Goal: Task Accomplishment & Management: Manage account settings

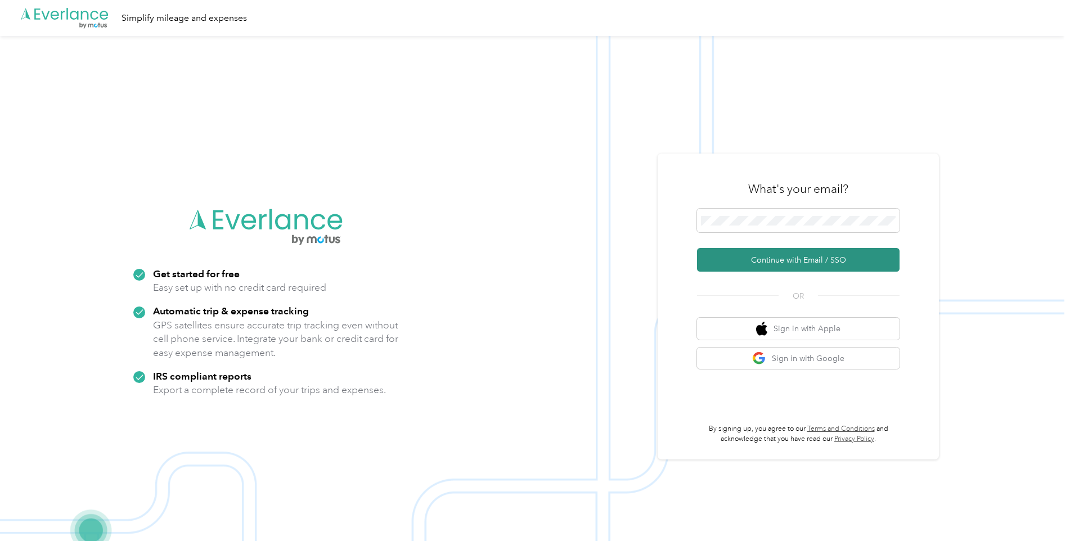
click at [781, 262] on button "Continue with Email / SSO" at bounding box center [798, 260] width 203 height 24
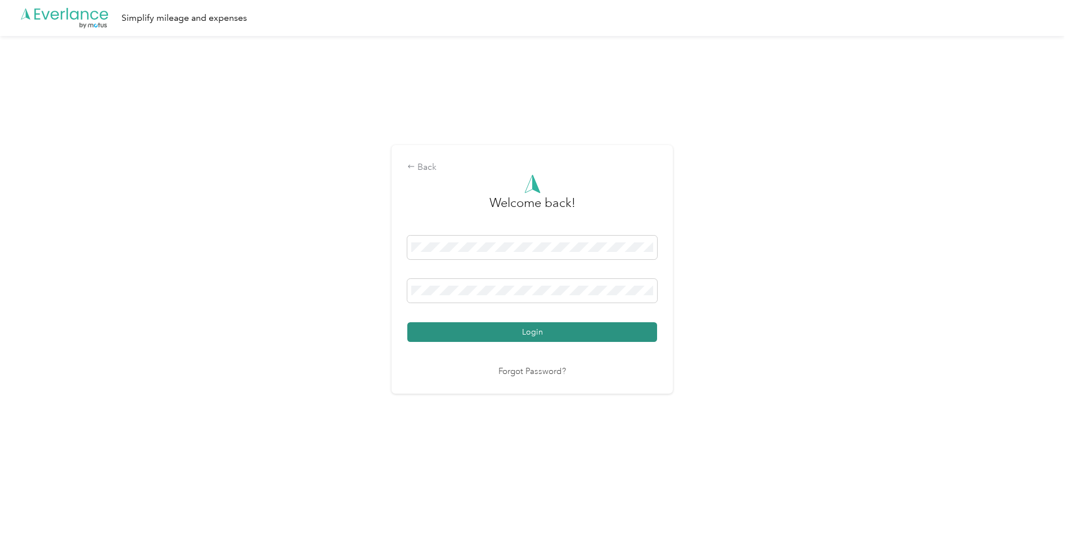
click at [516, 326] on button "Login" at bounding box center [532, 332] width 250 height 20
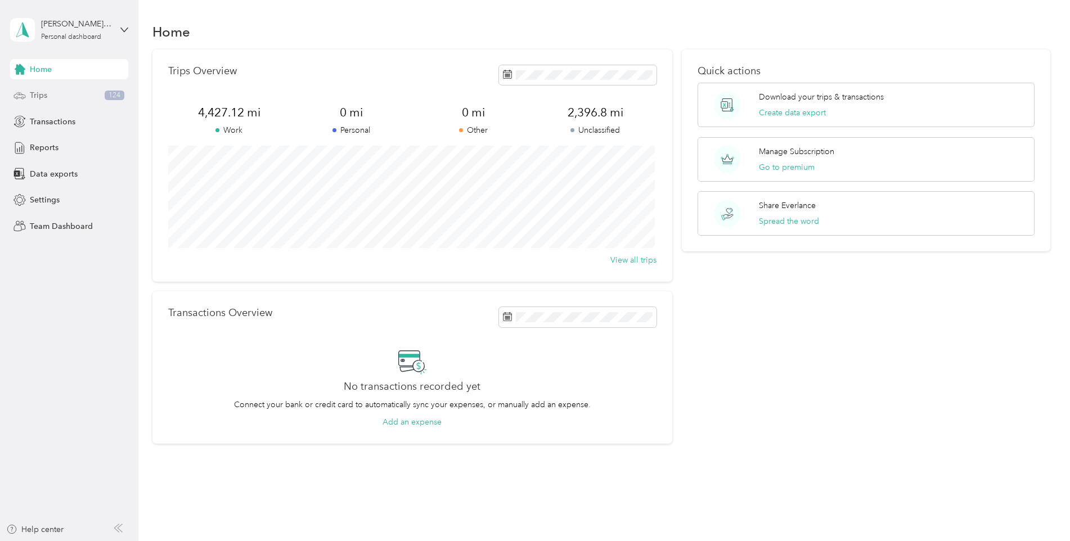
click at [50, 96] on div "Trips 124" at bounding box center [69, 96] width 118 height 20
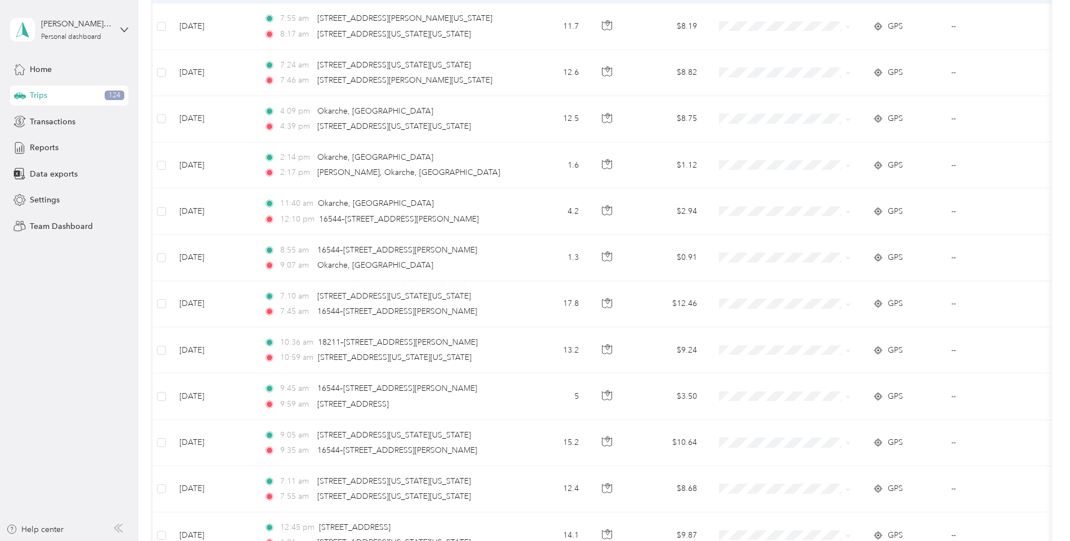
scroll to position [1009, 0]
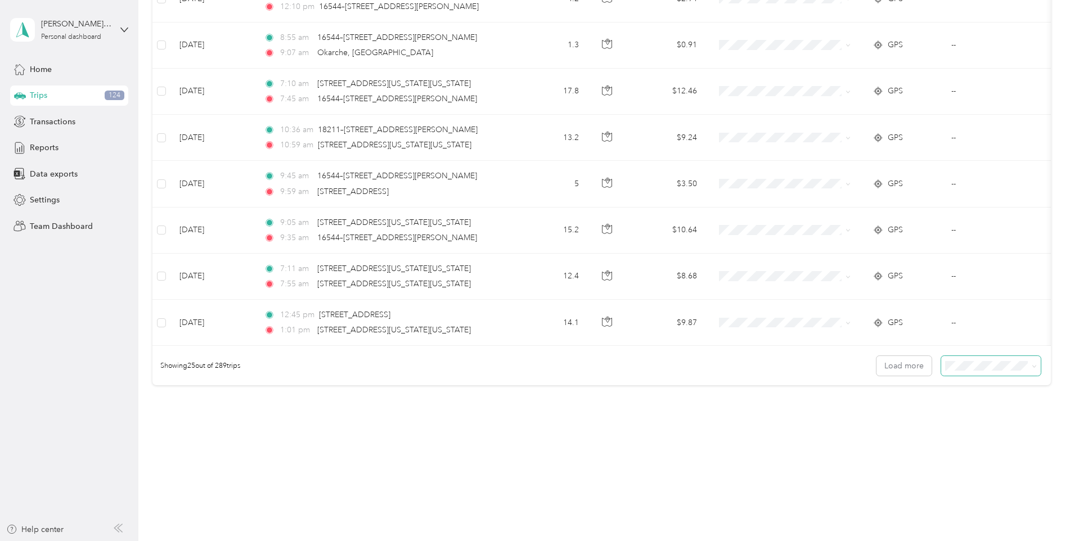
click at [1032, 365] on icon at bounding box center [1034, 366] width 5 height 5
click at [976, 426] on div "100 per load" at bounding box center [988, 424] width 84 height 12
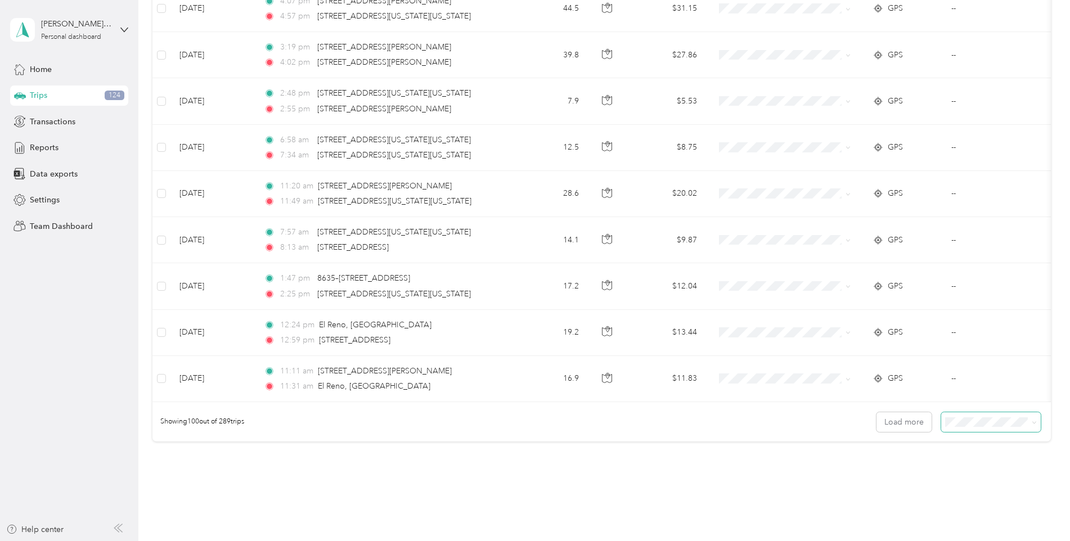
scroll to position [4479, 0]
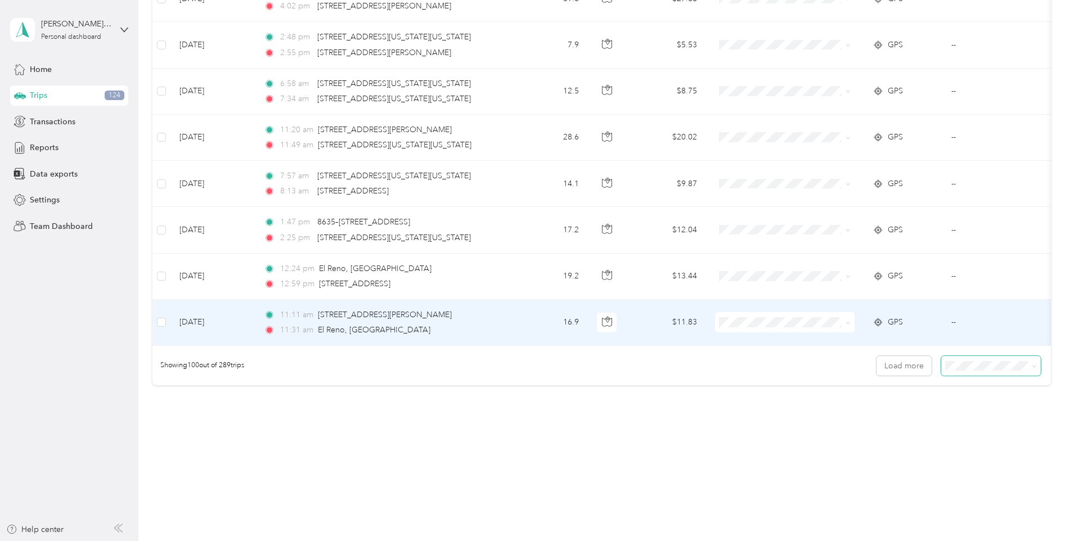
click at [851, 314] on span at bounding box center [785, 322] width 140 height 20
click at [848, 321] on icon at bounding box center [847, 323] width 5 height 5
click at [754, 370] on span "Milford" at bounding box center [795, 374] width 104 height 12
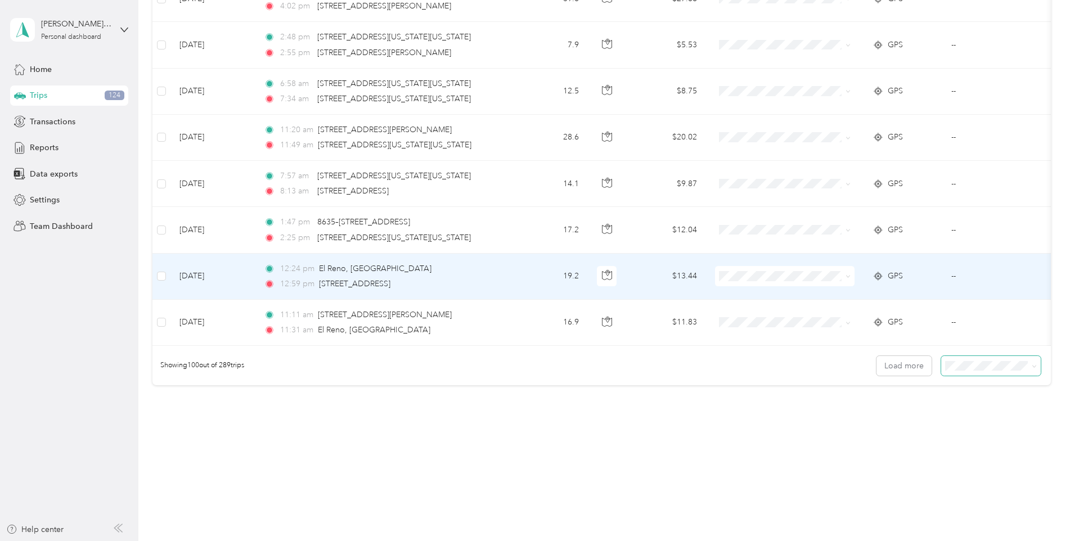
click at [758, 329] on li "Milford" at bounding box center [785, 322] width 140 height 20
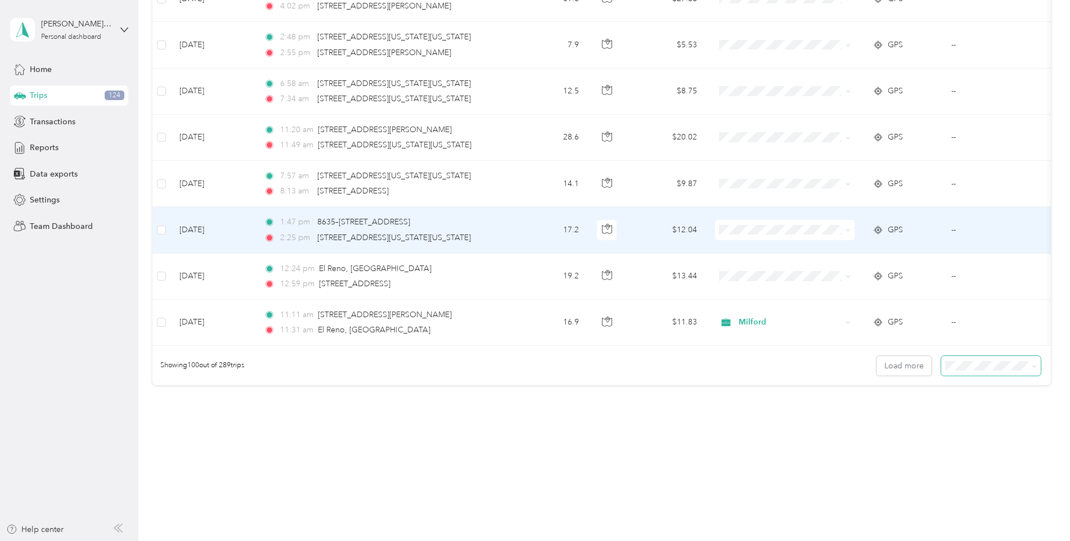
click at [847, 228] on icon at bounding box center [847, 230] width 5 height 5
click at [759, 282] on span "Milford" at bounding box center [795, 282] width 104 height 12
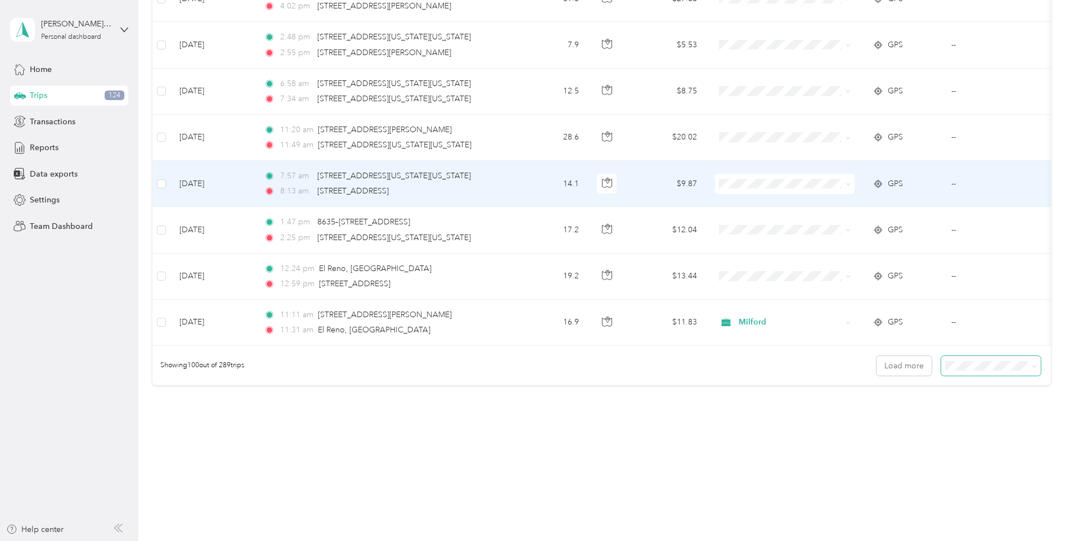
click at [848, 183] on icon at bounding box center [847, 184] width 3 height 2
click at [757, 230] on span "Milford" at bounding box center [795, 230] width 104 height 12
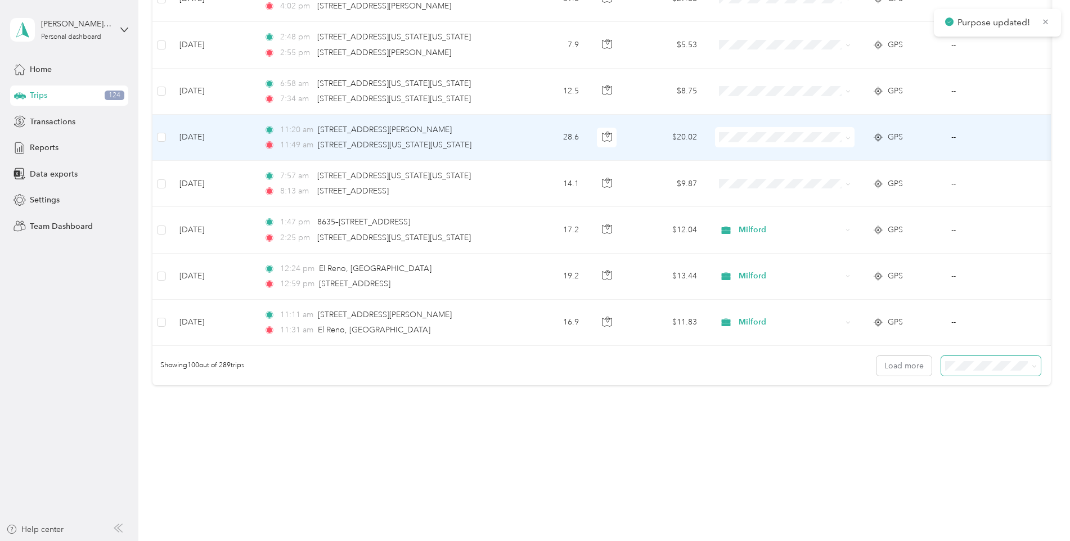
click at [849, 136] on icon at bounding box center [847, 138] width 5 height 5
click at [748, 190] on li "Milford" at bounding box center [785, 188] width 140 height 20
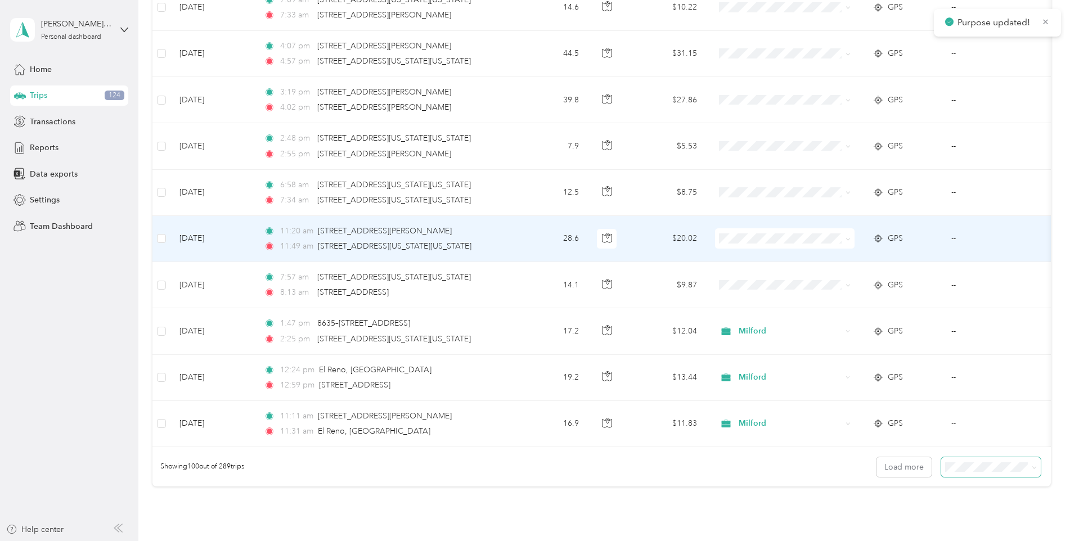
scroll to position [4310, 0]
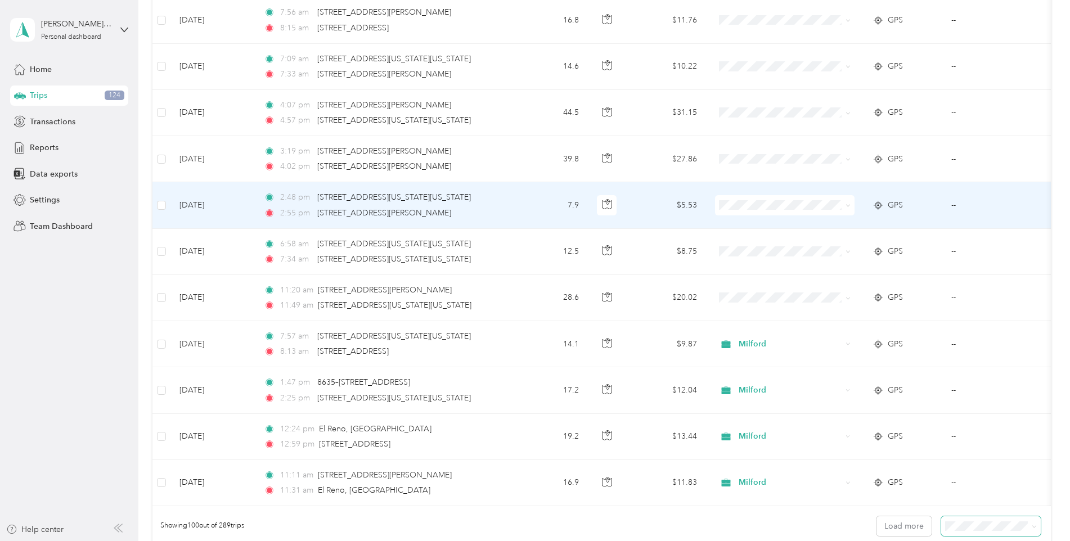
click at [847, 208] on icon at bounding box center [847, 205] width 5 height 5
click at [755, 259] on li "Milford" at bounding box center [785, 266] width 140 height 20
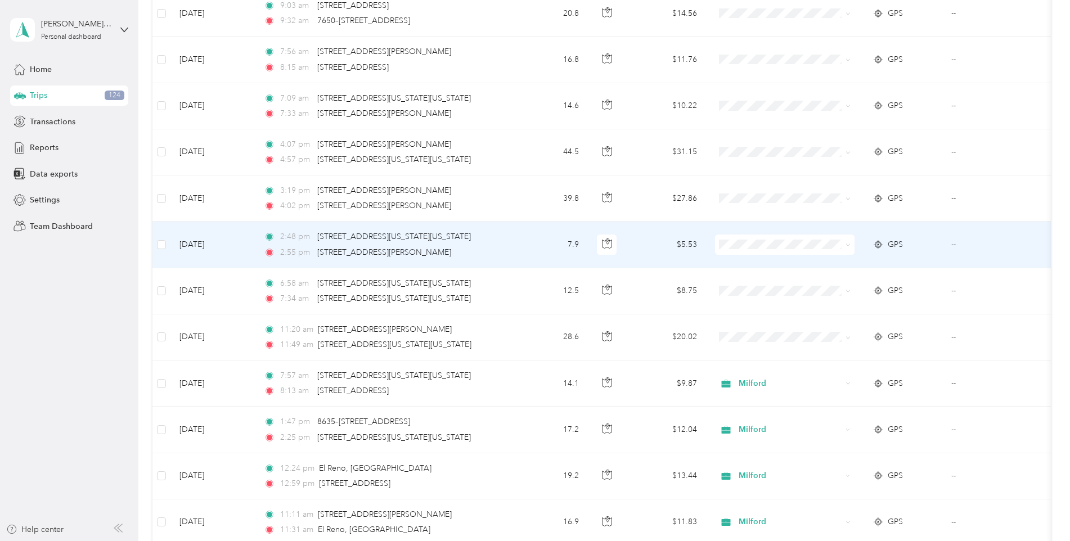
scroll to position [4254, 0]
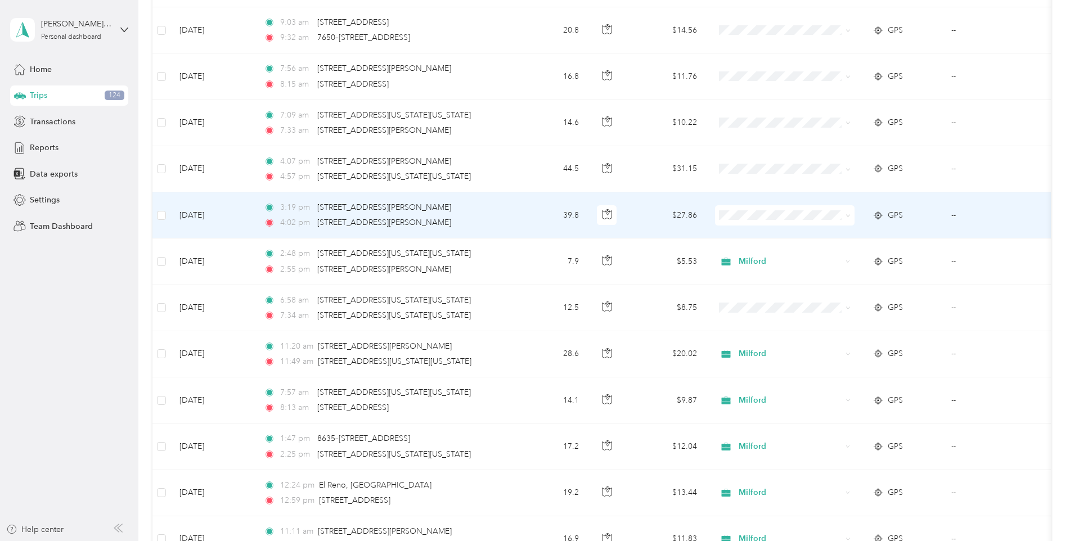
click at [848, 215] on icon at bounding box center [847, 215] width 5 height 5
click at [749, 273] on span "Milford" at bounding box center [795, 276] width 104 height 12
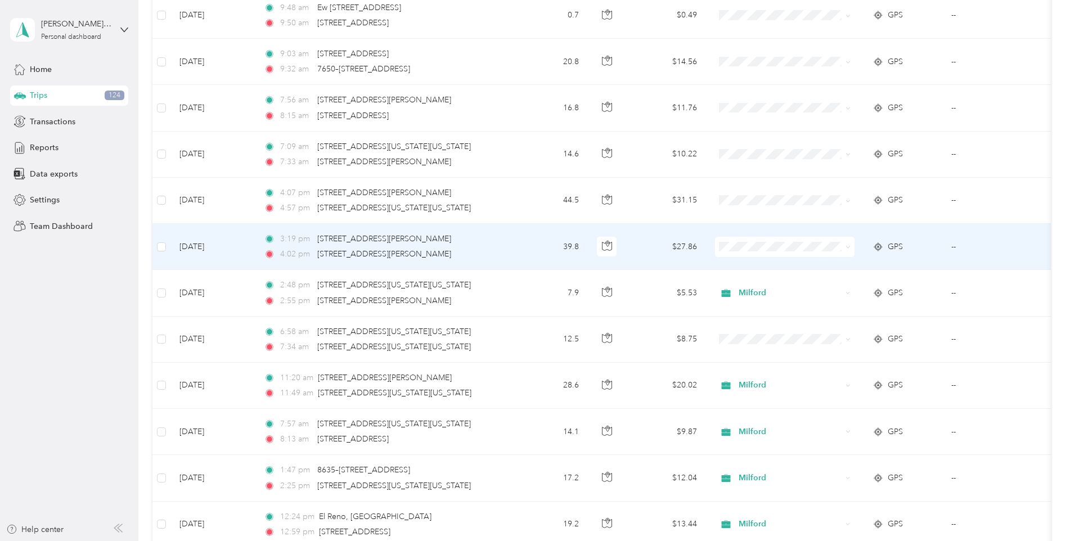
scroll to position [4198, 0]
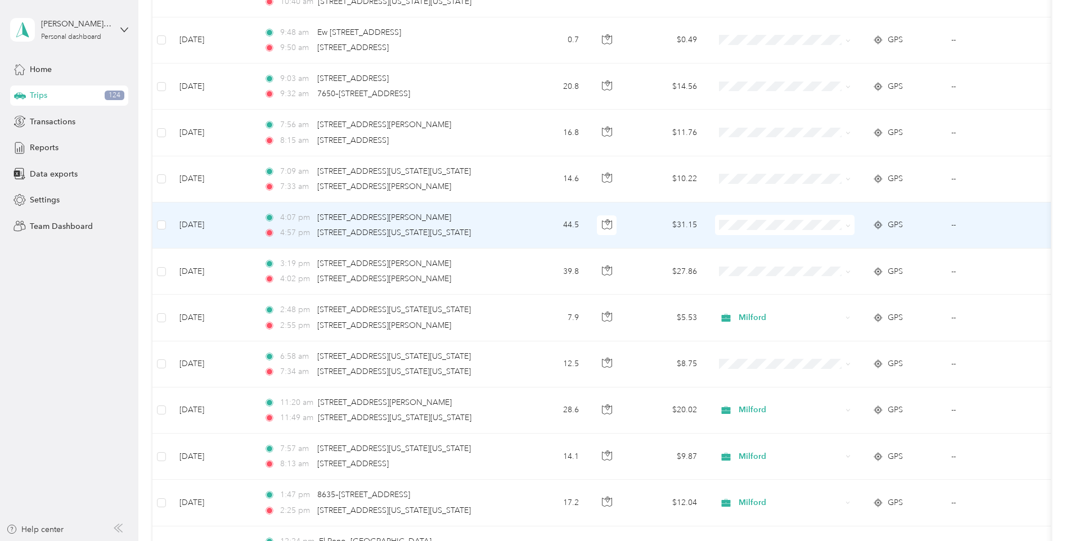
click at [848, 224] on icon at bounding box center [847, 225] width 5 height 5
click at [750, 282] on span "Milford" at bounding box center [795, 286] width 104 height 12
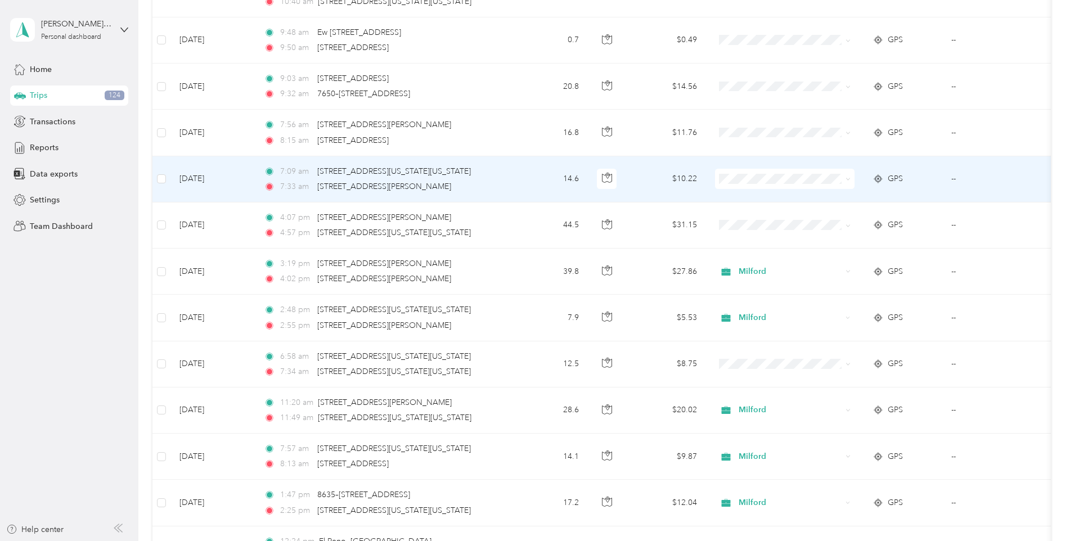
click at [851, 178] on span at bounding box center [785, 179] width 140 height 20
click at [846, 180] on icon at bounding box center [847, 179] width 5 height 5
click at [752, 237] on span "Milford" at bounding box center [795, 239] width 104 height 12
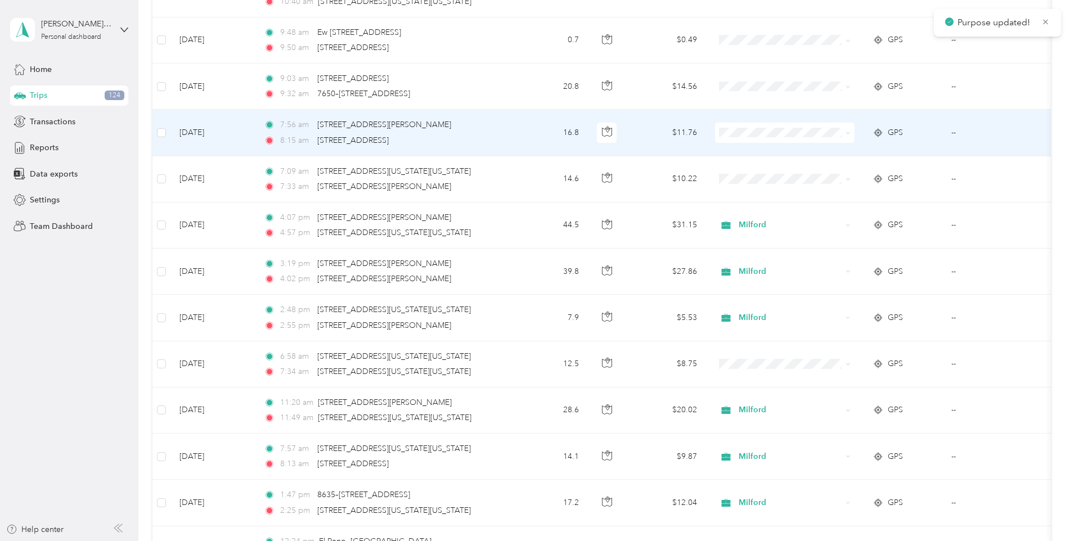
scroll to position [4141, 0]
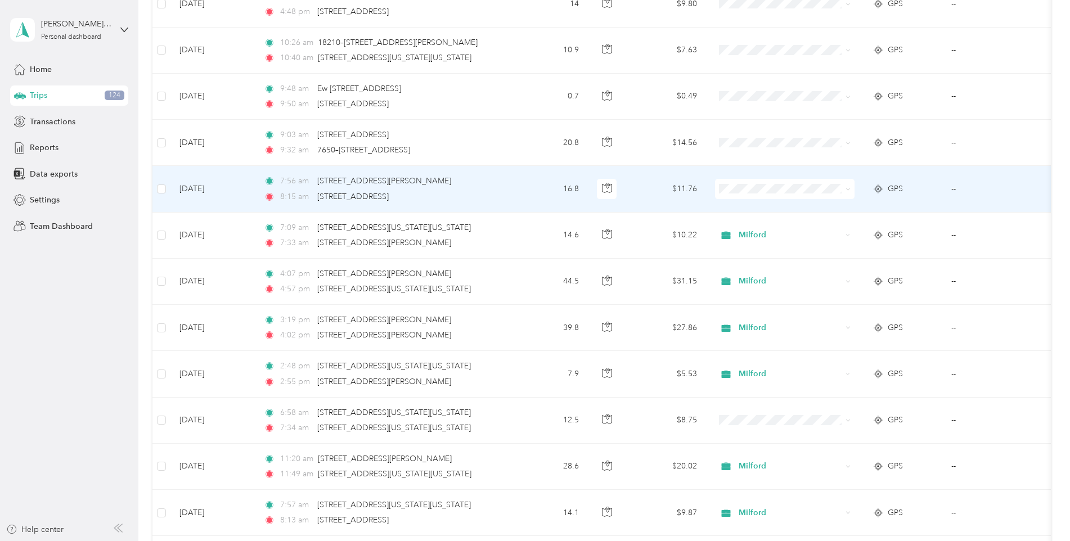
click at [851, 187] on span at bounding box center [785, 189] width 140 height 20
click at [848, 190] on icon at bounding box center [847, 189] width 3 height 2
click at [762, 245] on span "Milford" at bounding box center [795, 250] width 104 height 12
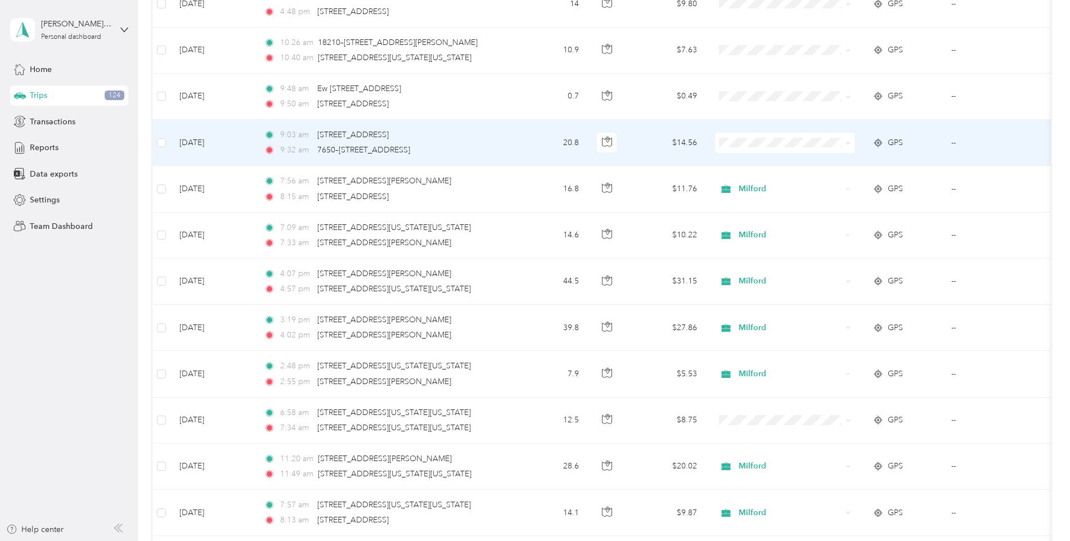
click at [849, 142] on icon at bounding box center [847, 143] width 5 height 5
click at [757, 201] on span "Milford" at bounding box center [795, 198] width 104 height 12
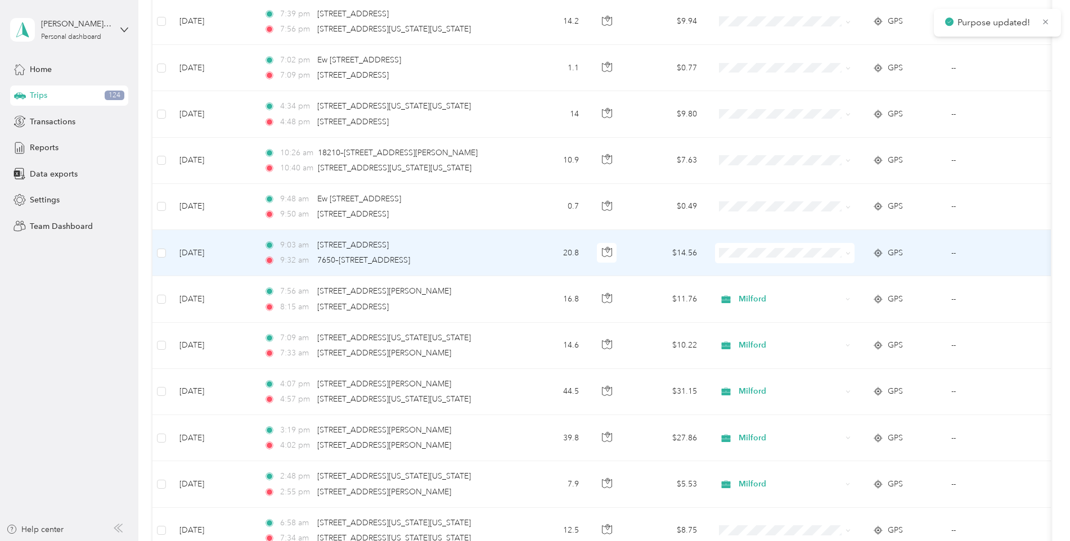
scroll to position [4029, 0]
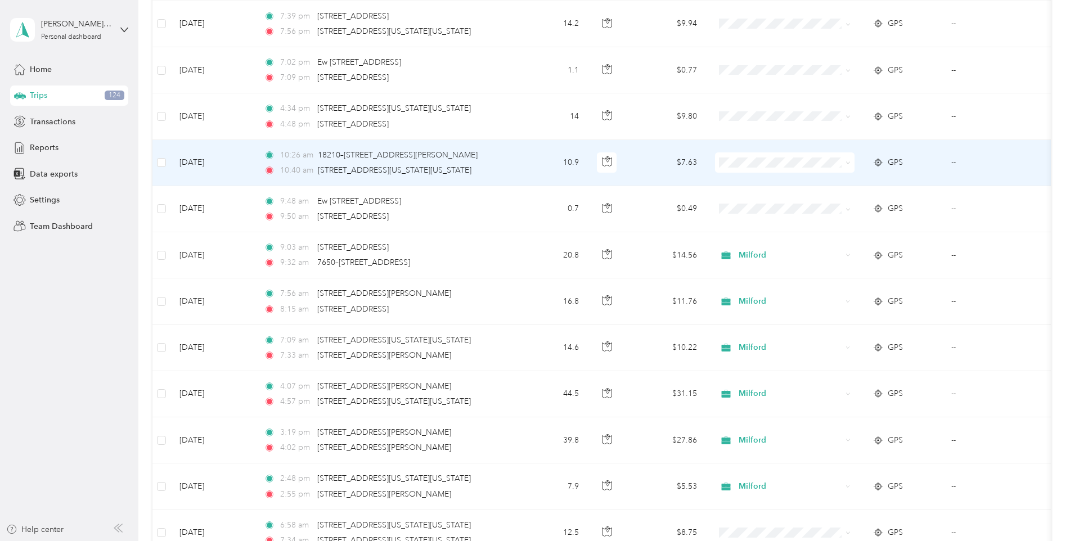
click at [847, 163] on icon at bounding box center [847, 162] width 5 height 5
click at [753, 217] on span "Milford" at bounding box center [795, 223] width 104 height 12
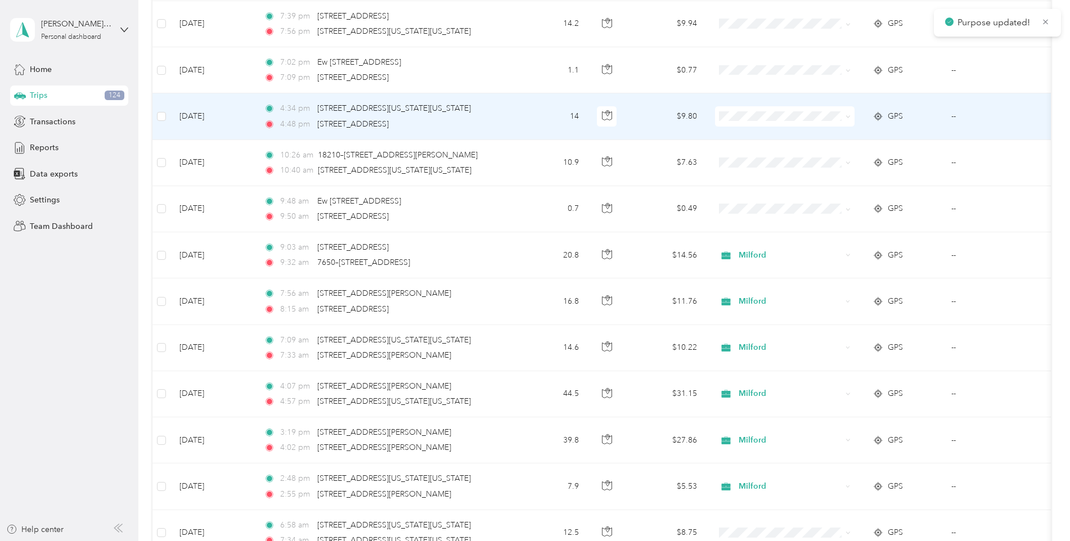
scroll to position [3973, 0]
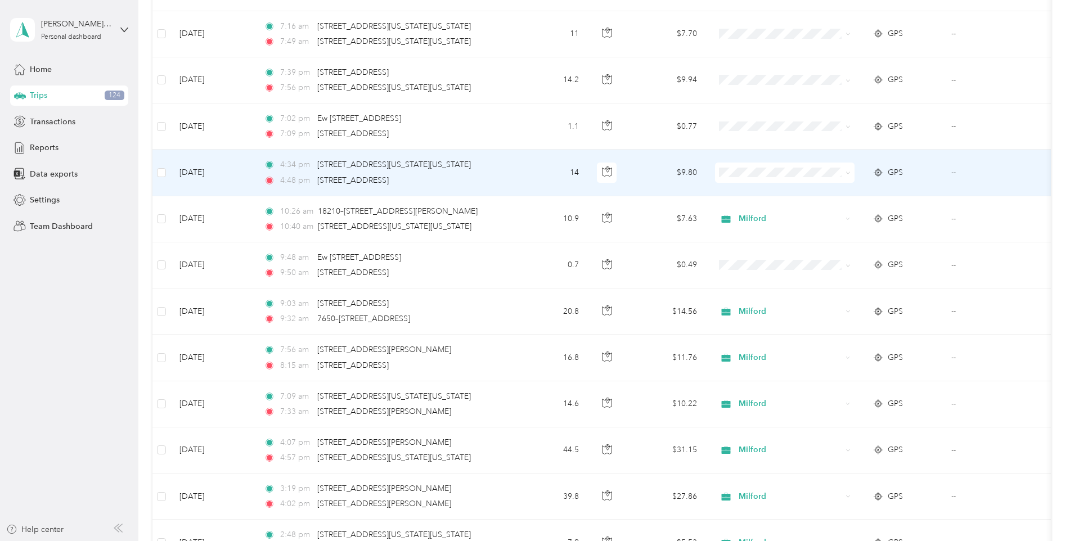
click at [847, 171] on icon at bounding box center [847, 172] width 5 height 5
click at [764, 228] on span "Milford" at bounding box center [795, 233] width 104 height 12
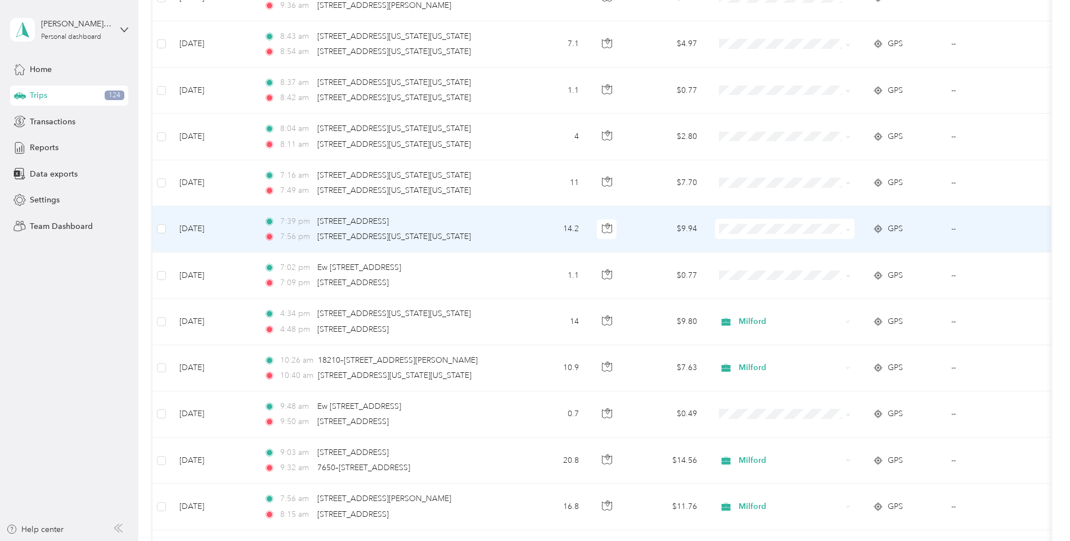
scroll to position [3804, 0]
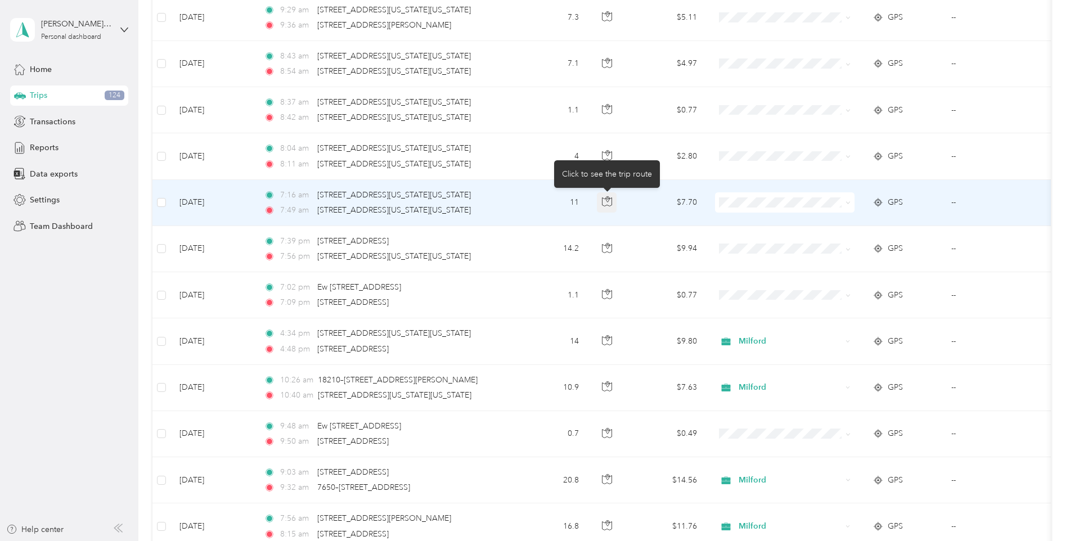
click at [612, 196] on button "button" at bounding box center [607, 202] width 20 height 20
click at [630, 202] on td "$7.70" at bounding box center [666, 203] width 79 height 46
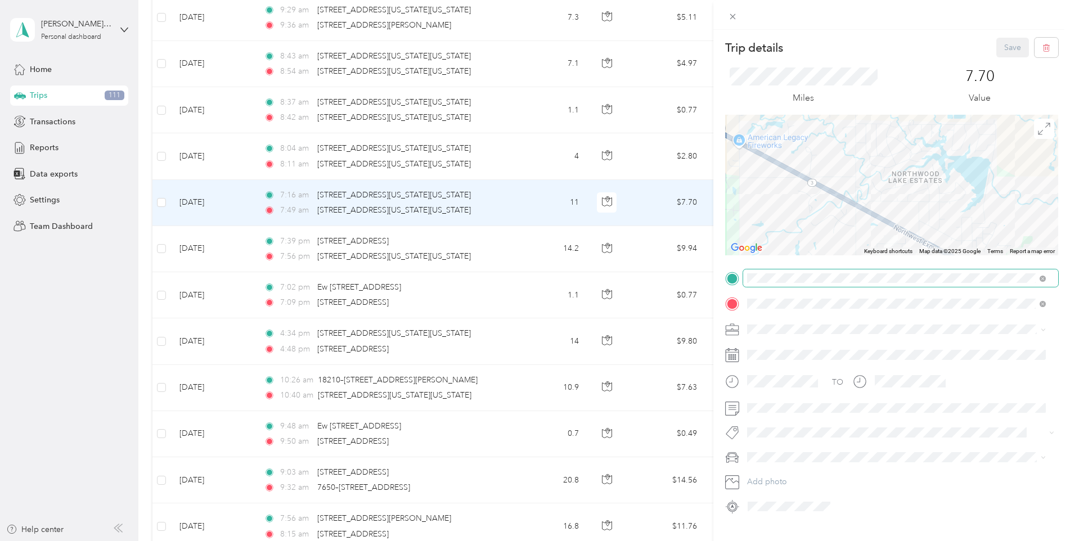
click at [912, 280] on div "Trip details Save This trip cannot be edited because it is either under review,…" at bounding box center [891, 277] width 333 height 478
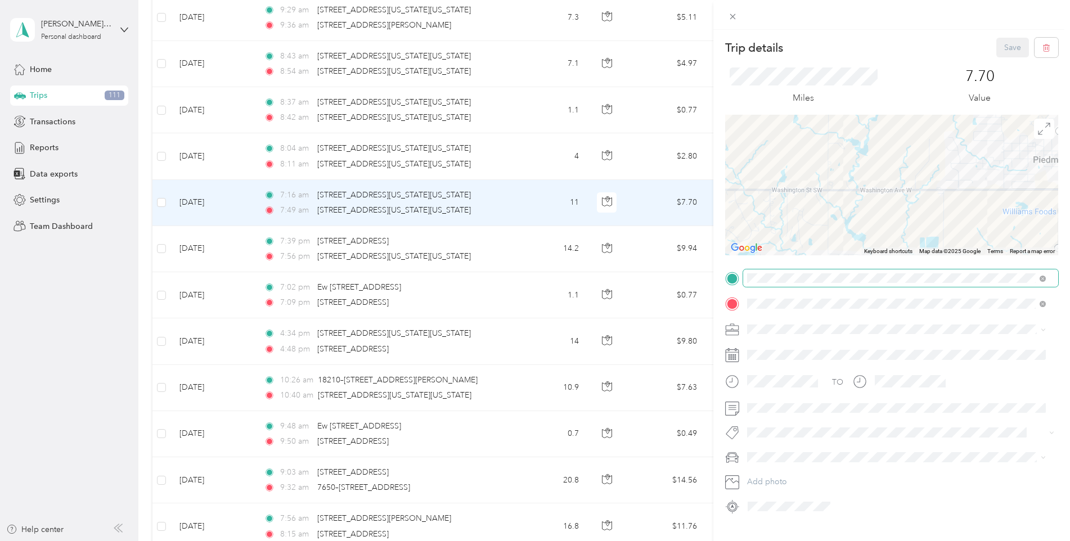
drag, startPoint x: 907, startPoint y: 191, endPoint x: 896, endPoint y: 283, distance: 92.4
click at [896, 283] on div "Trip details Save This trip cannot be edited because it is either under review,…" at bounding box center [891, 277] width 333 height 478
drag, startPoint x: 899, startPoint y: 219, endPoint x: 899, endPoint y: 272, distance: 52.3
click at [899, 272] on div "Trip details Save This trip cannot be edited because it is either under review,…" at bounding box center [891, 277] width 333 height 478
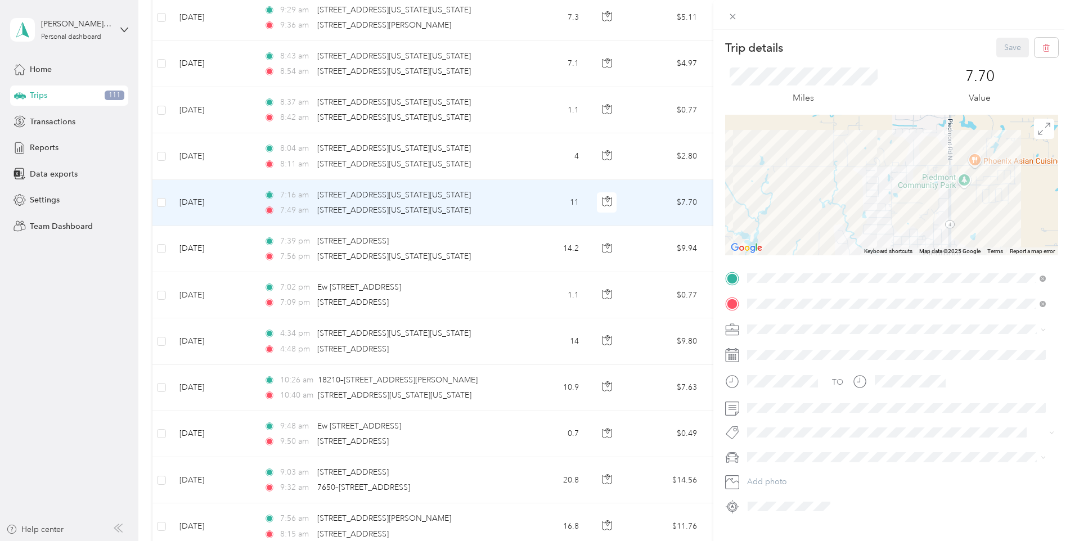
drag, startPoint x: 908, startPoint y: 210, endPoint x: 797, endPoint y: 212, distance: 111.4
click at [797, 212] on div at bounding box center [891, 185] width 333 height 141
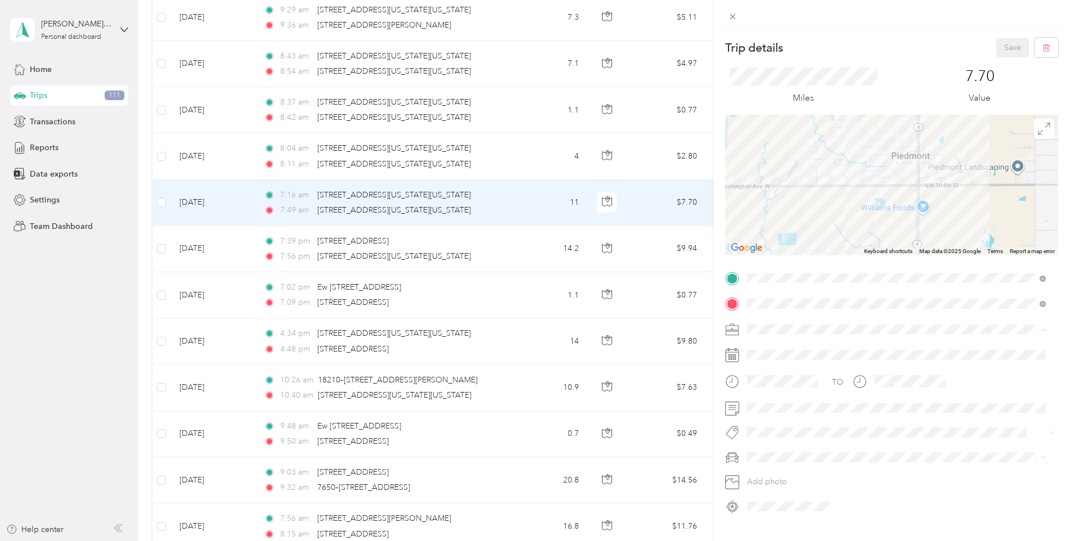
drag, startPoint x: 852, startPoint y: 199, endPoint x: 813, endPoint y: 89, distance: 116.0
click at [811, 92] on div "Trip details Save This trip cannot be edited because it is either under review,…" at bounding box center [891, 277] width 333 height 478
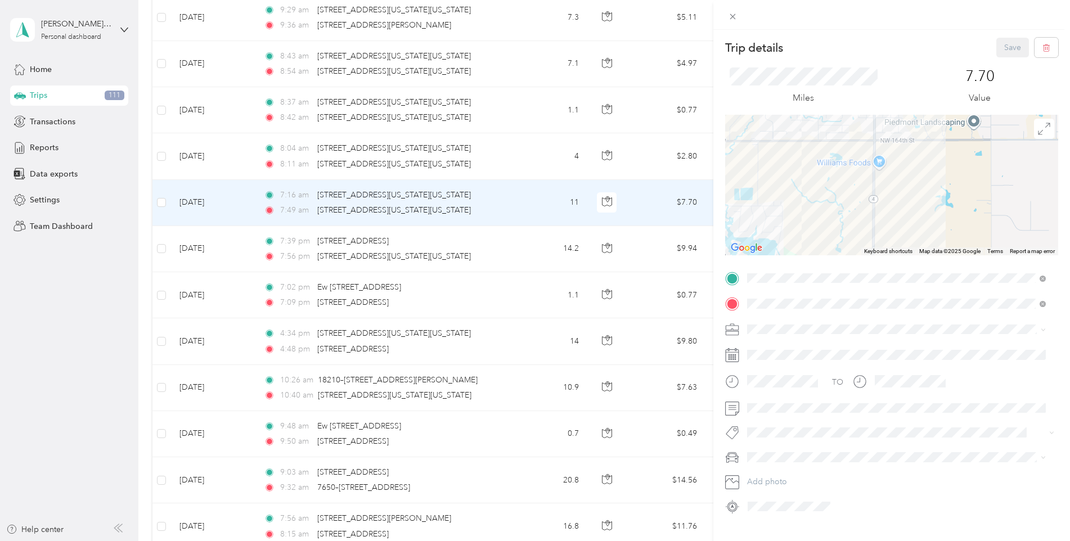
drag, startPoint x: 841, startPoint y: 177, endPoint x: 861, endPoint y: 90, distance: 88.8
click at [860, 103] on div "Trip details Save This trip cannot be edited because it is either under review,…" at bounding box center [891, 277] width 333 height 478
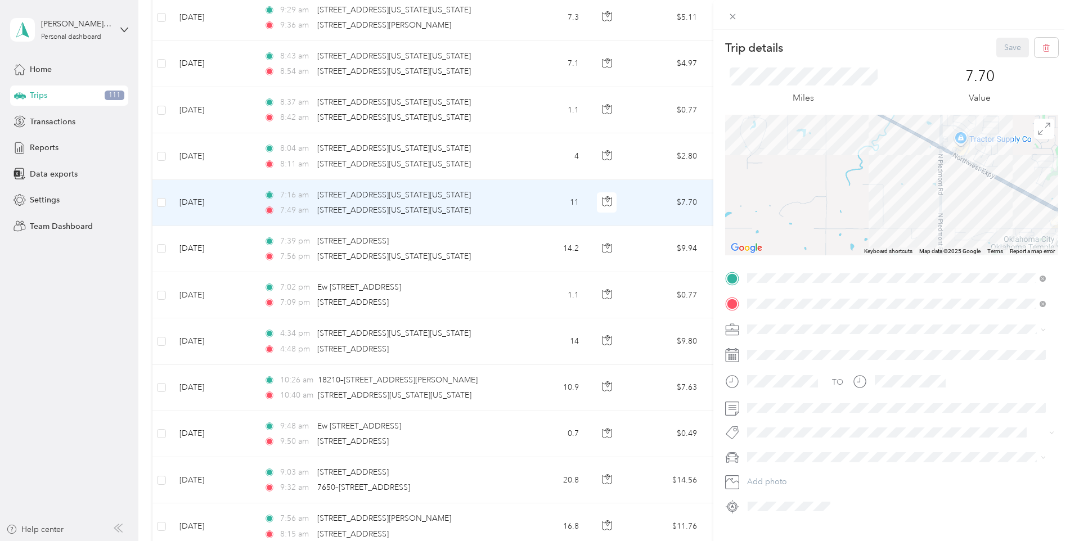
drag, startPoint x: 890, startPoint y: 176, endPoint x: 738, endPoint y: 172, distance: 151.9
click at [740, 173] on div at bounding box center [891, 185] width 333 height 141
drag, startPoint x: 826, startPoint y: 172, endPoint x: 860, endPoint y: 159, distance: 35.9
click at [860, 160] on div at bounding box center [891, 185] width 333 height 141
drag, startPoint x: 932, startPoint y: 183, endPoint x: 969, endPoint y: 179, distance: 37.4
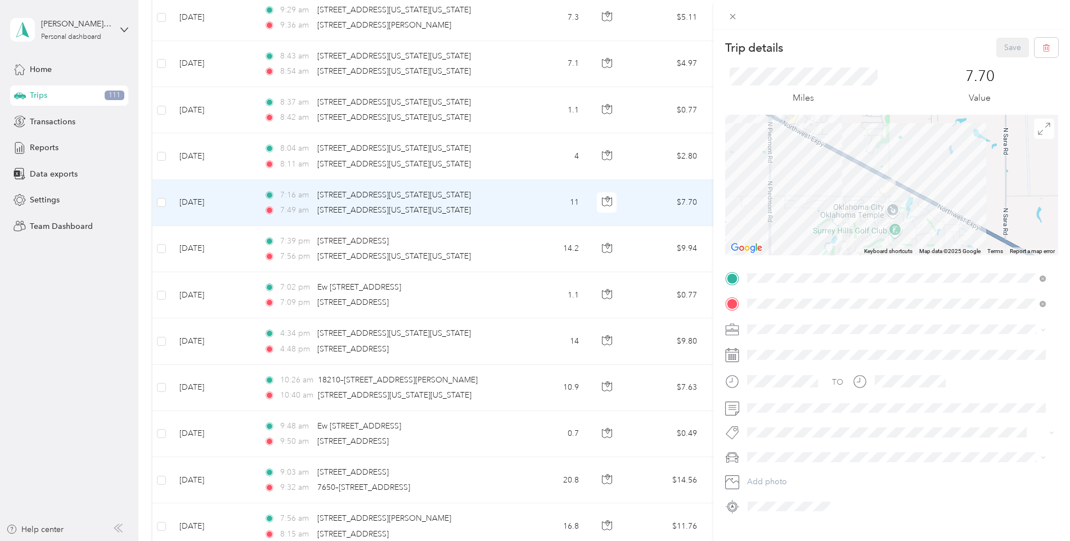
click at [969, 179] on div at bounding box center [891, 185] width 333 height 141
click at [730, 15] on icon at bounding box center [733, 17] width 10 height 10
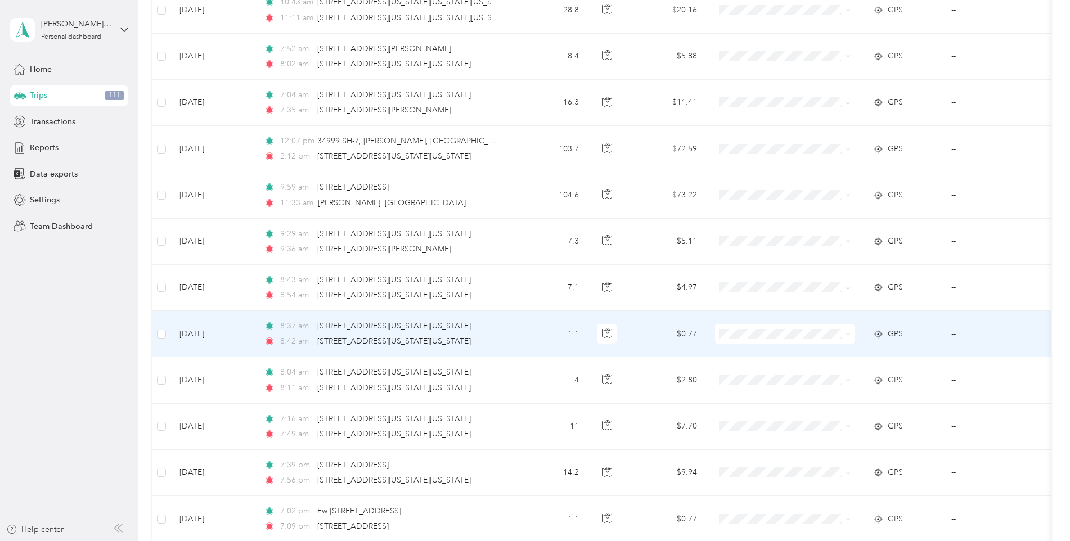
scroll to position [3579, 0]
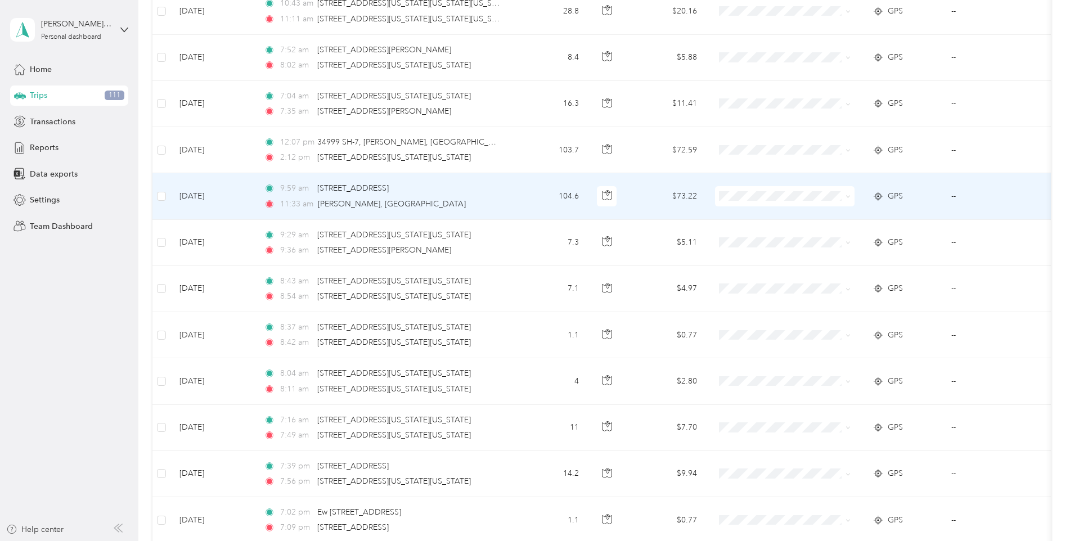
click at [849, 195] on icon at bounding box center [847, 196] width 5 height 5
click at [754, 258] on li "Milford" at bounding box center [785, 257] width 140 height 20
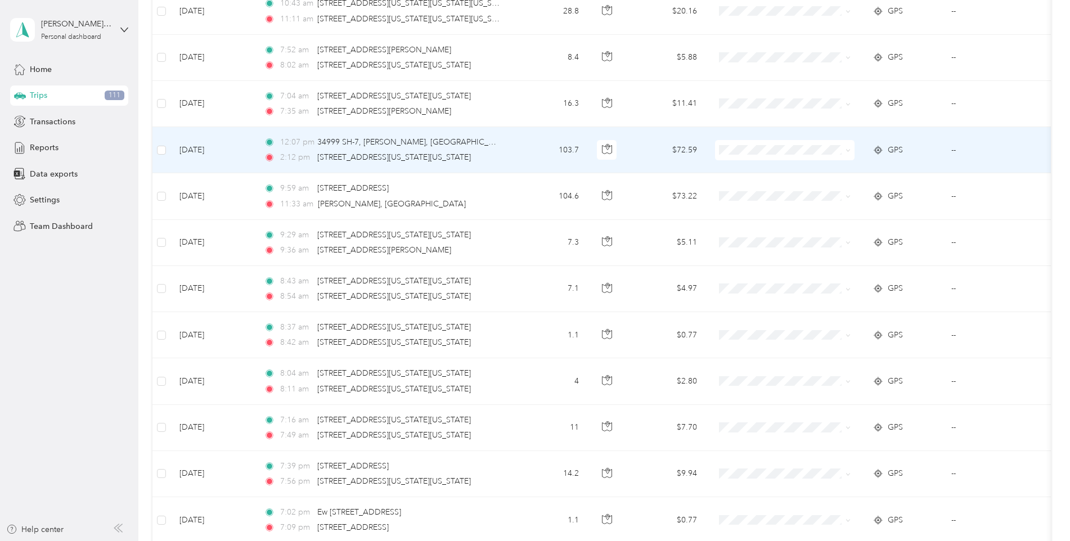
click at [850, 146] on span at bounding box center [847, 150] width 5 height 10
click at [849, 152] on icon at bounding box center [847, 150] width 5 height 5
click at [743, 211] on span "Milford" at bounding box center [795, 211] width 104 height 12
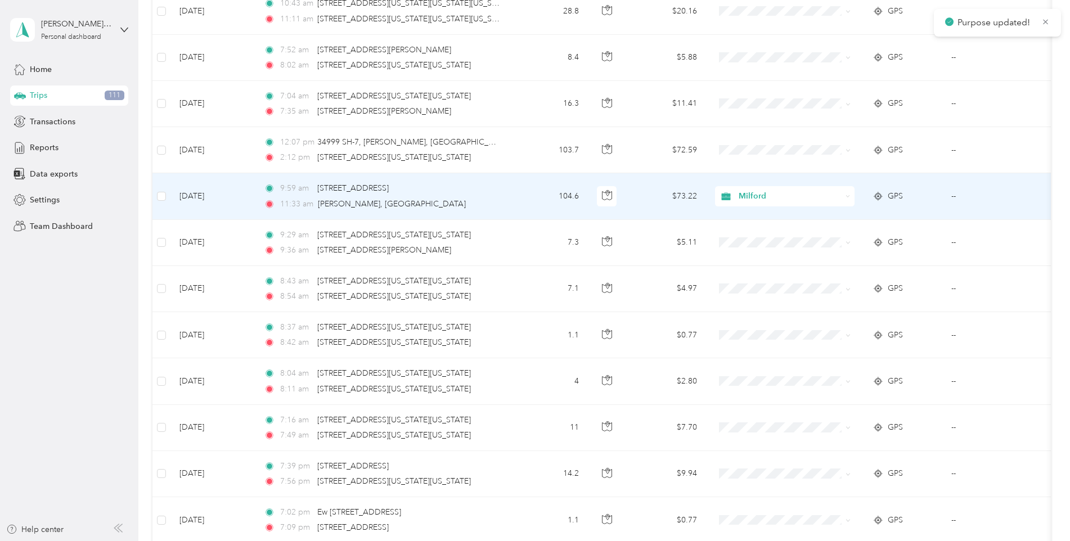
scroll to position [3523, 0]
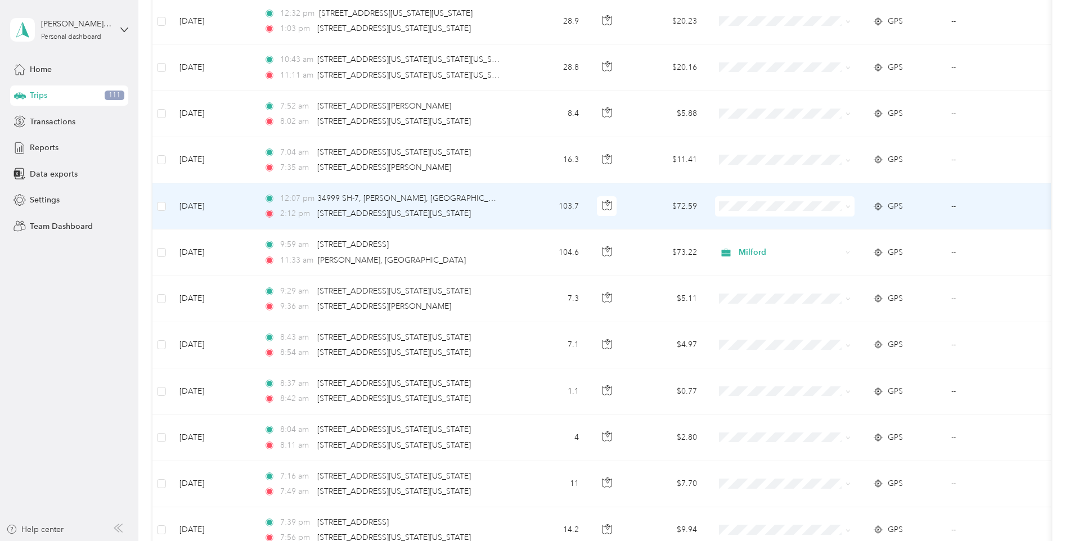
click at [849, 205] on icon at bounding box center [847, 206] width 5 height 5
click at [754, 266] on span "Milford" at bounding box center [795, 266] width 104 height 12
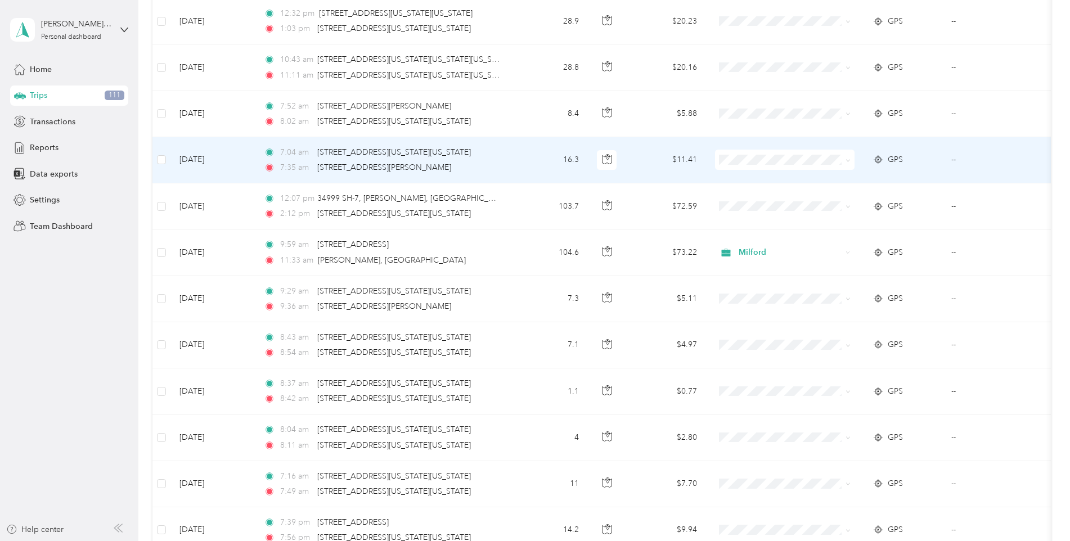
click at [851, 160] on span at bounding box center [785, 160] width 140 height 20
click at [845, 160] on icon at bounding box center [847, 160] width 5 height 5
click at [752, 219] on span "Milford" at bounding box center [795, 220] width 104 height 12
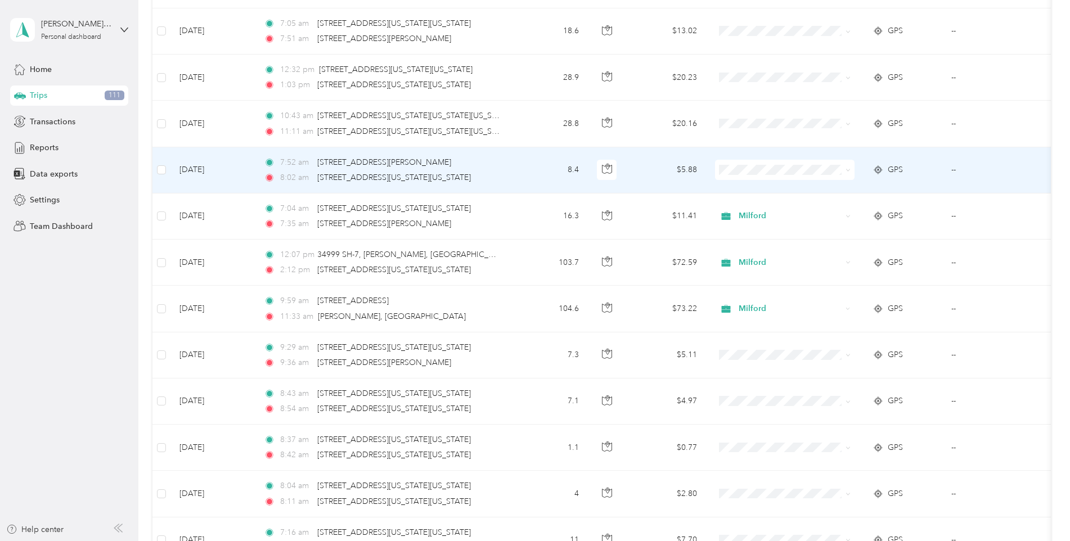
scroll to position [3410, 0]
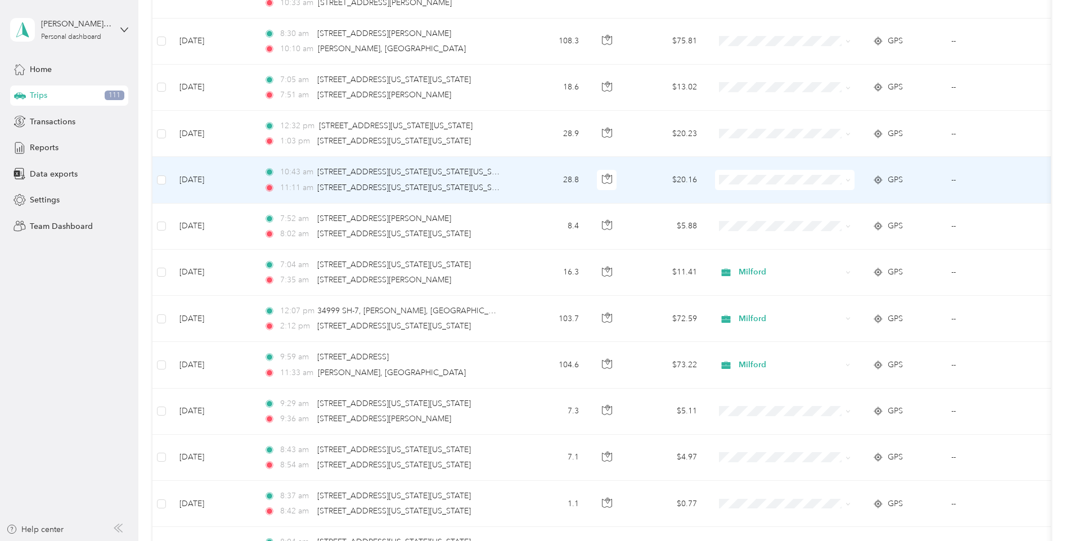
click at [845, 180] on icon at bounding box center [847, 180] width 5 height 5
click at [763, 237] on span "Milford" at bounding box center [795, 241] width 104 height 12
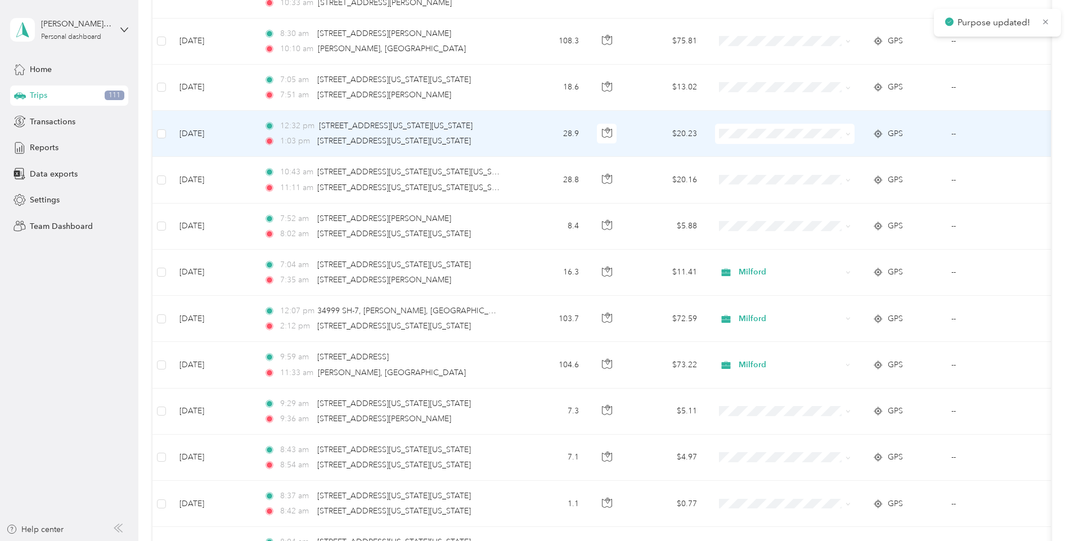
click at [848, 134] on icon at bounding box center [847, 134] width 5 height 5
click at [763, 192] on span "Milford" at bounding box center [795, 193] width 104 height 12
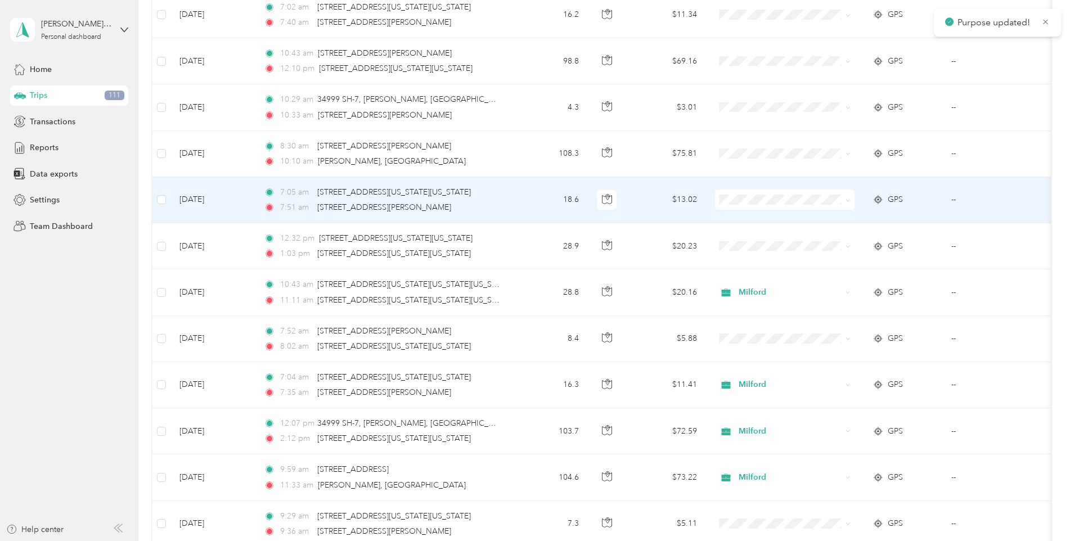
scroll to position [3241, 0]
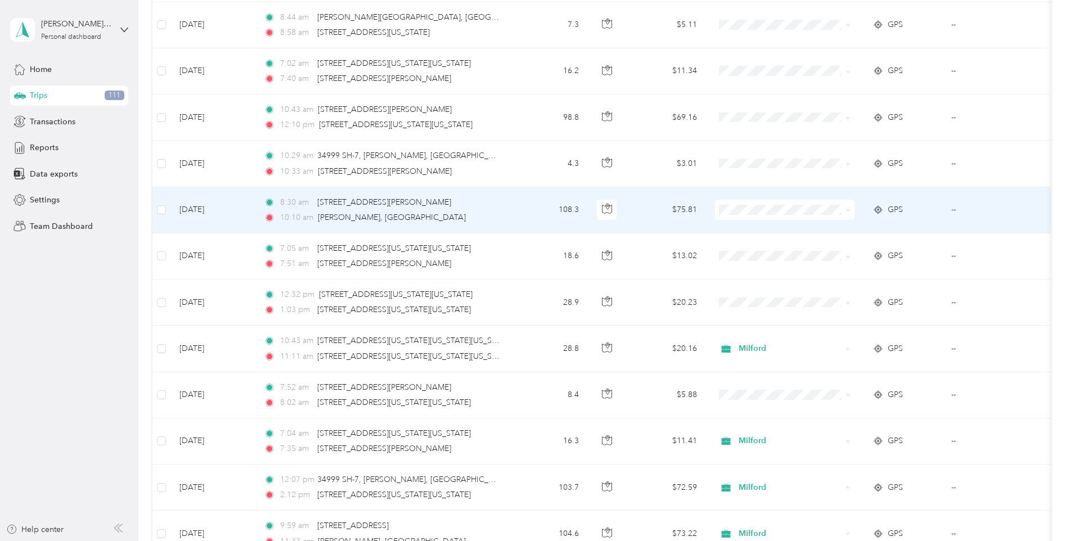
click at [851, 206] on span at bounding box center [785, 210] width 140 height 20
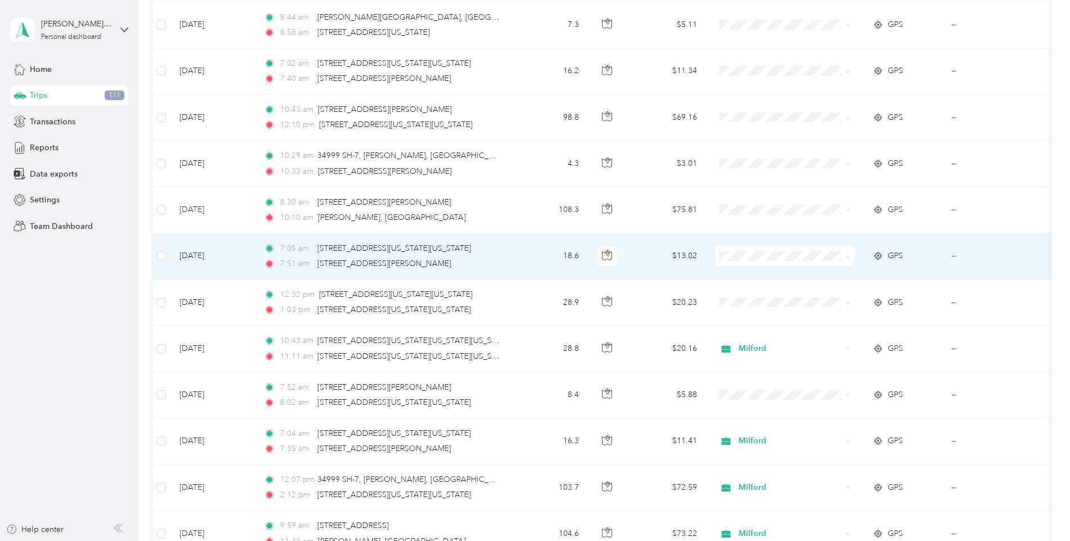
click at [848, 252] on span at bounding box center [847, 256] width 5 height 10
click at [847, 259] on icon at bounding box center [847, 256] width 5 height 5
click at [762, 315] on span "Milford" at bounding box center [795, 314] width 104 height 12
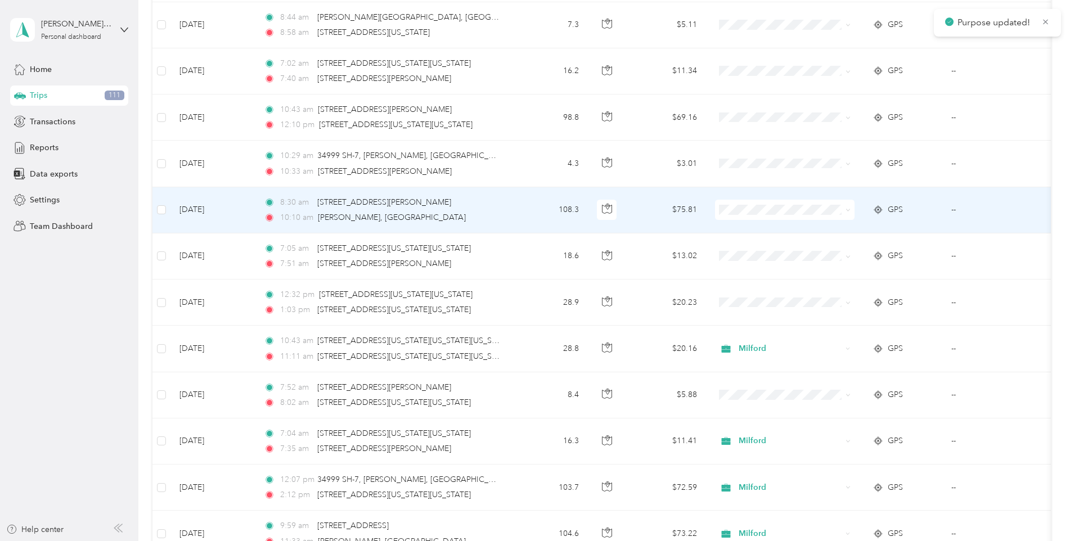
click at [849, 209] on icon at bounding box center [847, 210] width 5 height 5
click at [760, 266] on span "Milford" at bounding box center [795, 266] width 104 height 12
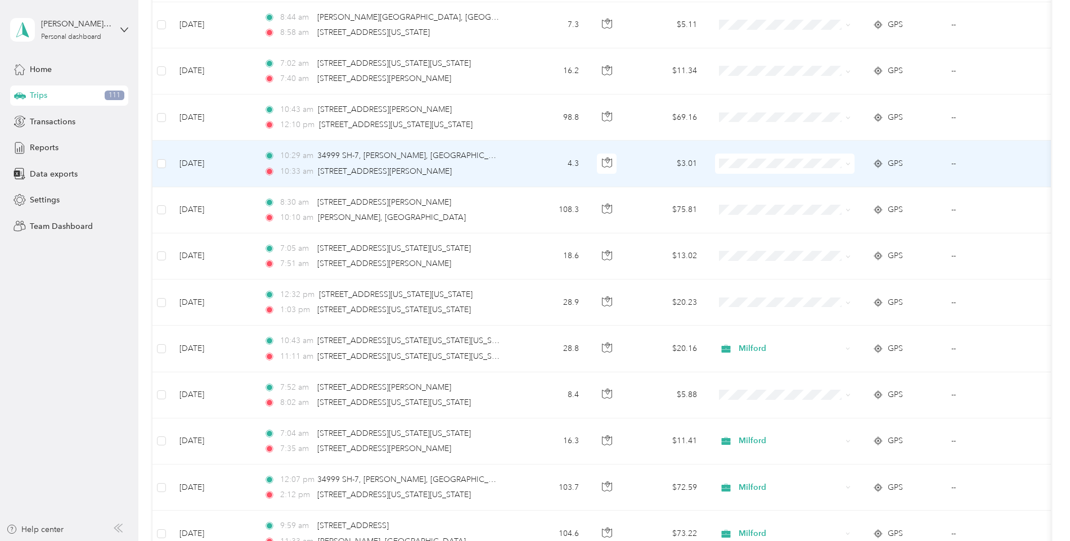
click at [853, 162] on span at bounding box center [785, 164] width 140 height 20
click at [847, 165] on icon at bounding box center [847, 163] width 5 height 5
click at [740, 224] on li "Milford" at bounding box center [785, 219] width 140 height 20
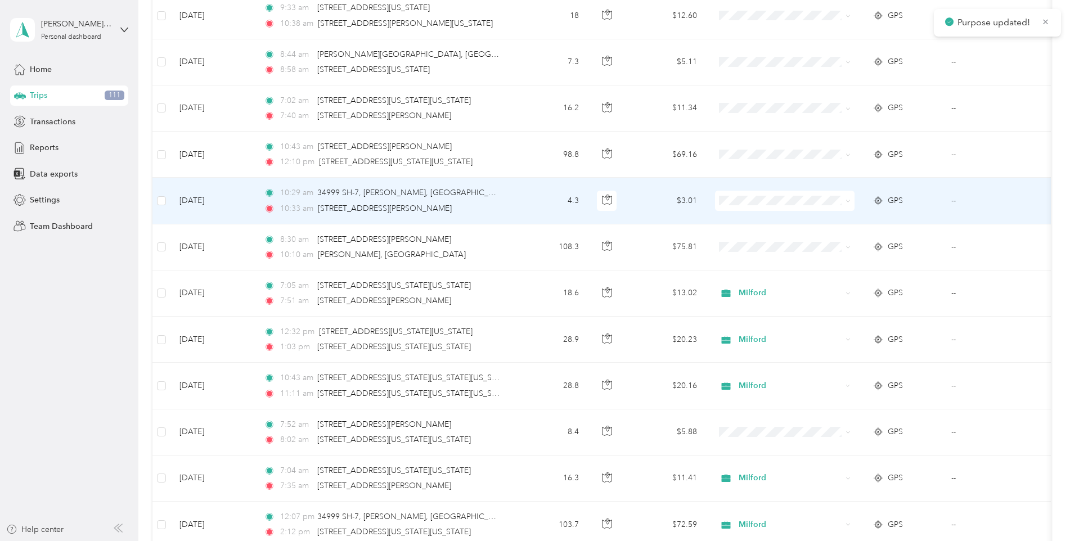
scroll to position [3185, 0]
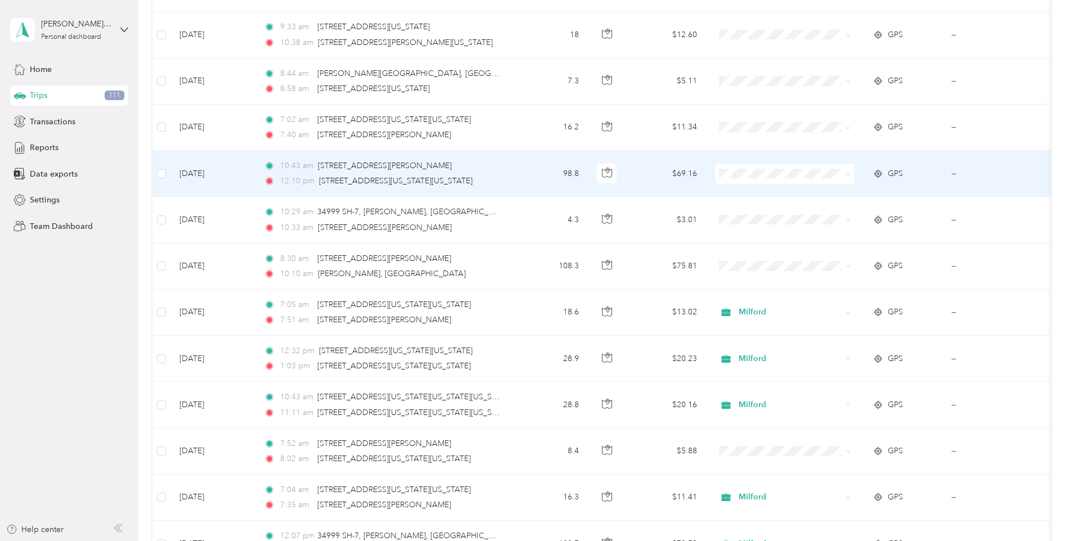
click at [848, 174] on icon at bounding box center [847, 174] width 5 height 5
click at [766, 231] on span "Milford" at bounding box center [795, 231] width 104 height 12
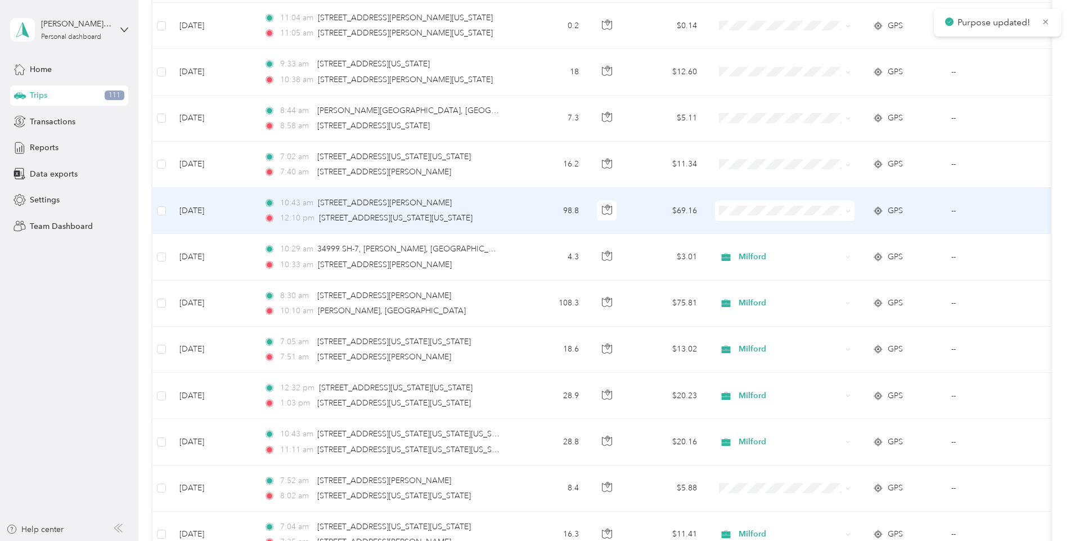
scroll to position [3129, 0]
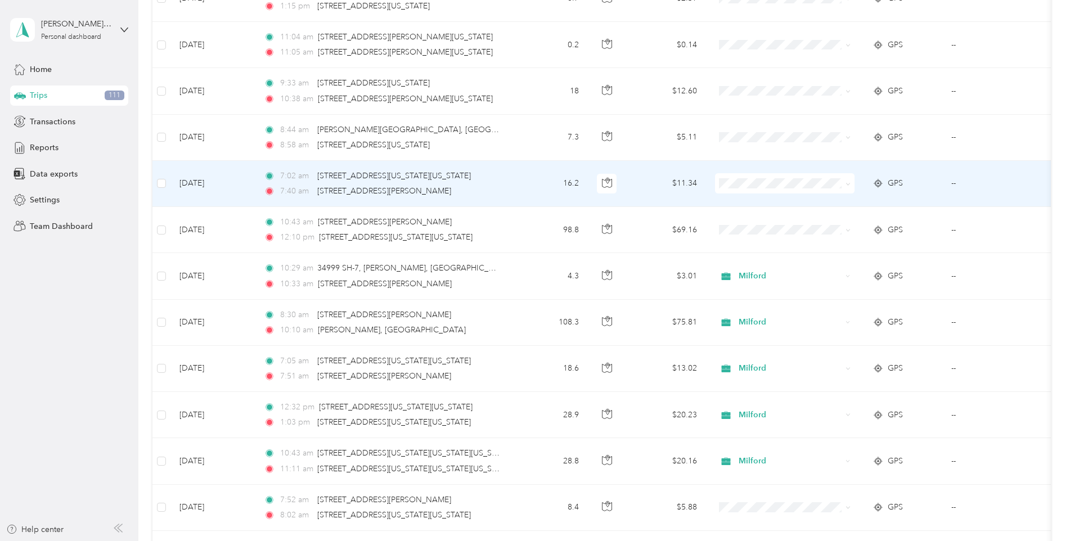
click at [848, 182] on icon at bounding box center [847, 184] width 5 height 5
click at [758, 243] on span "Milford" at bounding box center [795, 244] width 104 height 12
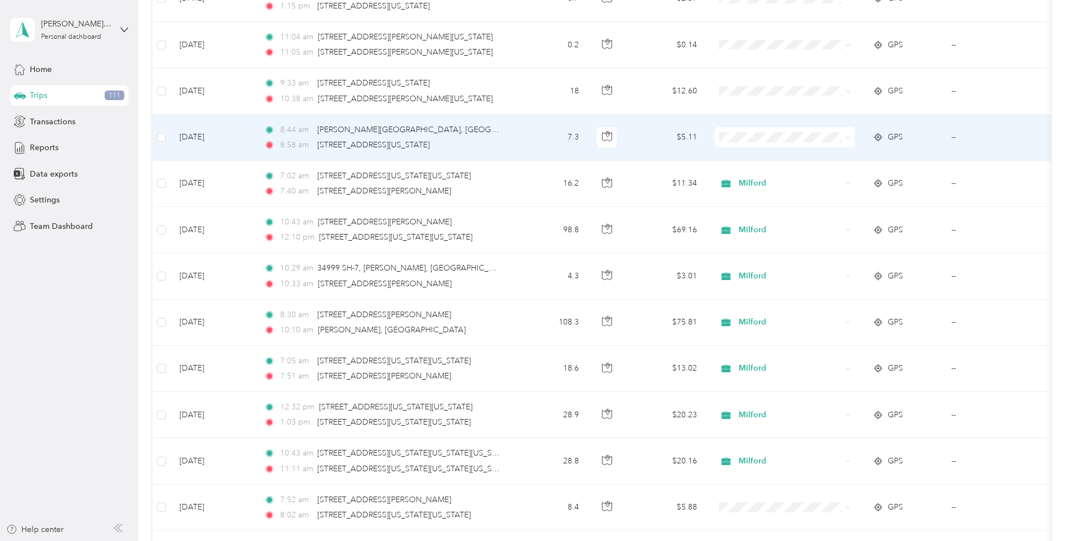
click at [846, 135] on icon at bounding box center [847, 137] width 5 height 5
drag, startPoint x: 752, startPoint y: 197, endPoint x: 750, endPoint y: 191, distance: 6.8
click at [751, 194] on span "Milford" at bounding box center [795, 195] width 104 height 12
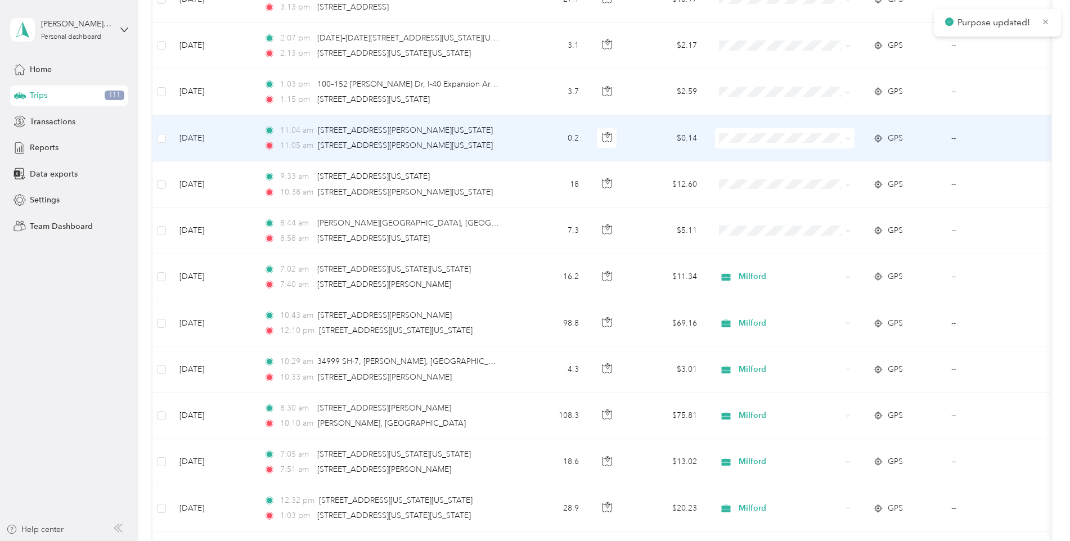
scroll to position [3016, 0]
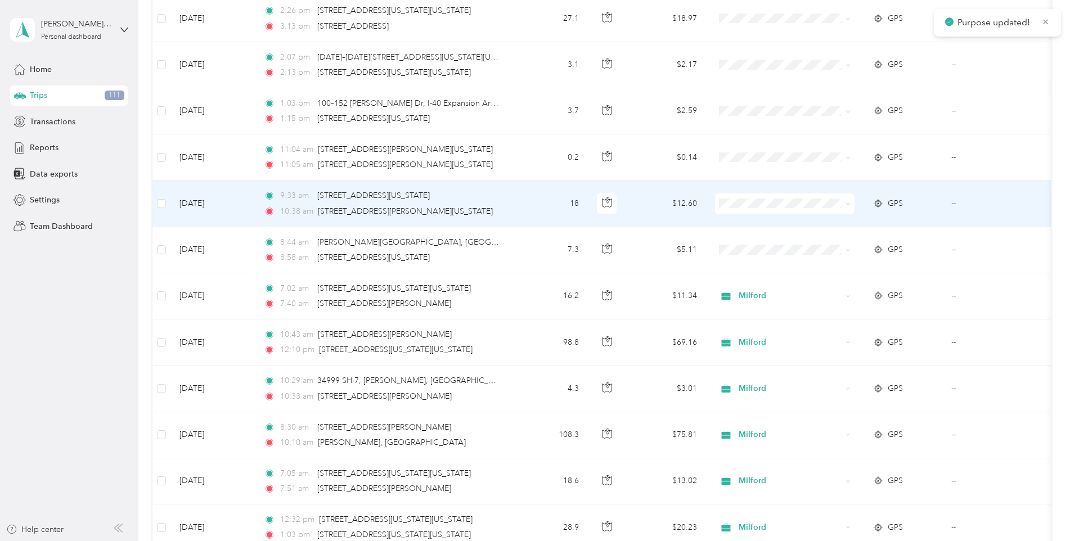
click at [852, 204] on span at bounding box center [785, 204] width 140 height 20
click at [845, 203] on icon at bounding box center [847, 203] width 5 height 5
click at [756, 261] on span "Milford" at bounding box center [795, 264] width 104 height 12
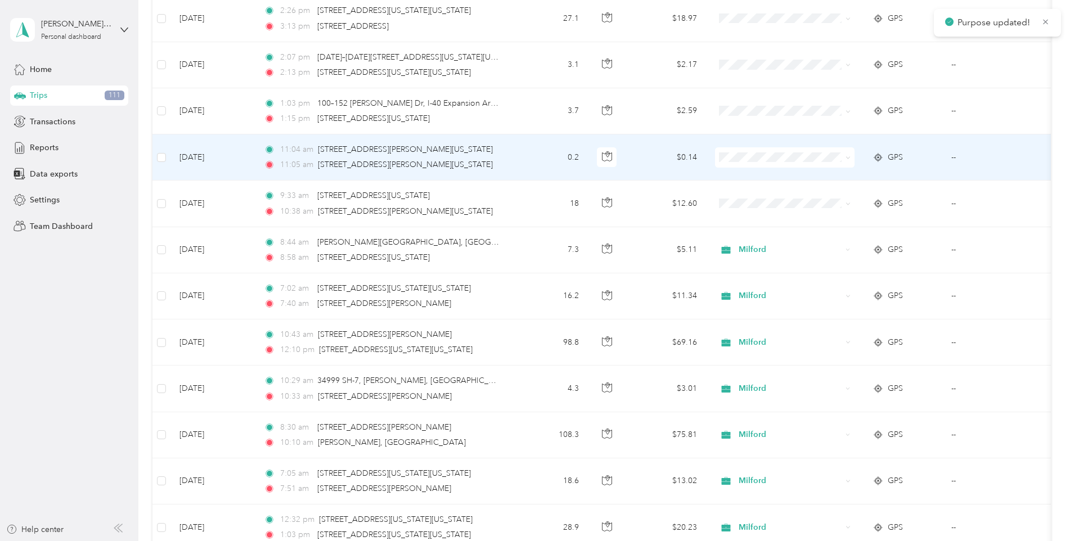
click at [849, 158] on icon at bounding box center [847, 158] width 3 height 2
click at [762, 216] on span "Milford" at bounding box center [795, 218] width 104 height 12
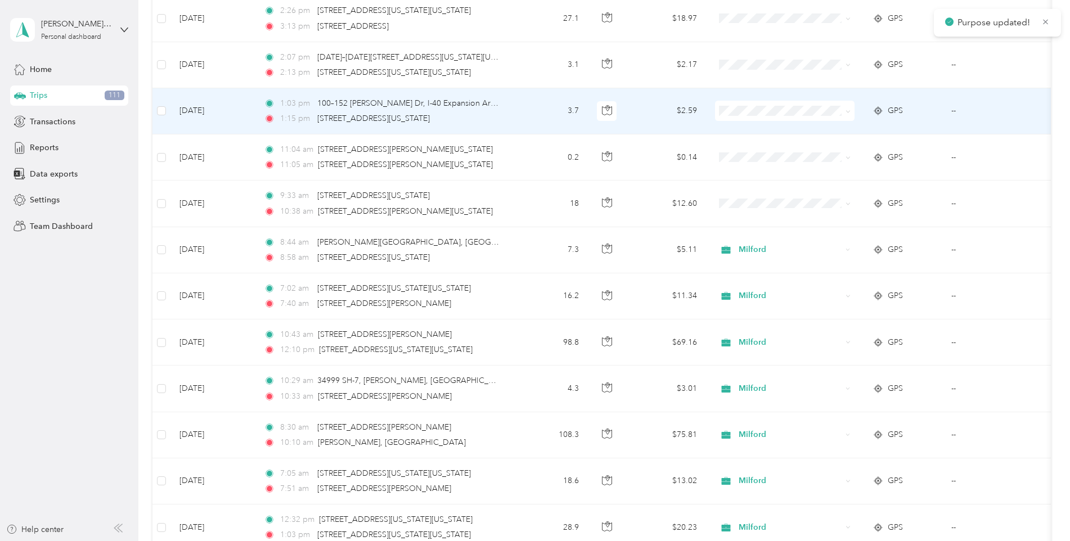
click at [858, 110] on td at bounding box center [785, 111] width 158 height 46
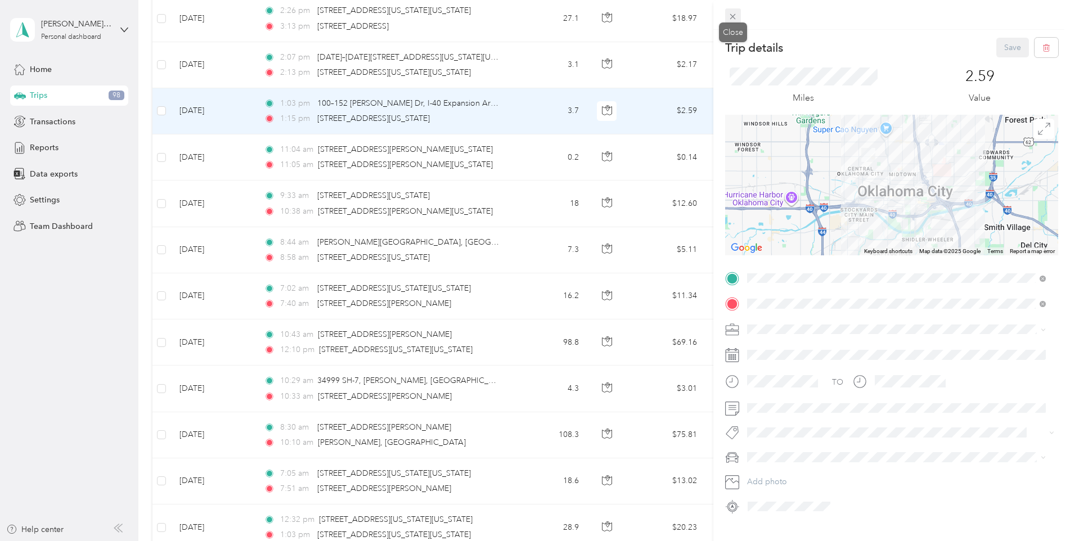
click at [736, 19] on icon at bounding box center [733, 17] width 10 height 10
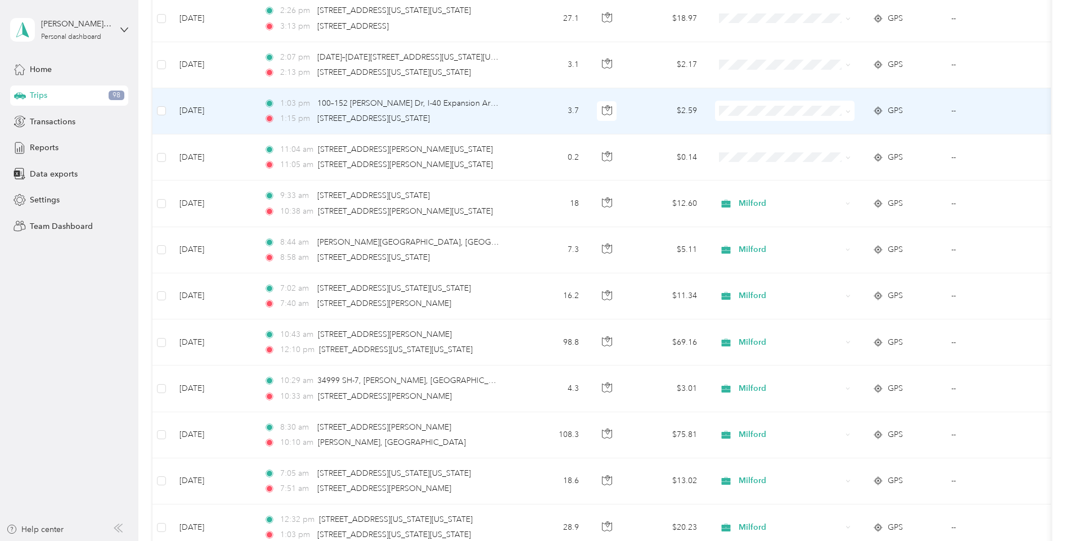
click at [845, 110] on icon at bounding box center [847, 111] width 5 height 5
click at [762, 169] on span "Milford" at bounding box center [795, 170] width 104 height 12
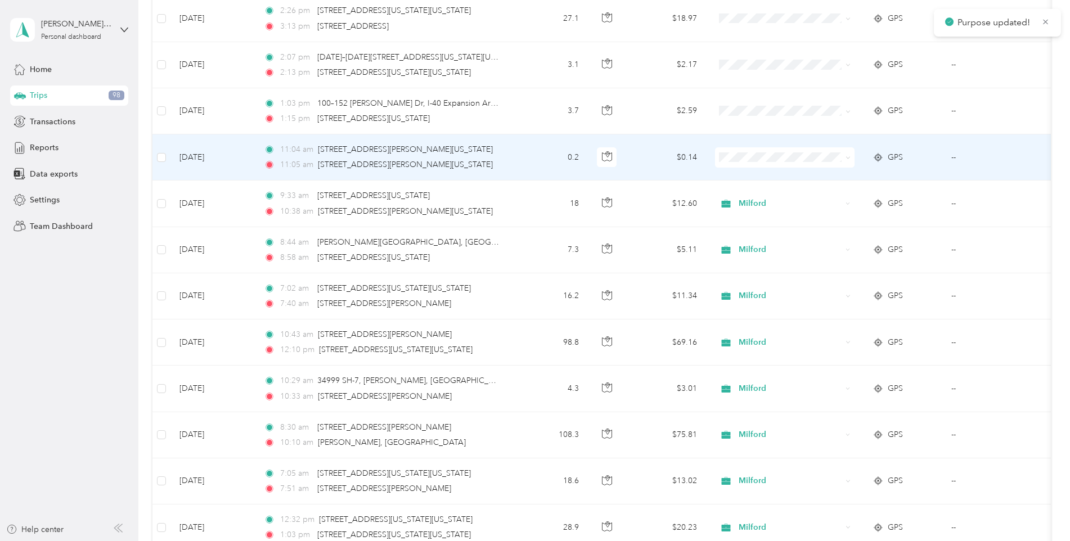
scroll to position [2904, 0]
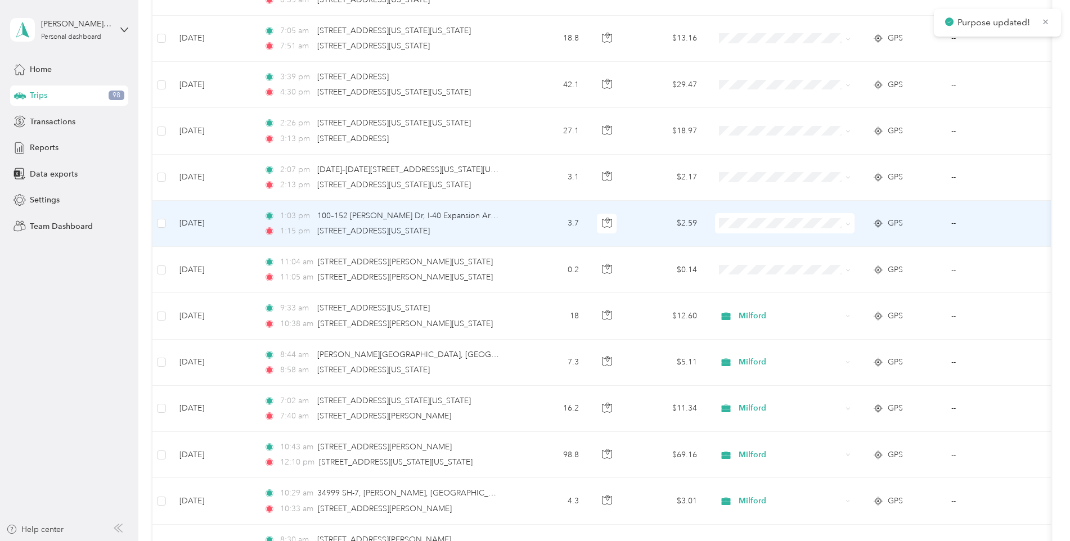
click at [849, 224] on icon at bounding box center [847, 224] width 5 height 5
click at [755, 280] on span "Milford" at bounding box center [795, 284] width 104 height 12
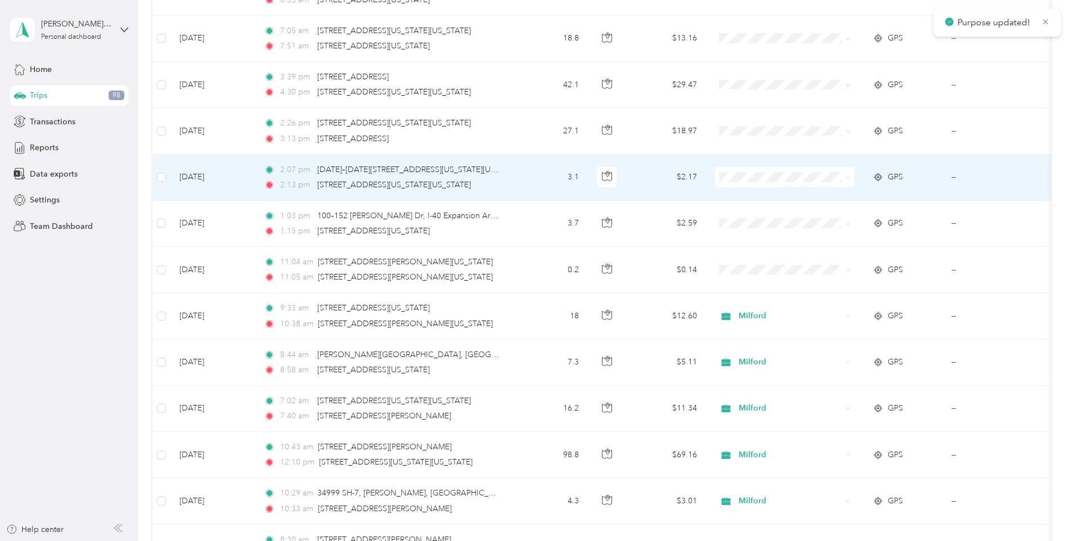
click at [850, 178] on icon at bounding box center [847, 177] width 5 height 5
click at [763, 240] on li "Milford" at bounding box center [785, 233] width 140 height 20
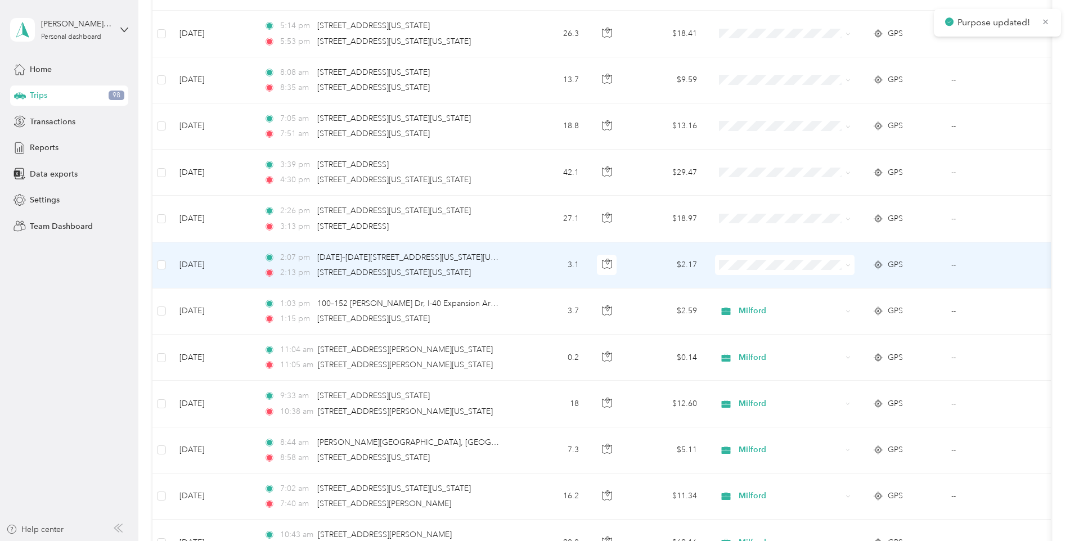
scroll to position [2791, 0]
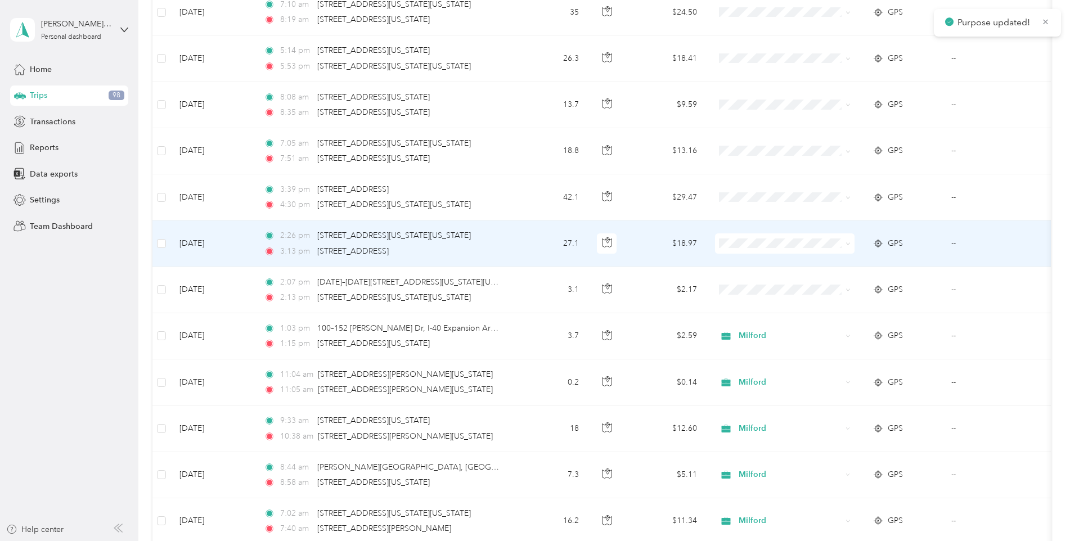
click at [848, 242] on icon at bounding box center [847, 243] width 5 height 5
click at [754, 301] on span "Milford" at bounding box center [795, 304] width 104 height 12
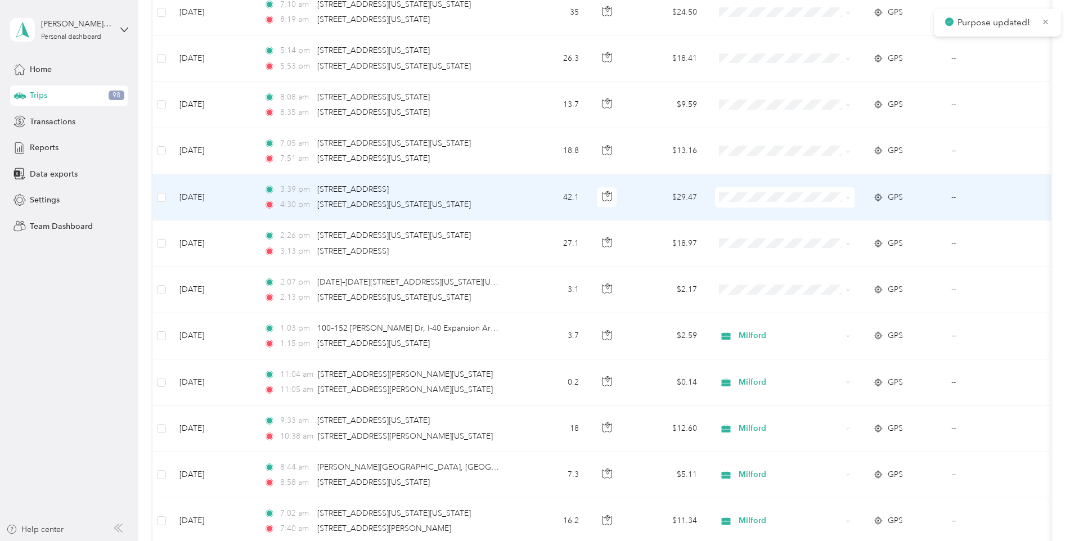
click at [848, 196] on icon at bounding box center [847, 197] width 5 height 5
click at [755, 258] on li "Milford" at bounding box center [785, 255] width 140 height 20
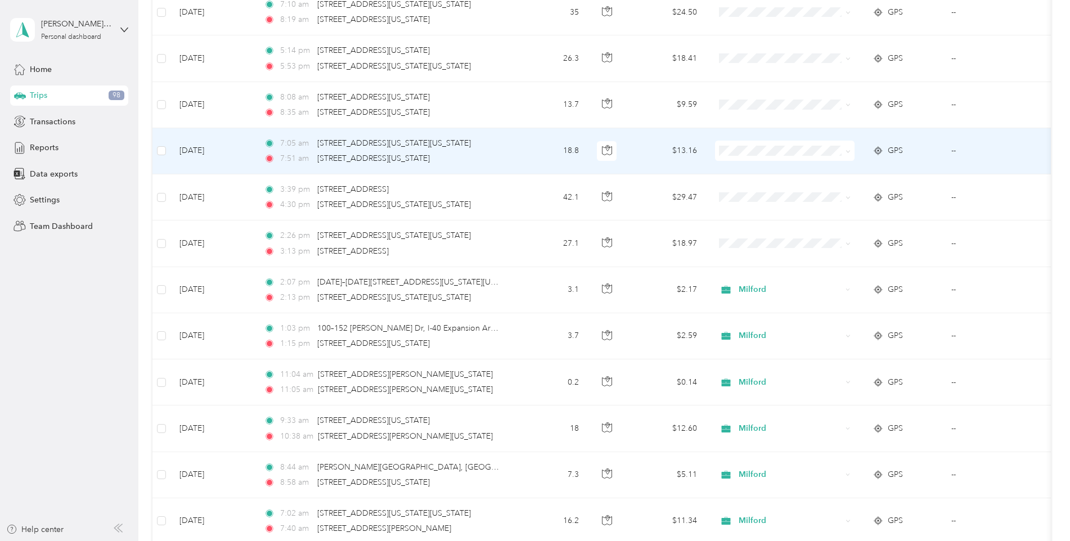
scroll to position [2735, 0]
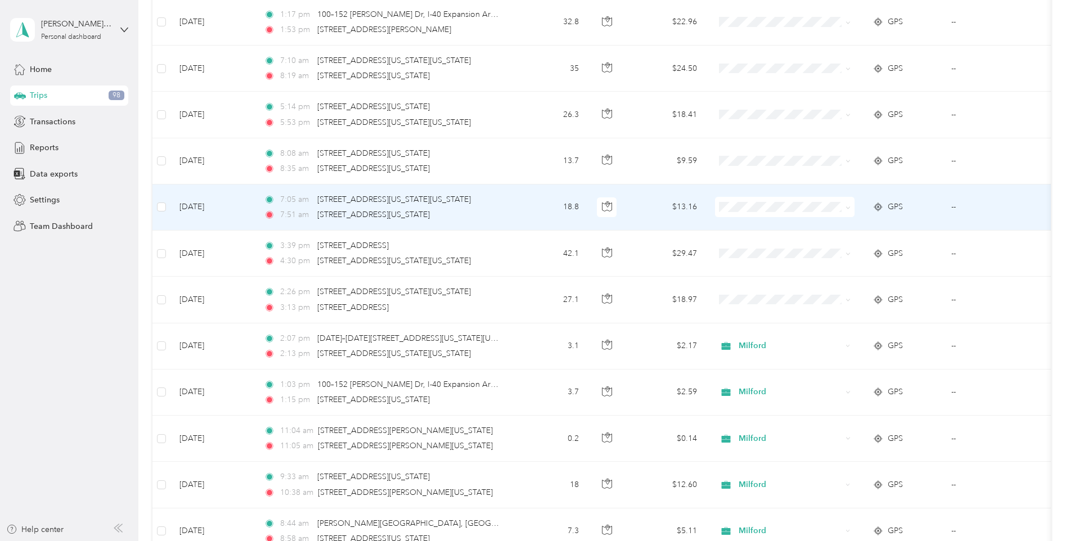
click at [848, 207] on icon at bounding box center [847, 207] width 5 height 5
click at [750, 263] on span "Milford" at bounding box center [795, 268] width 104 height 12
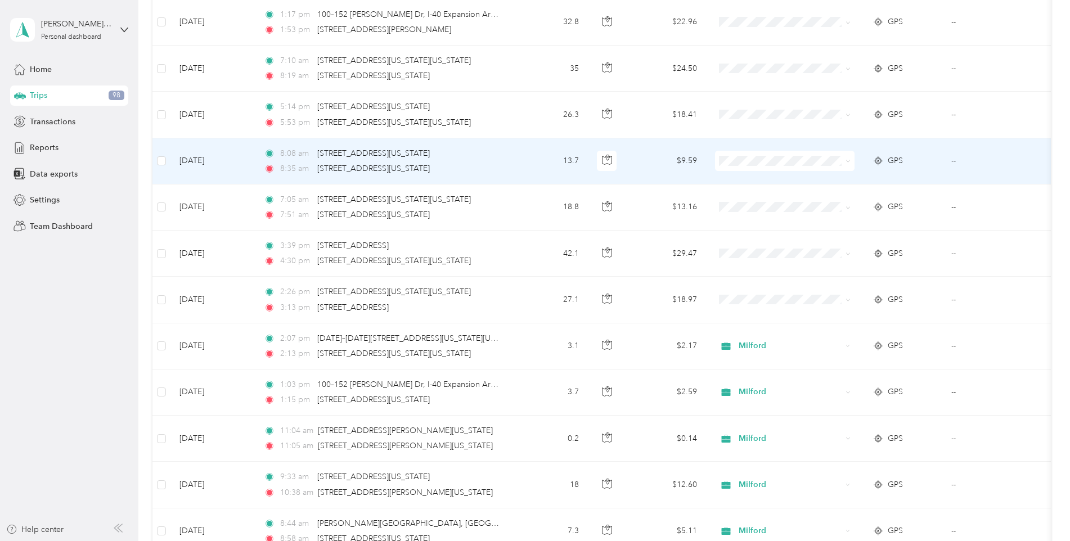
click at [848, 160] on icon at bounding box center [847, 161] width 5 height 5
click at [760, 221] on span "Milford" at bounding box center [795, 221] width 104 height 12
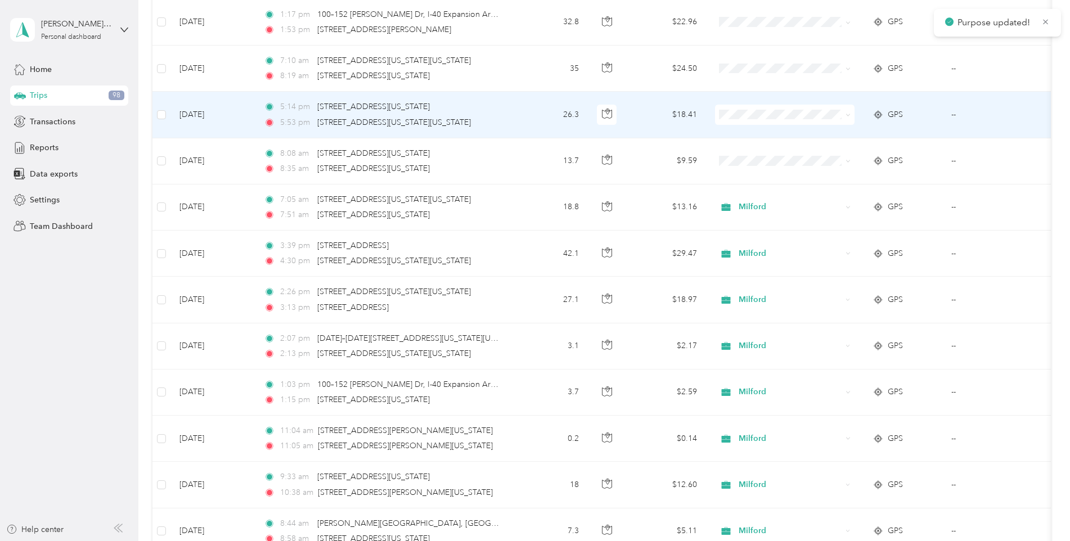
click at [848, 113] on icon at bounding box center [847, 115] width 5 height 5
click at [770, 173] on span "Milford" at bounding box center [795, 175] width 104 height 12
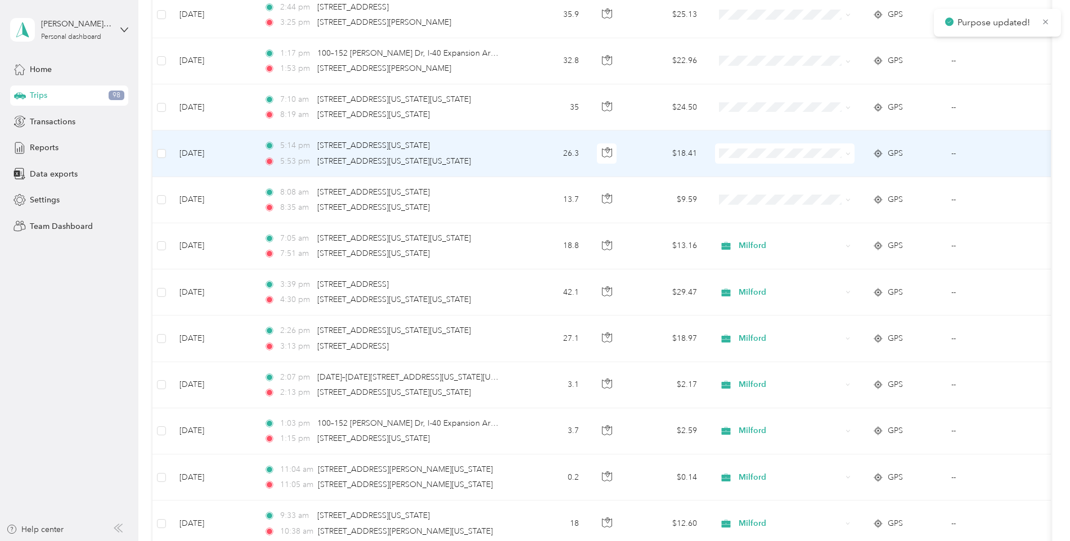
scroll to position [2679, 0]
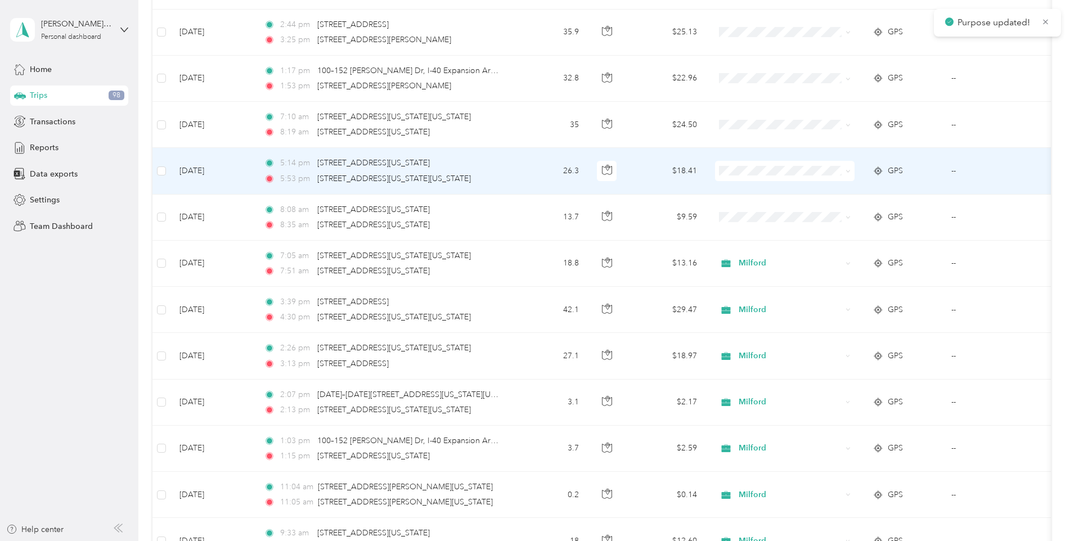
click at [847, 168] on span at bounding box center [847, 171] width 5 height 10
click at [846, 168] on span at bounding box center [846, 171] width 9 height 12
click at [849, 173] on icon at bounding box center [847, 171] width 5 height 5
click at [747, 227] on span "Milford" at bounding box center [795, 228] width 104 height 12
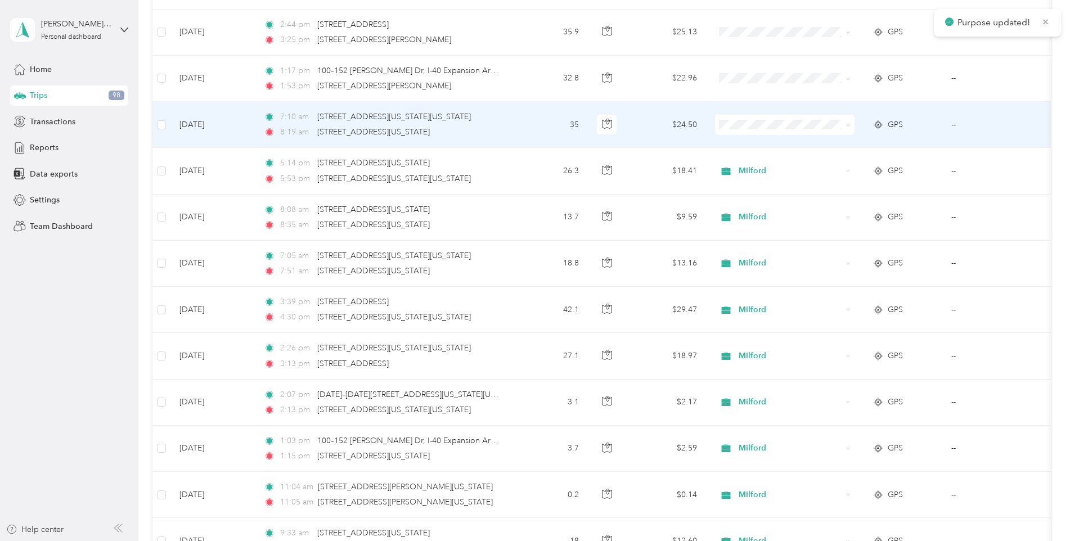
click at [846, 124] on icon at bounding box center [847, 125] width 5 height 5
click at [756, 185] on span "Milford" at bounding box center [795, 185] width 104 height 12
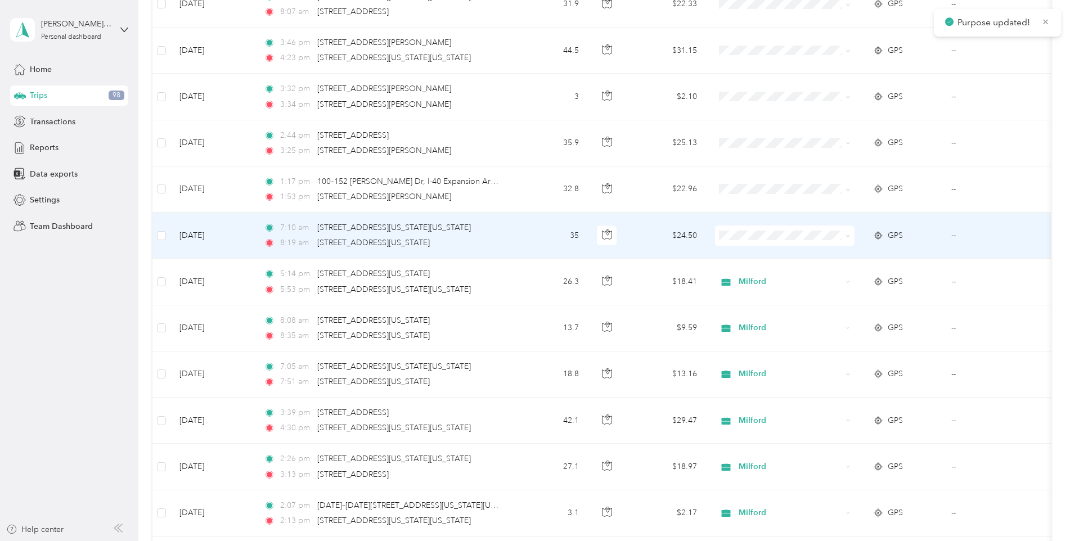
scroll to position [2566, 0]
click at [849, 238] on icon at bounding box center [847, 237] width 5 height 5
click at [754, 298] on li "Milford" at bounding box center [785, 297] width 140 height 20
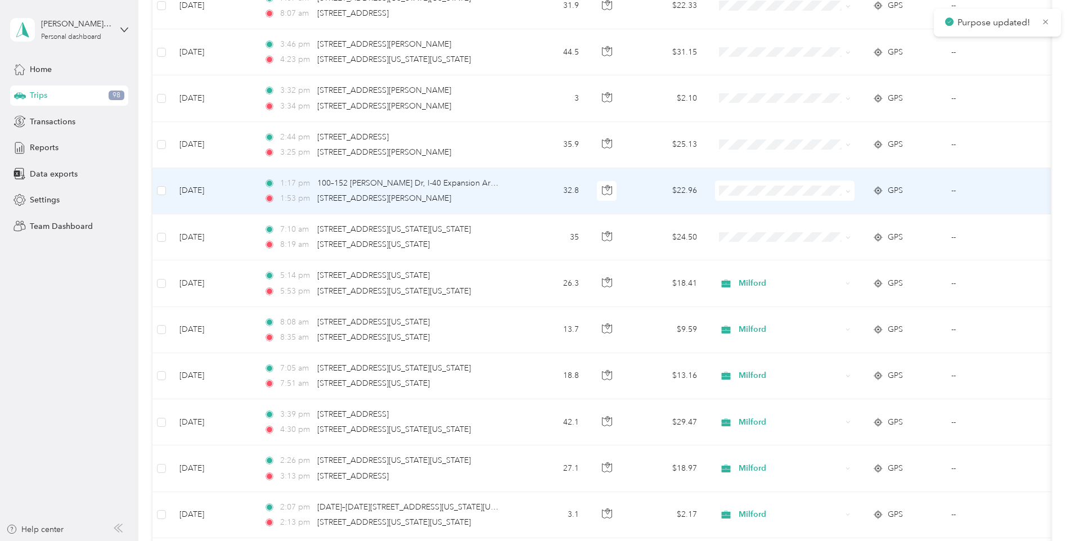
click at [848, 191] on icon at bounding box center [847, 191] width 5 height 5
click at [762, 250] on span "Milford" at bounding box center [795, 251] width 104 height 12
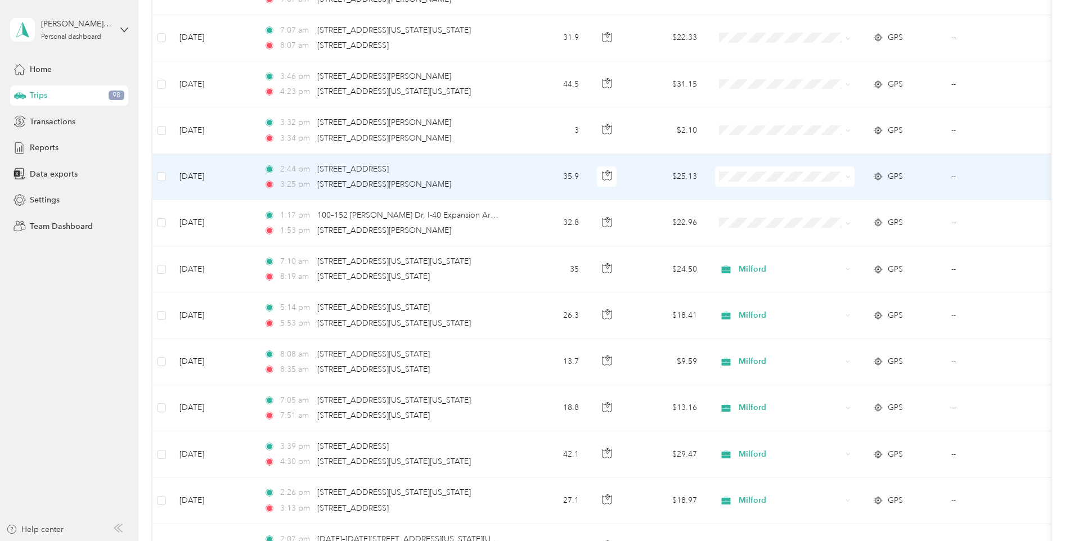
scroll to position [2510, 0]
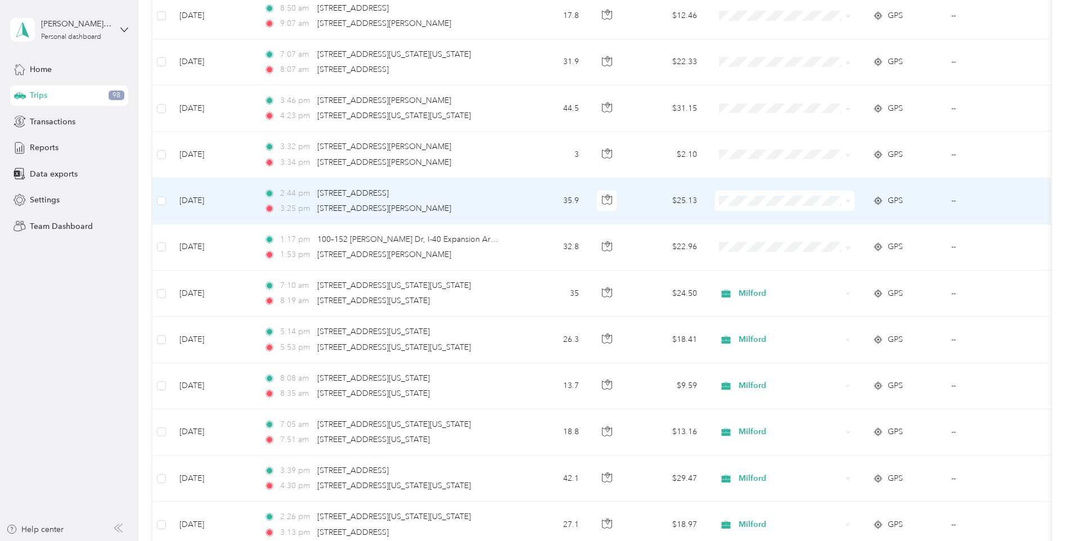
click at [849, 199] on icon at bounding box center [847, 201] width 5 height 5
click at [763, 260] on span "Milford" at bounding box center [795, 261] width 104 height 12
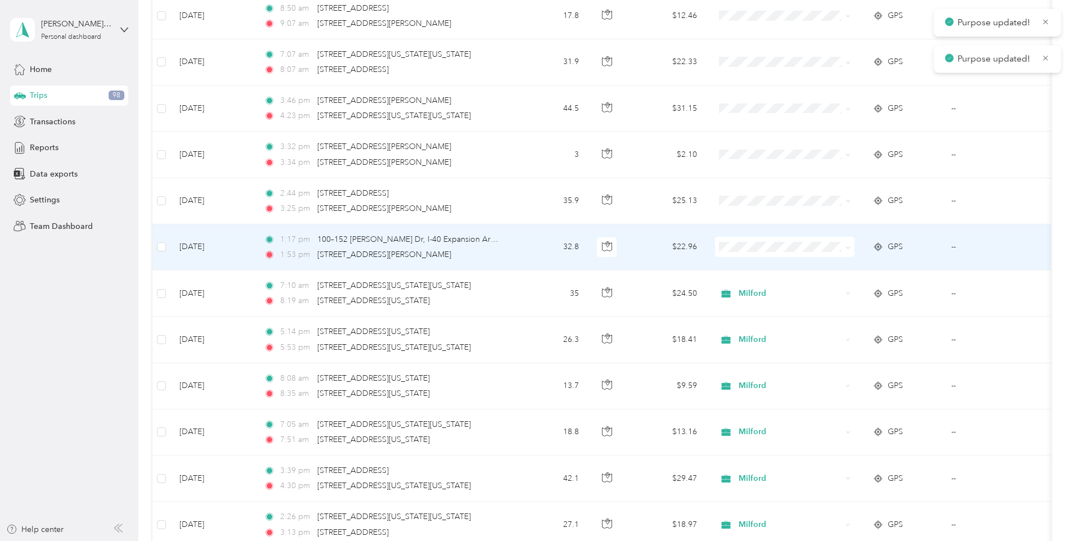
scroll to position [2454, 0]
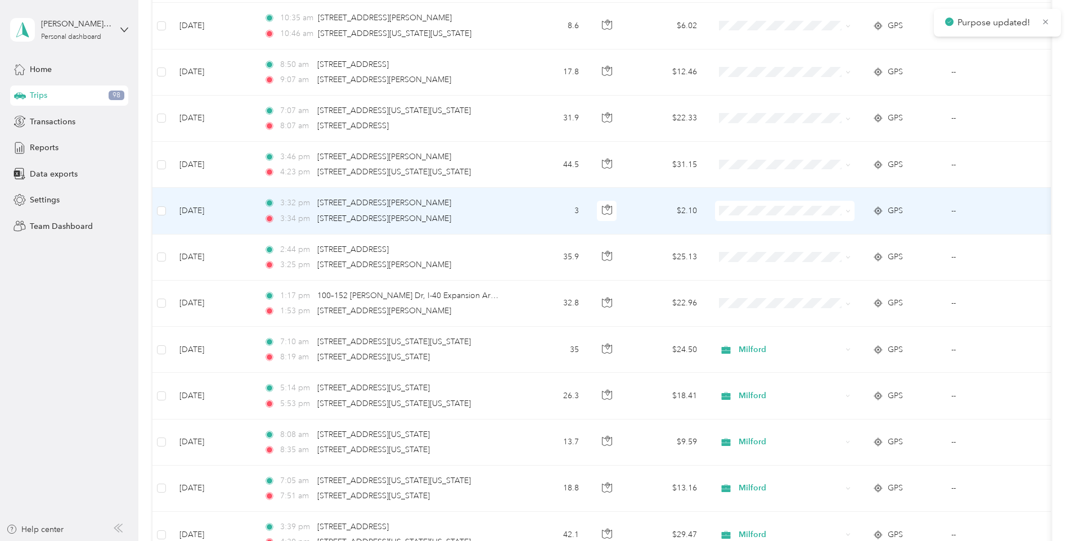
click at [848, 210] on icon at bounding box center [847, 211] width 5 height 5
click at [757, 272] on span "Milford" at bounding box center [795, 272] width 104 height 12
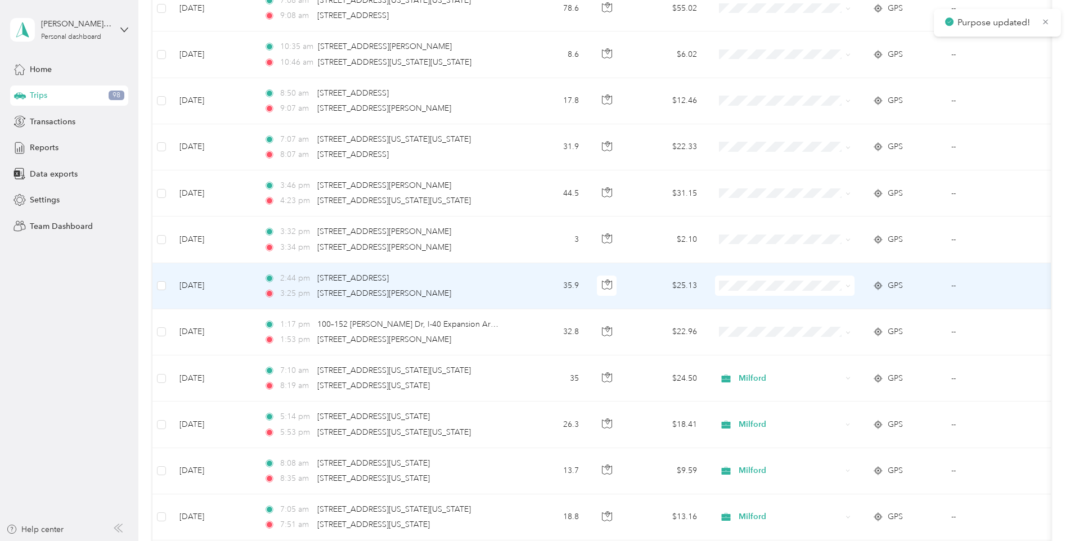
scroll to position [2397, 0]
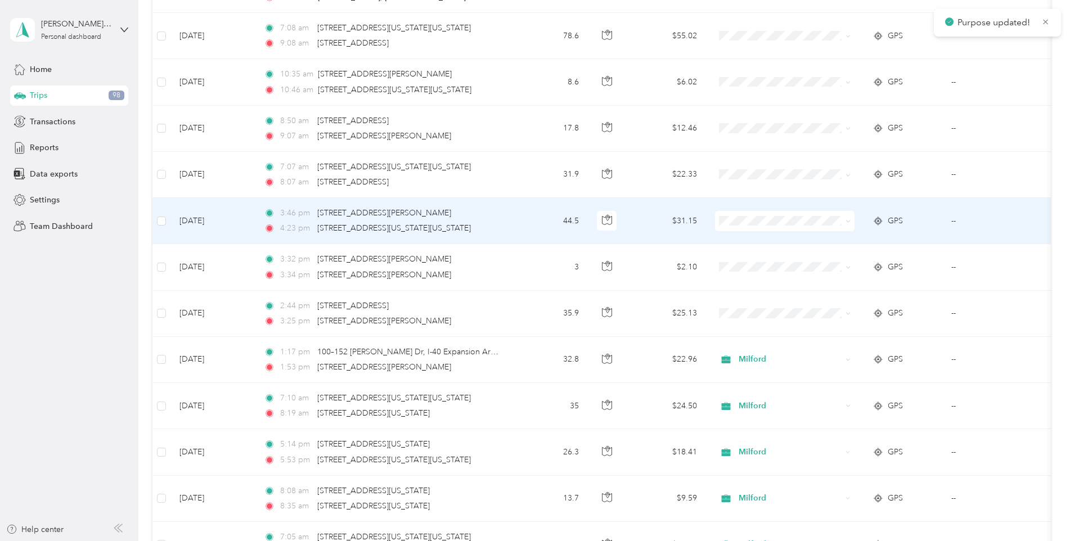
click at [850, 220] on icon at bounding box center [847, 221] width 5 height 5
click at [754, 278] on span "Milford" at bounding box center [795, 281] width 104 height 12
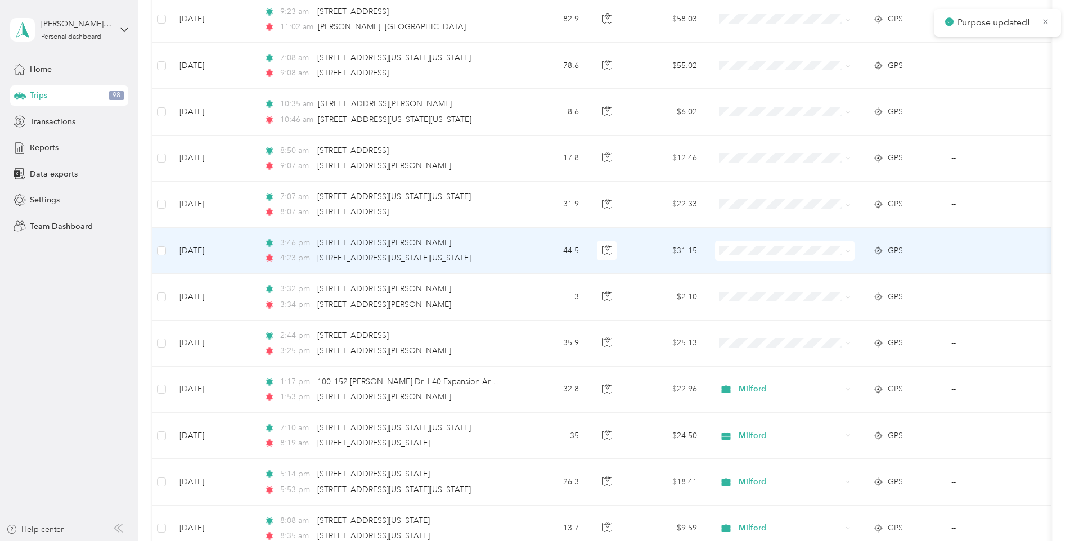
scroll to position [2341, 0]
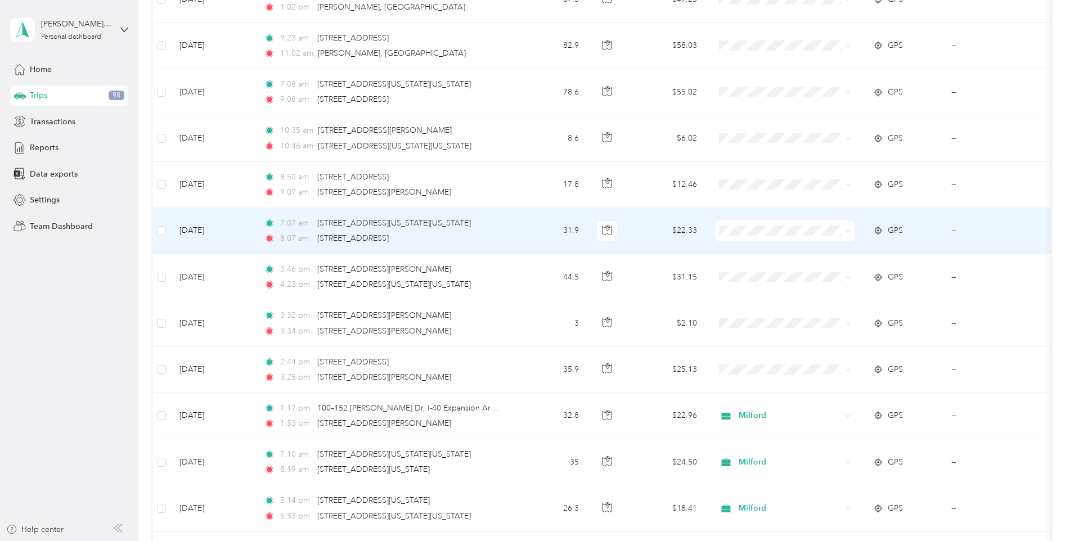
click at [845, 230] on icon at bounding box center [847, 231] width 5 height 5
click at [763, 289] on span "Milford" at bounding box center [795, 291] width 104 height 12
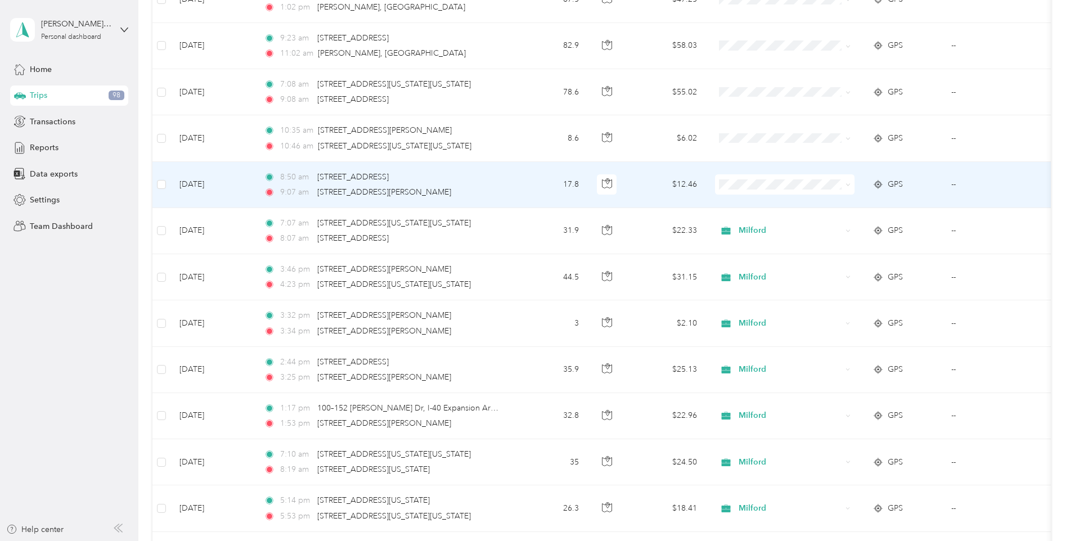
click at [847, 183] on icon at bounding box center [847, 184] width 5 height 5
click at [758, 243] on span "Milford" at bounding box center [795, 241] width 104 height 12
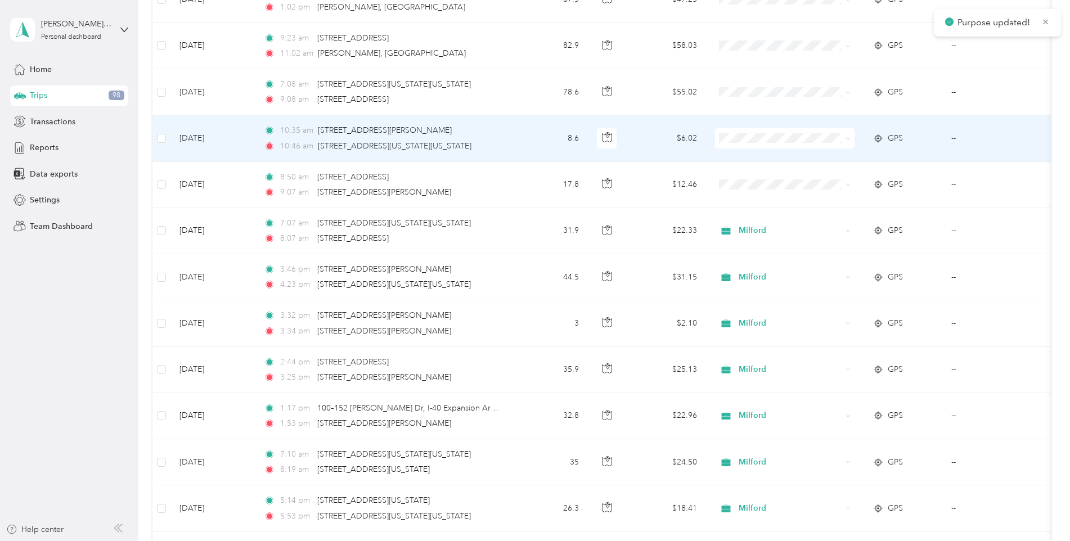
click at [850, 140] on icon at bounding box center [847, 138] width 5 height 5
click at [771, 197] on span "Milford" at bounding box center [795, 197] width 104 height 12
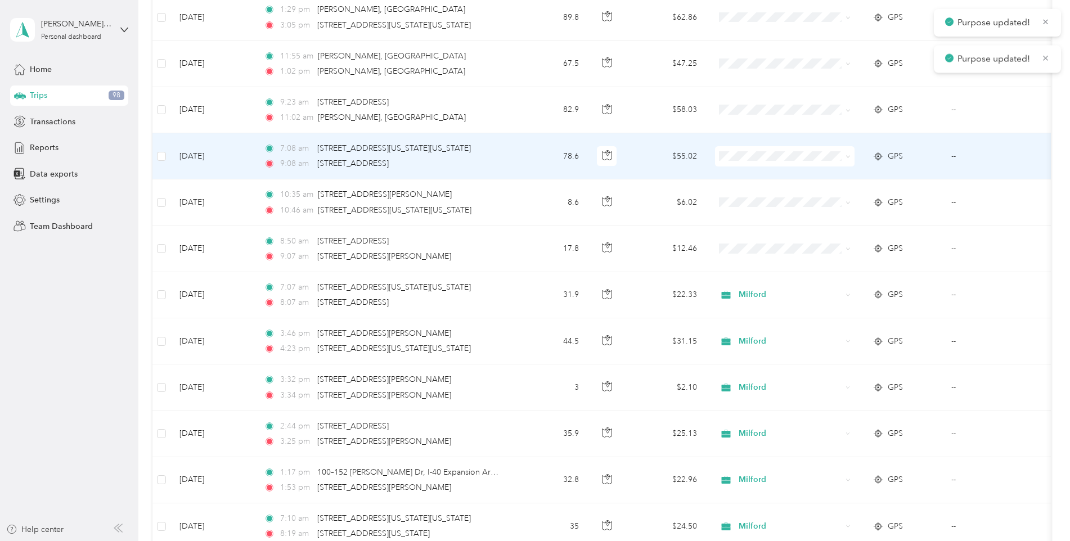
scroll to position [2229, 0]
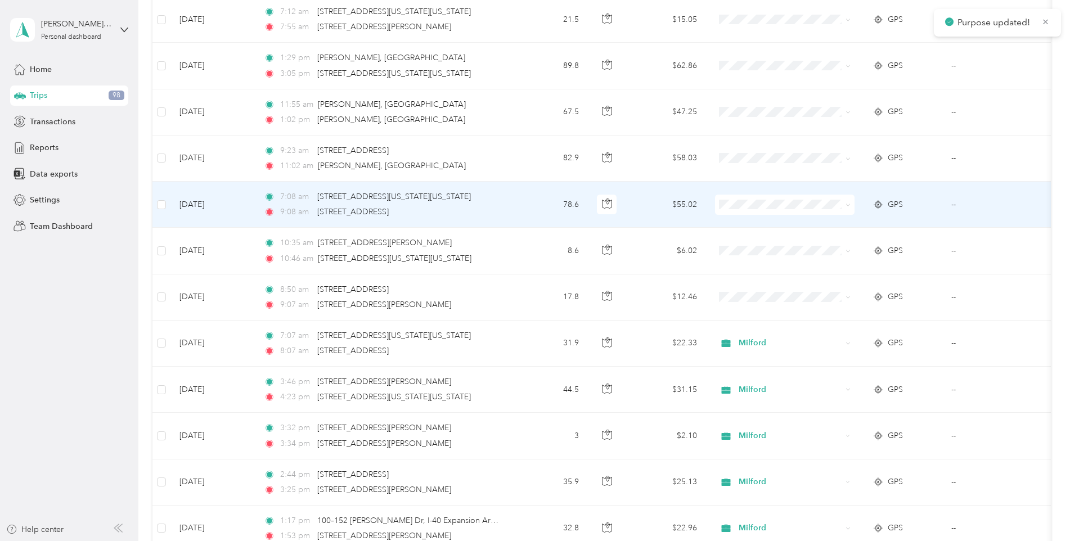
click at [848, 201] on span at bounding box center [847, 205] width 5 height 10
click at [848, 205] on icon at bounding box center [847, 205] width 3 height 2
click at [759, 263] on span "Milford" at bounding box center [795, 264] width 104 height 12
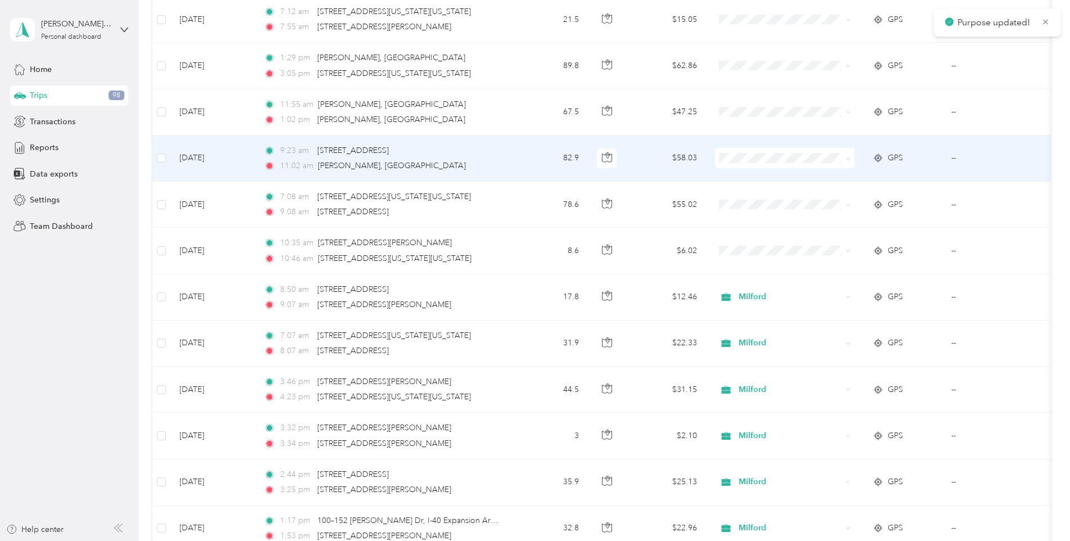
click at [848, 155] on span at bounding box center [847, 158] width 5 height 10
click at [849, 160] on icon at bounding box center [847, 158] width 5 height 5
click at [761, 217] on span "Milford" at bounding box center [795, 219] width 104 height 12
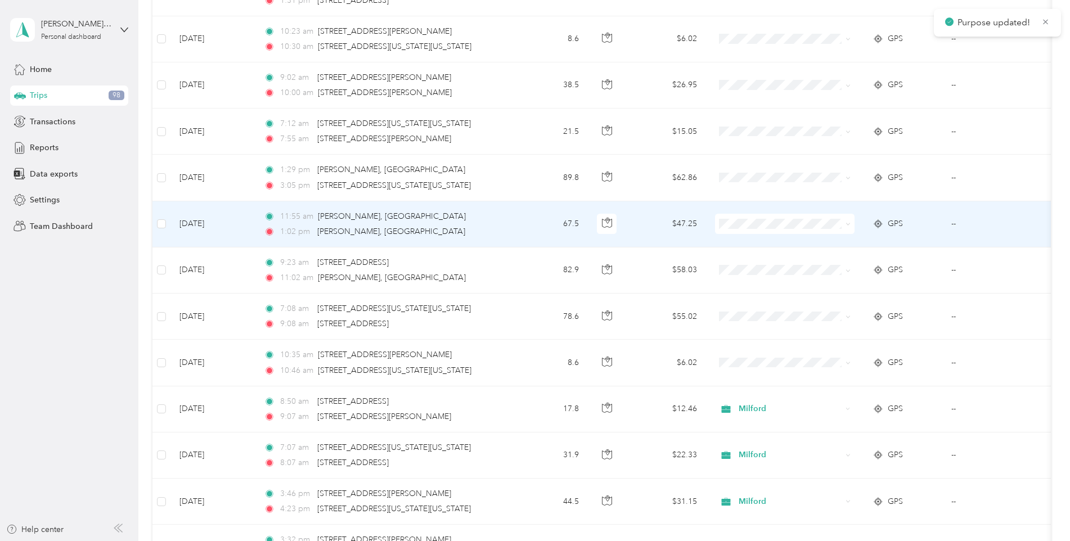
scroll to position [2116, 0]
click at [847, 225] on icon at bounding box center [847, 224] width 5 height 5
click at [757, 282] on span "Milford" at bounding box center [795, 282] width 104 height 12
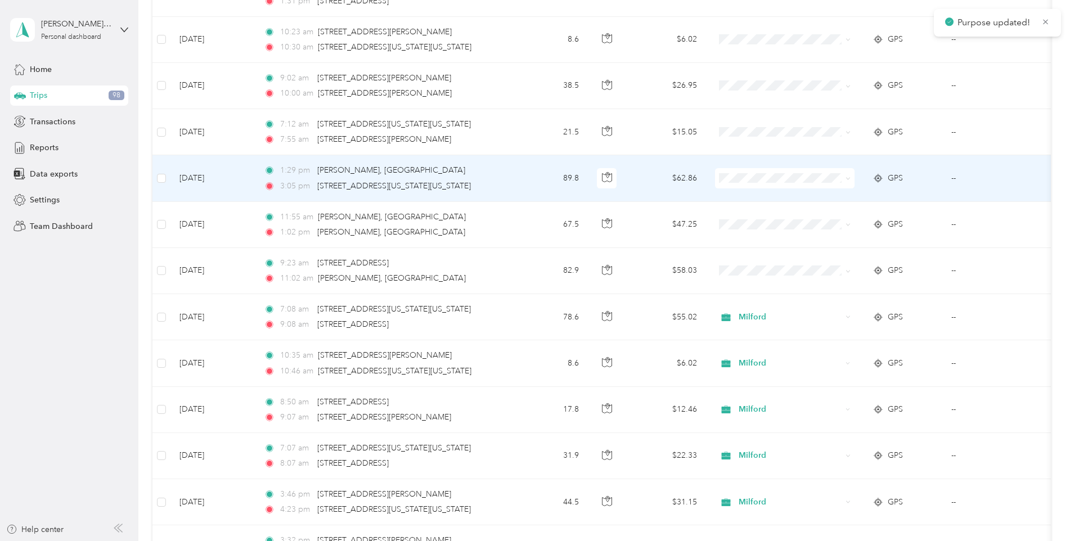
click at [848, 176] on span at bounding box center [847, 178] width 5 height 10
click at [847, 179] on icon at bounding box center [847, 179] width 3 height 2
click at [759, 238] on span "Milford" at bounding box center [795, 239] width 104 height 12
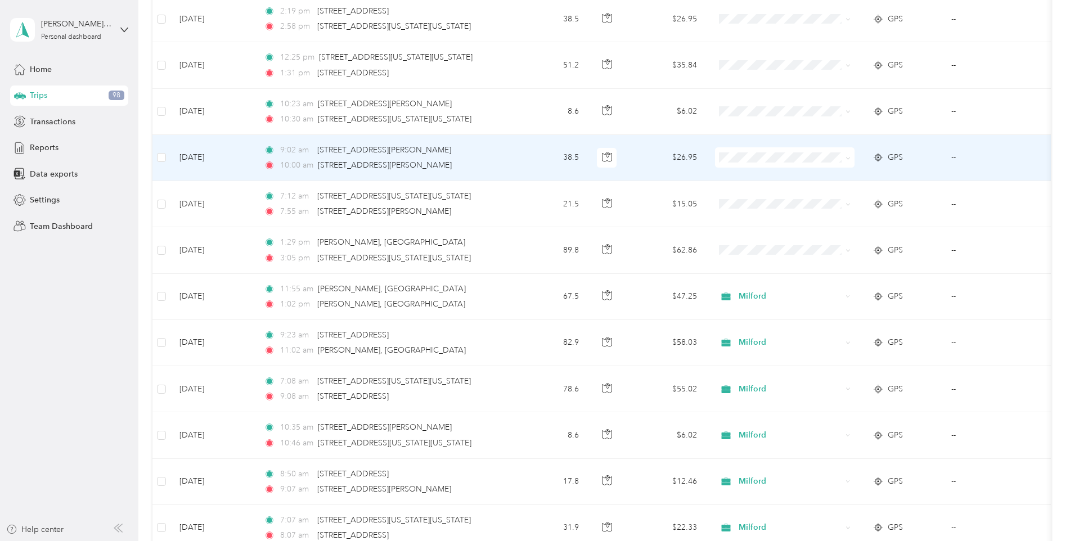
scroll to position [2060, 0]
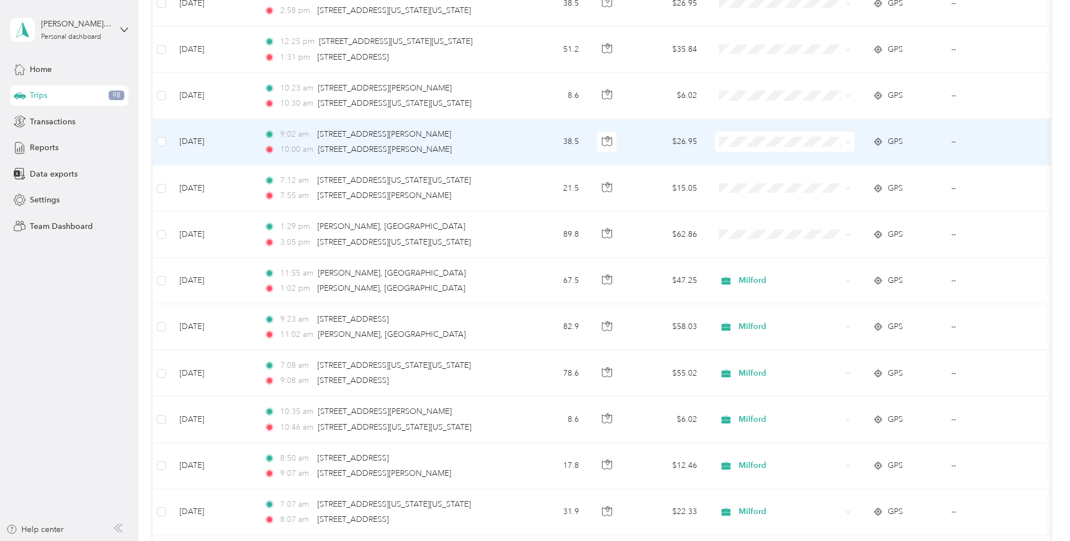
click at [844, 141] on span at bounding box center [846, 142] width 9 height 12
click at [849, 143] on icon at bounding box center [847, 142] width 5 height 5
click at [766, 201] on span "Milford" at bounding box center [795, 202] width 104 height 12
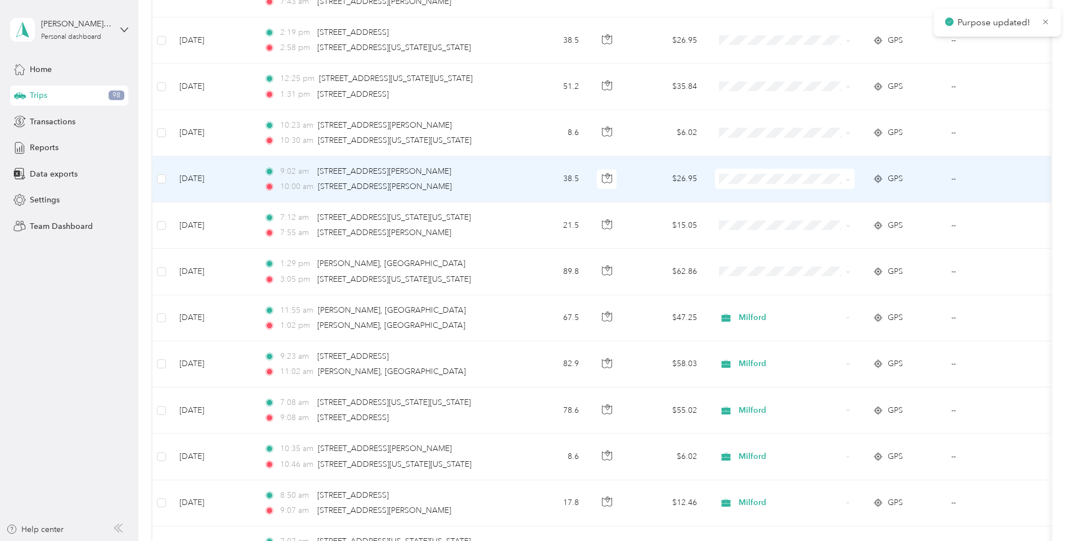
scroll to position [2004, 0]
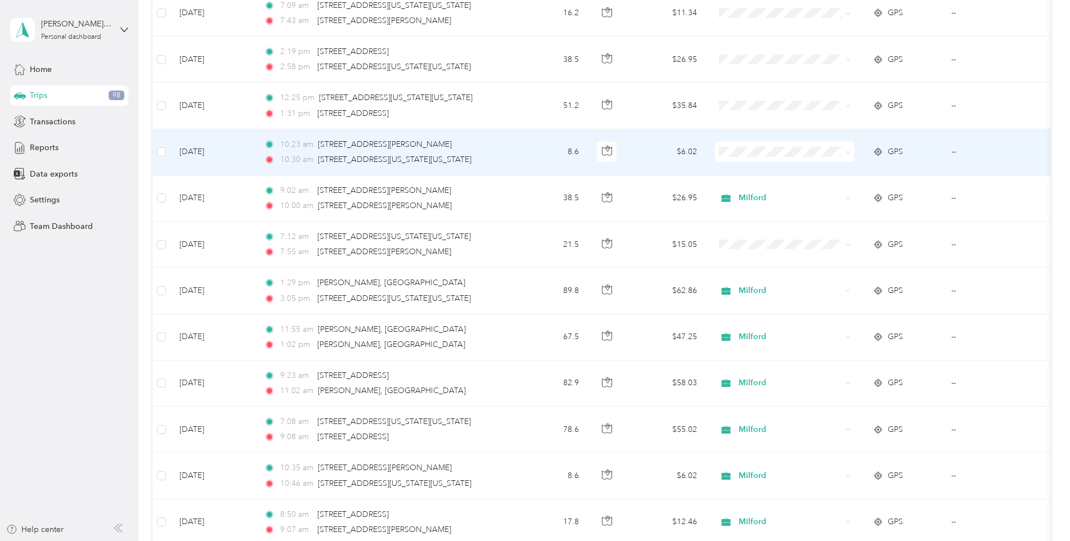
click at [848, 152] on icon at bounding box center [847, 152] width 5 height 5
click at [764, 208] on span "Milford" at bounding box center [795, 212] width 104 height 12
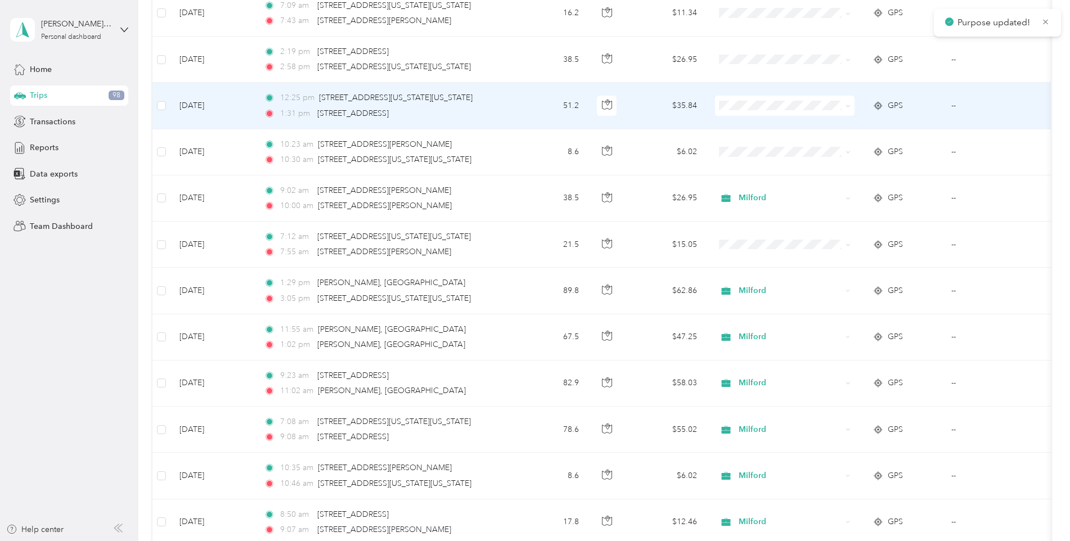
click at [848, 105] on icon at bounding box center [847, 106] width 5 height 5
click at [761, 167] on li "Milford" at bounding box center [785, 166] width 140 height 20
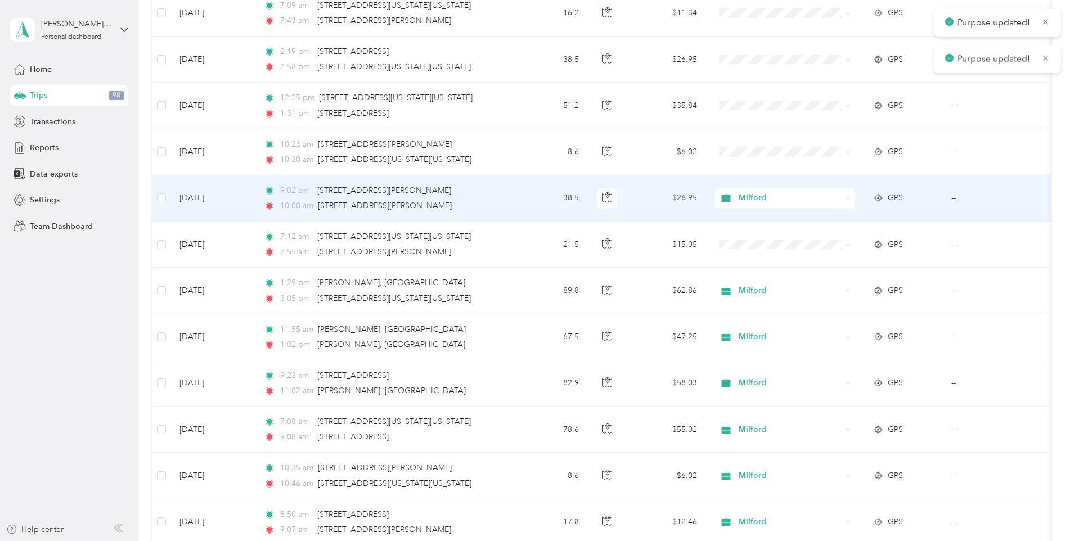
scroll to position [1835, 0]
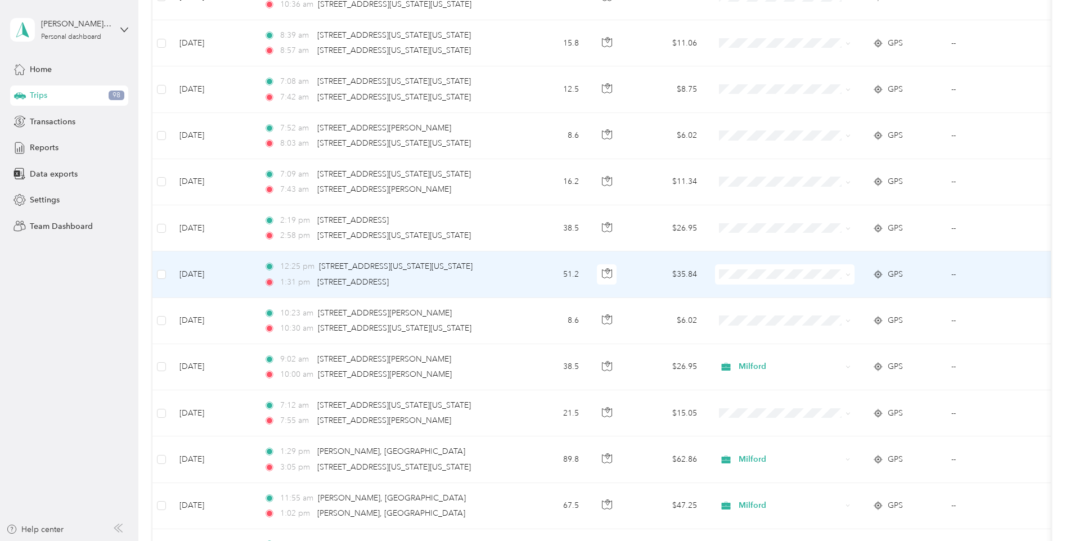
click at [851, 274] on span at bounding box center [785, 274] width 140 height 20
click at [847, 273] on icon at bounding box center [847, 274] width 5 height 5
click at [757, 330] on span "Milford" at bounding box center [795, 335] width 104 height 12
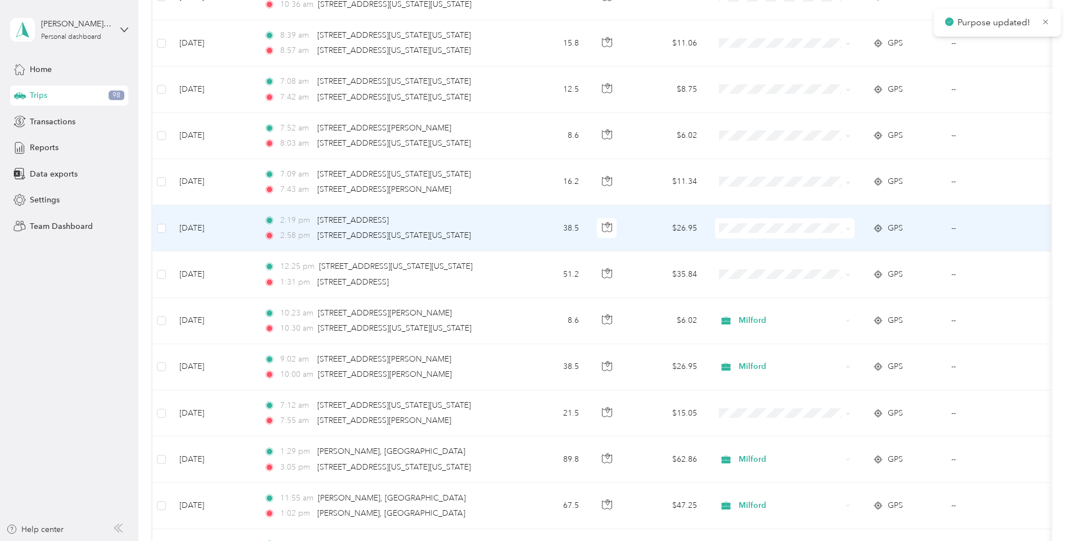
click at [850, 228] on icon at bounding box center [847, 228] width 5 height 5
click at [759, 286] on span "Milford" at bounding box center [795, 288] width 104 height 12
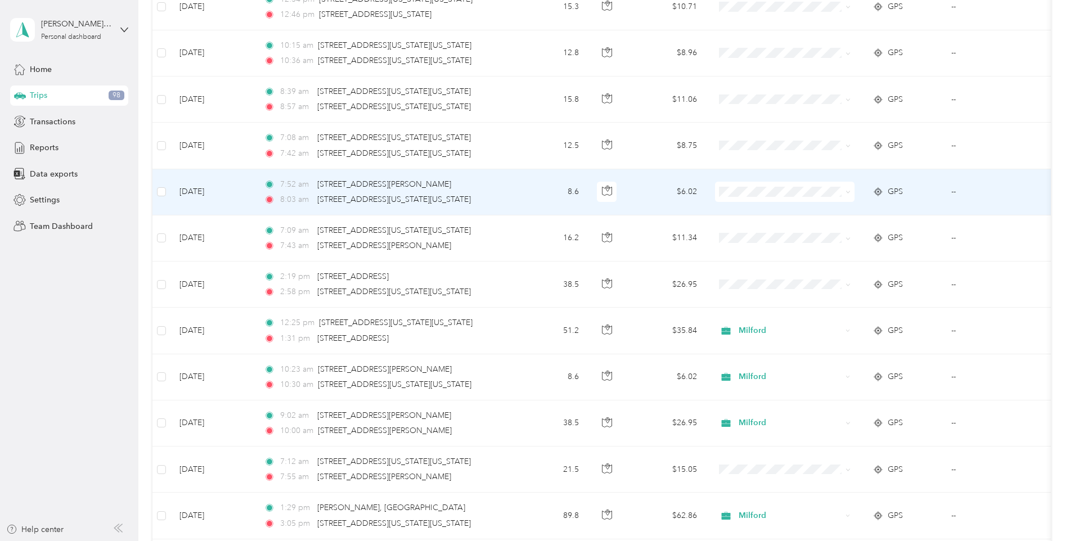
scroll to position [1722, 0]
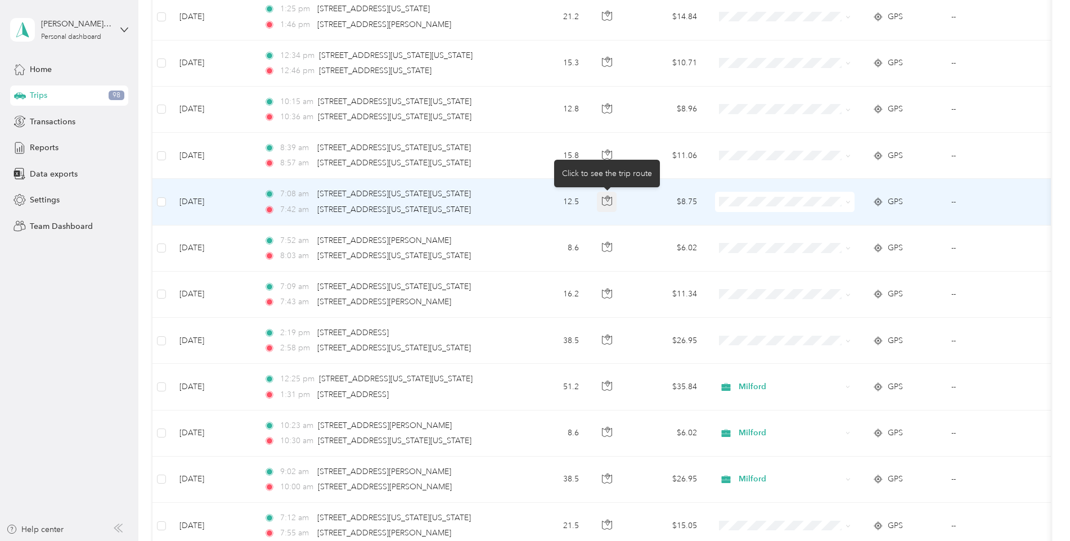
click at [606, 199] on icon "button" at bounding box center [606, 199] width 3 height 6
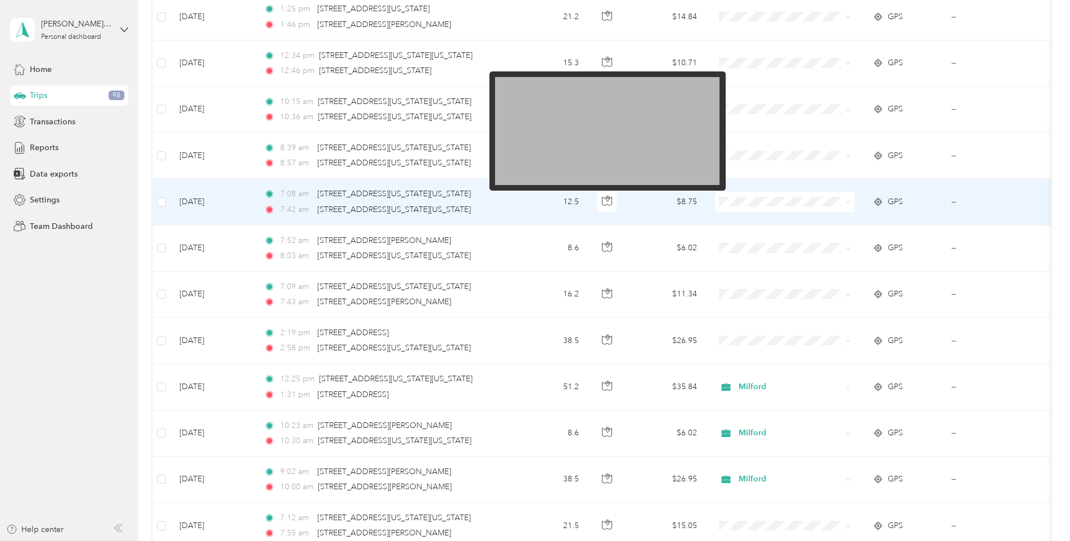
click at [641, 146] on img at bounding box center [607, 131] width 224 height 108
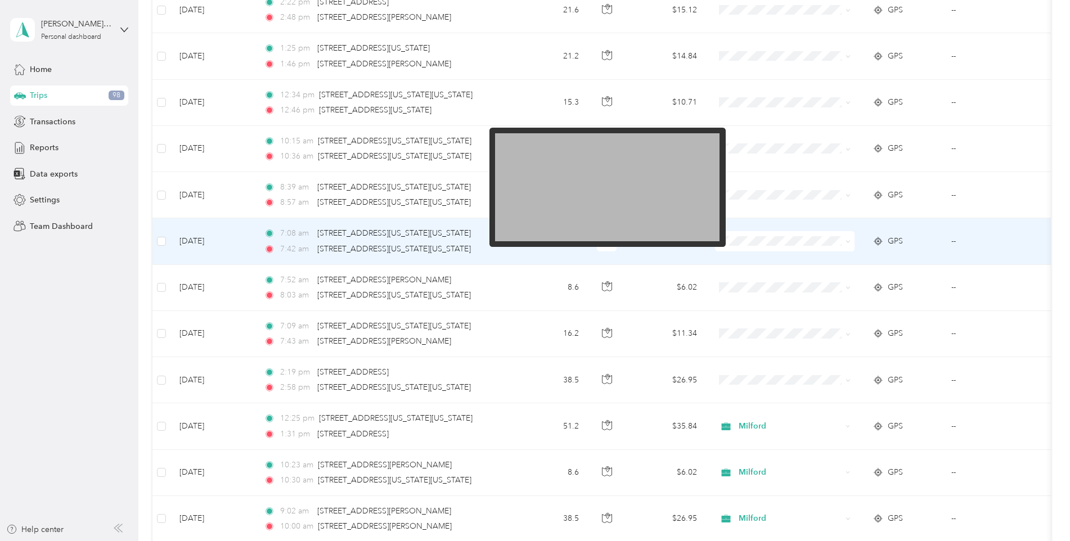
scroll to position [1666, 0]
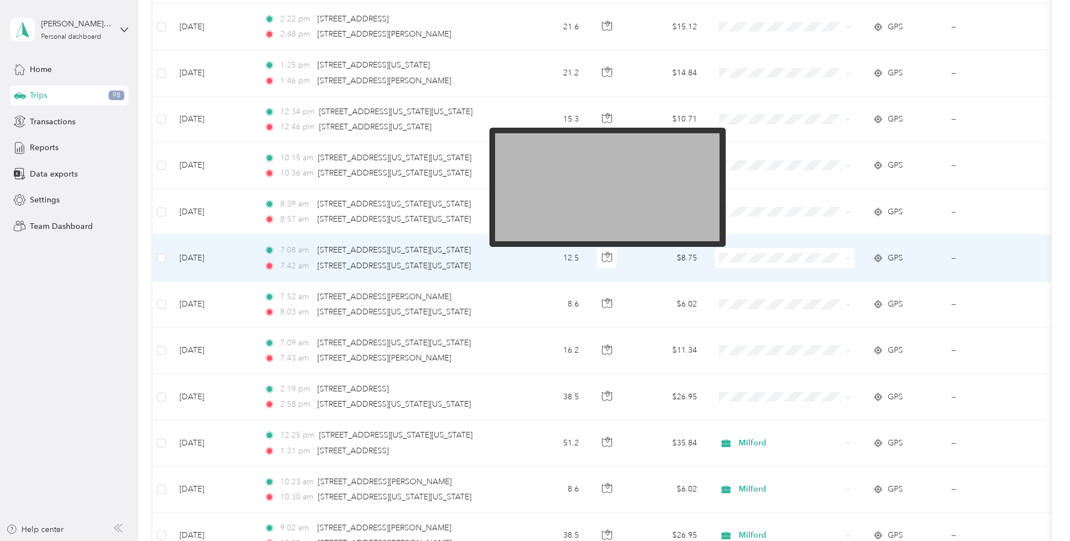
click at [601, 202] on img at bounding box center [607, 187] width 224 height 108
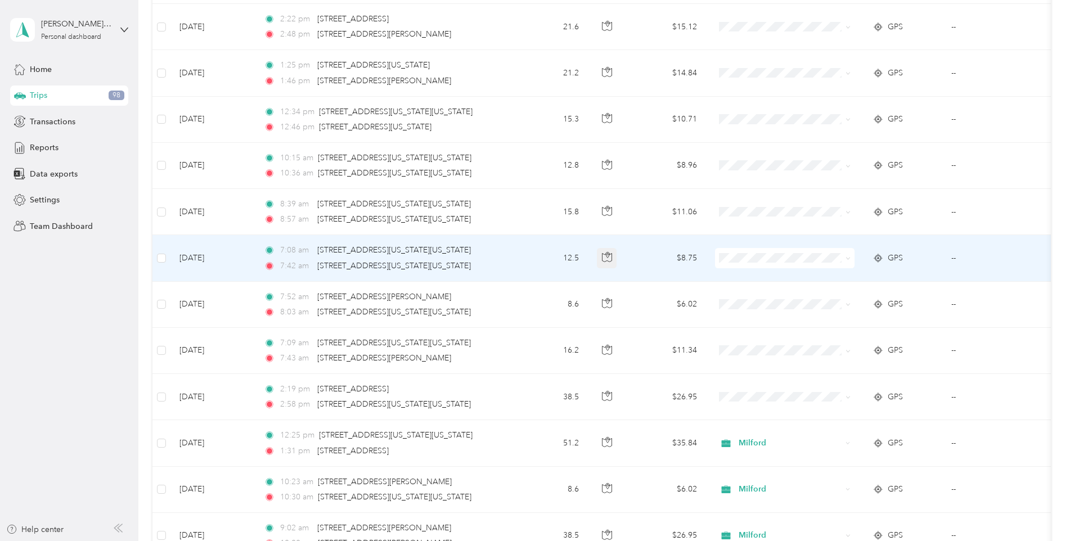
click at [604, 258] on icon "button" at bounding box center [607, 257] width 10 height 10
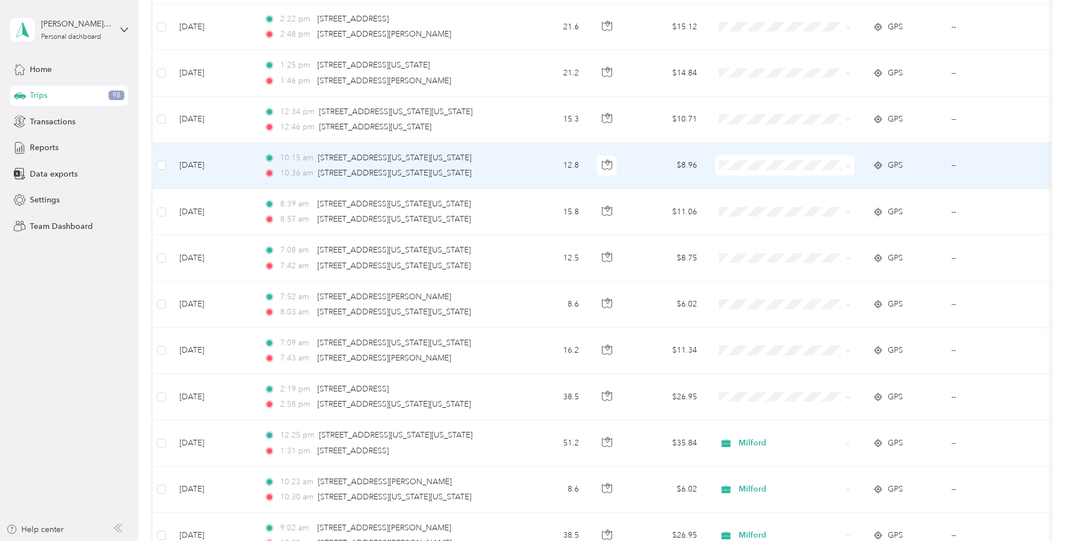
click at [820, 185] on td at bounding box center [785, 166] width 158 height 46
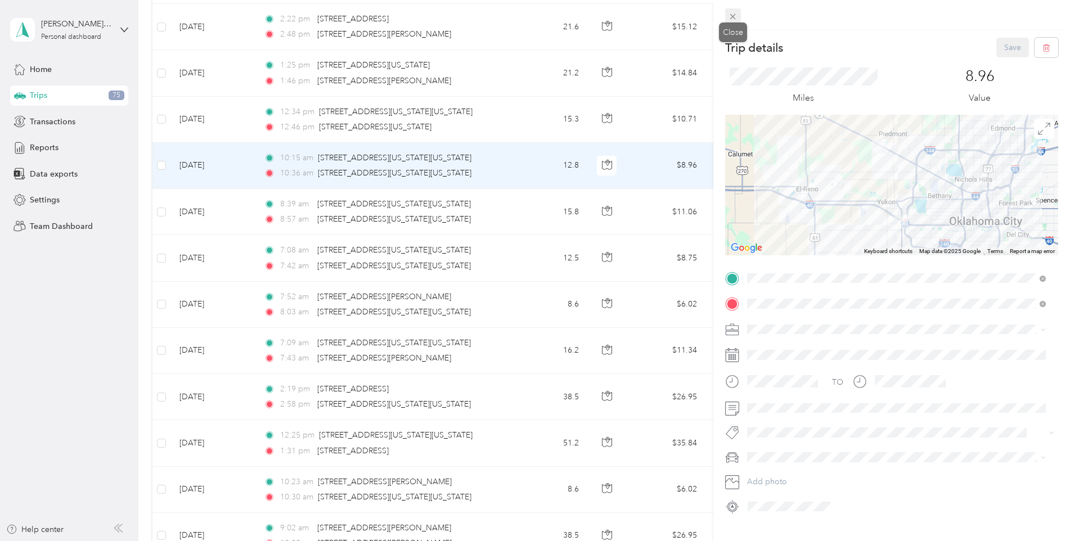
click at [735, 20] on icon at bounding box center [733, 17] width 10 height 10
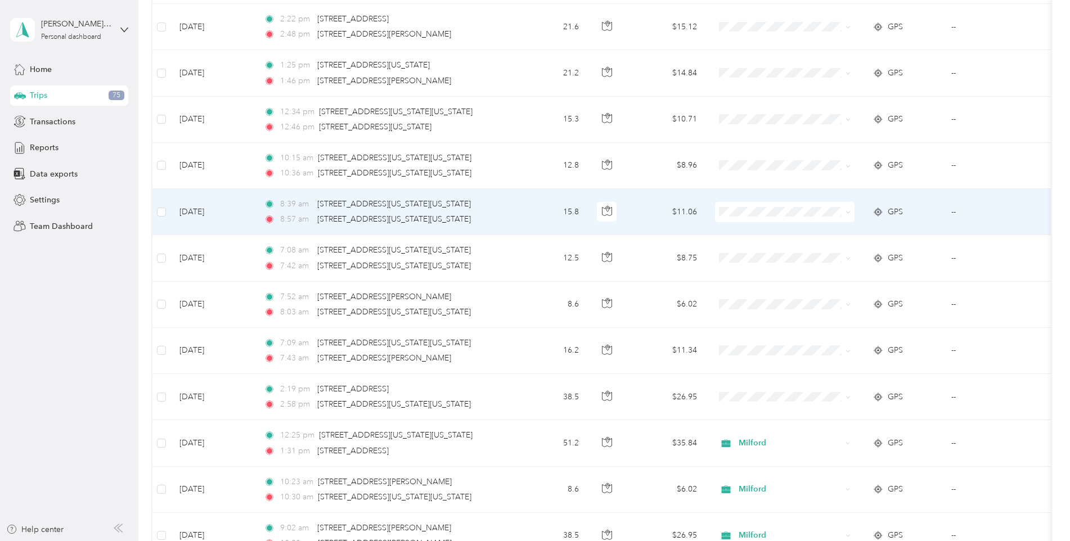
click at [851, 212] on span at bounding box center [785, 212] width 140 height 20
click at [849, 212] on icon at bounding box center [847, 213] width 3 height 2
click at [755, 271] on span "Milford" at bounding box center [795, 268] width 104 height 12
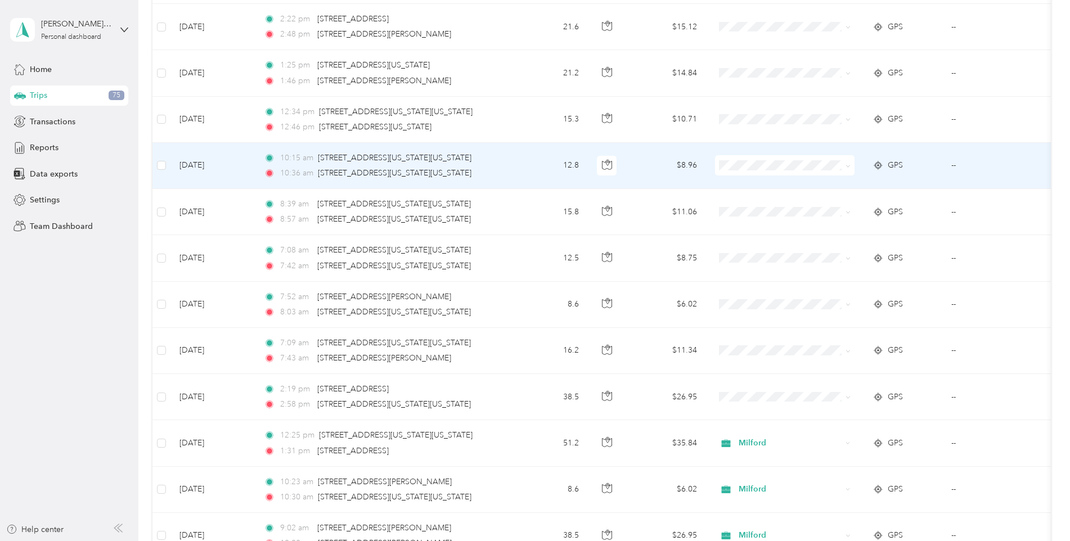
click at [849, 167] on span at bounding box center [785, 165] width 140 height 20
click at [849, 167] on icon at bounding box center [847, 166] width 5 height 5
click at [771, 225] on span "Milford" at bounding box center [795, 226] width 104 height 12
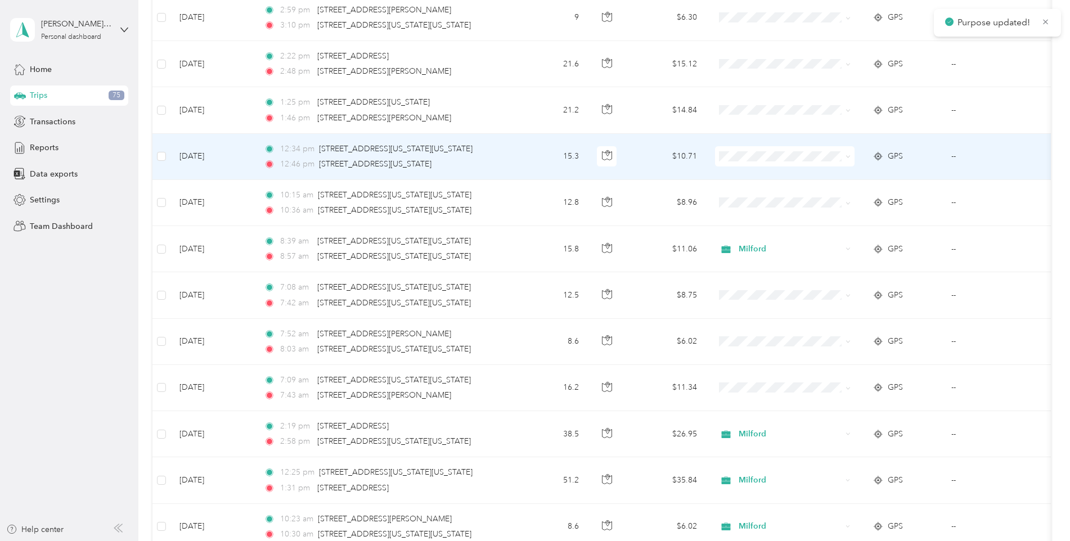
scroll to position [1610, 0]
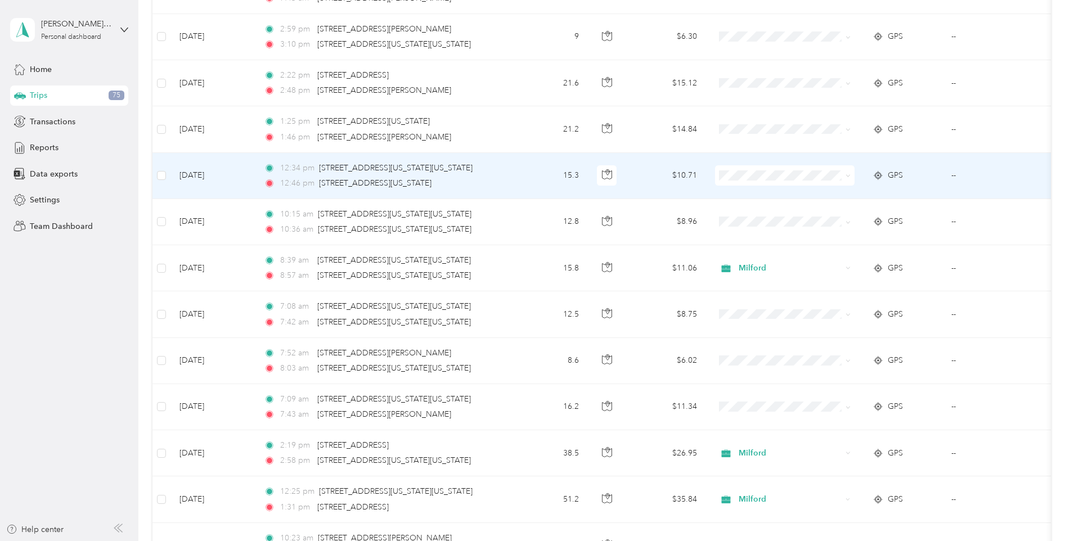
click at [849, 177] on icon at bounding box center [847, 175] width 5 height 5
click at [770, 233] on span "Milford" at bounding box center [795, 236] width 104 height 12
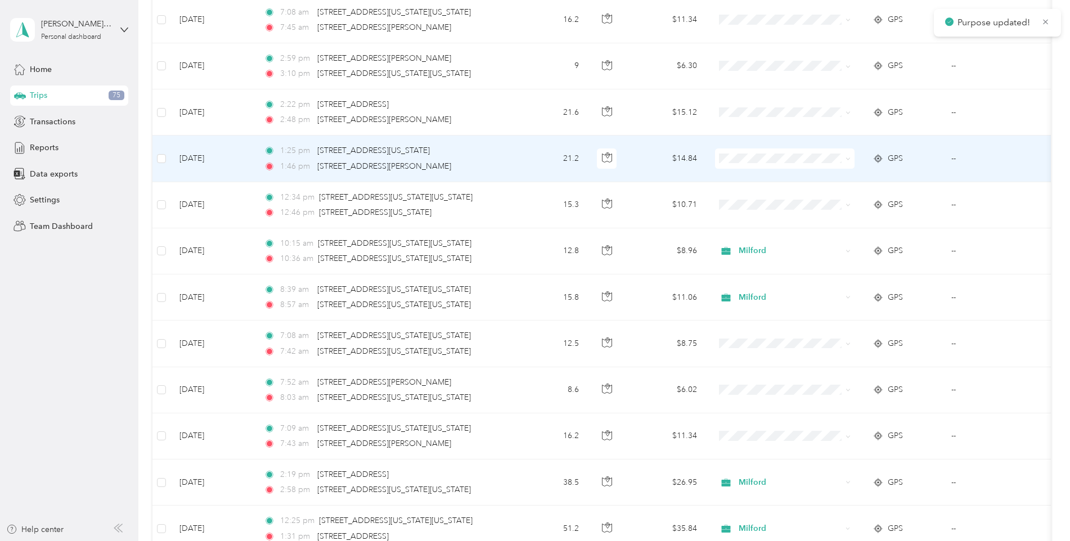
scroll to position [1554, 0]
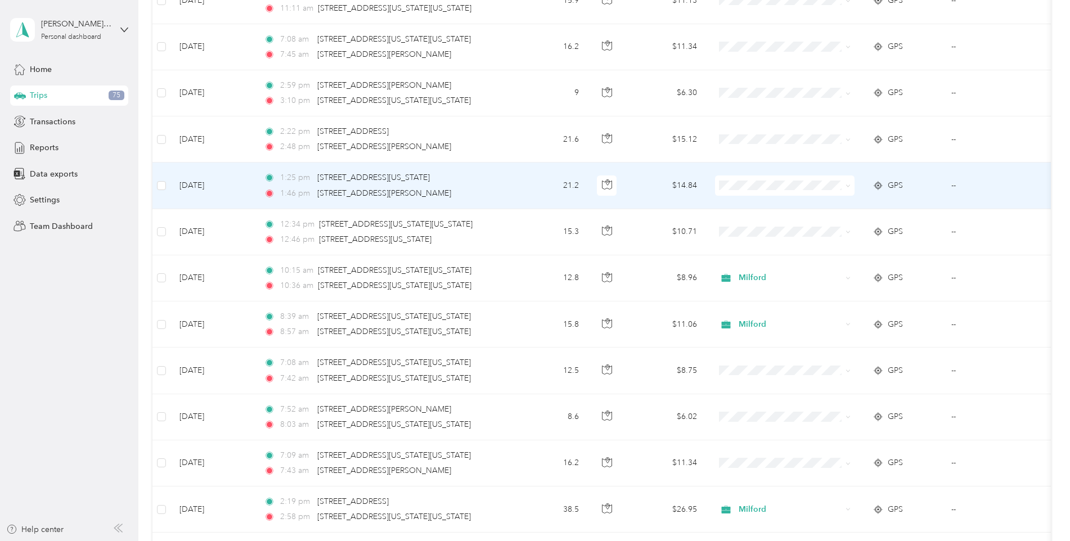
click at [848, 183] on icon at bounding box center [847, 185] width 5 height 5
click at [758, 242] on span "Milford" at bounding box center [795, 246] width 104 height 12
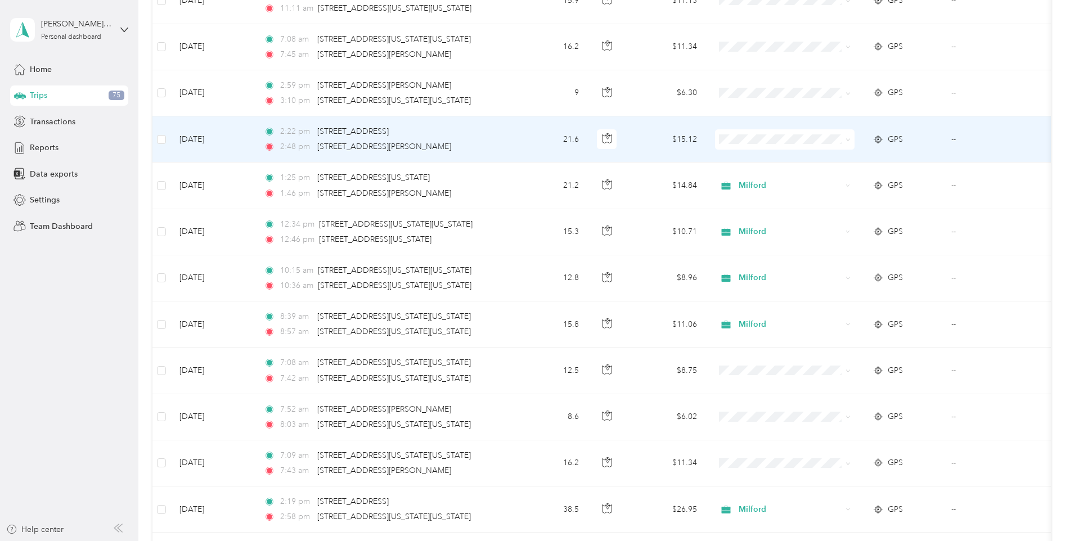
click at [851, 141] on span at bounding box center [785, 139] width 140 height 20
click at [845, 142] on icon at bounding box center [847, 139] width 5 height 5
click at [758, 203] on li "Milford" at bounding box center [785, 200] width 140 height 20
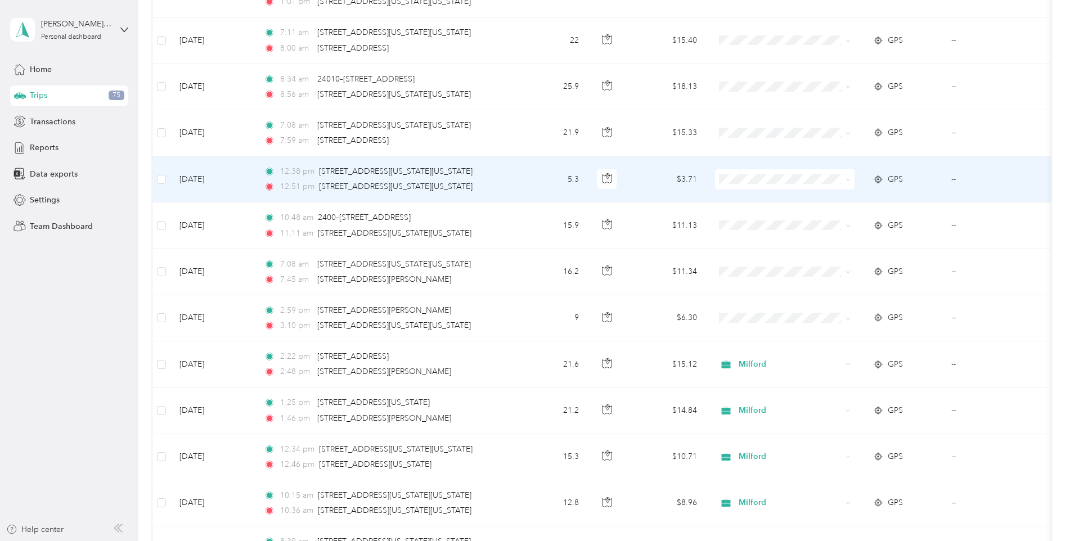
scroll to position [1272, 0]
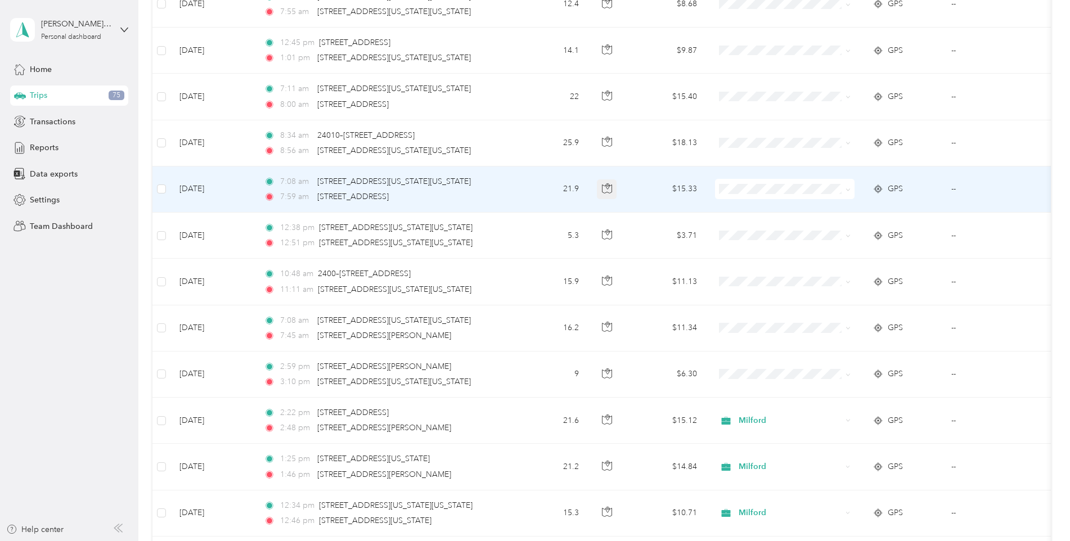
click at [607, 190] on icon "button" at bounding box center [607, 188] width 10 height 10
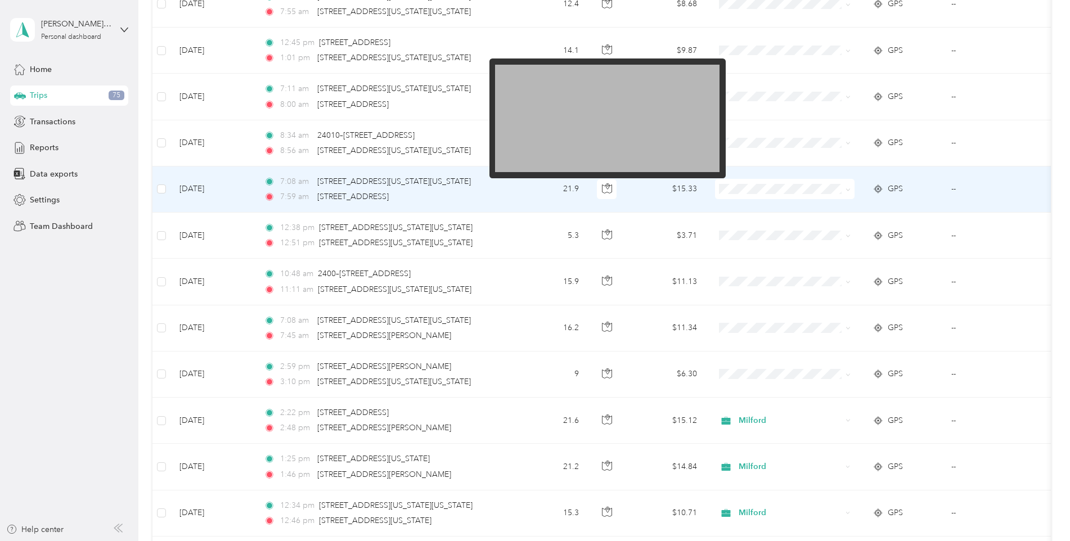
click at [683, 130] on img at bounding box center [607, 119] width 224 height 108
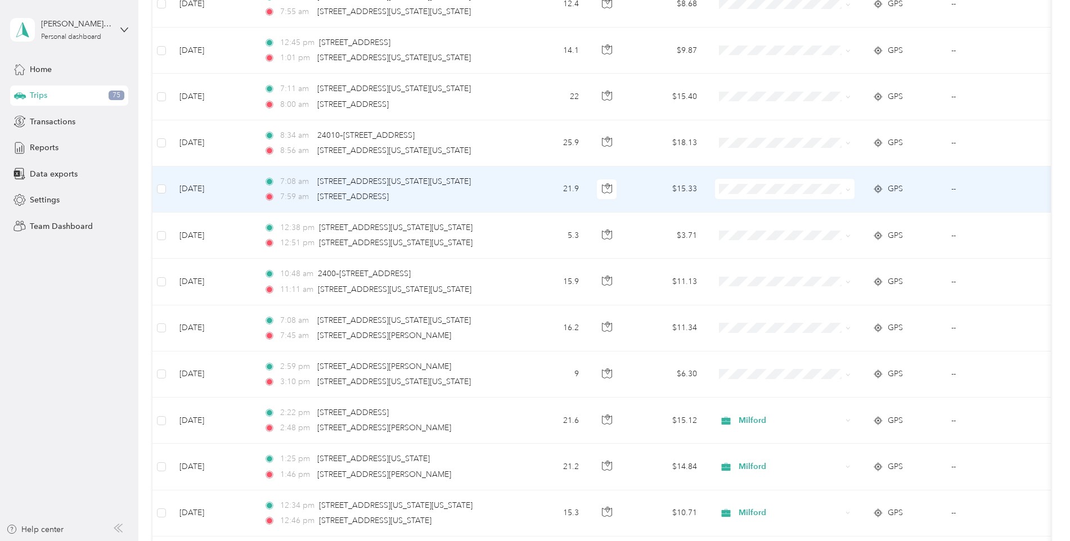
click at [644, 189] on td "$15.33" at bounding box center [666, 190] width 79 height 46
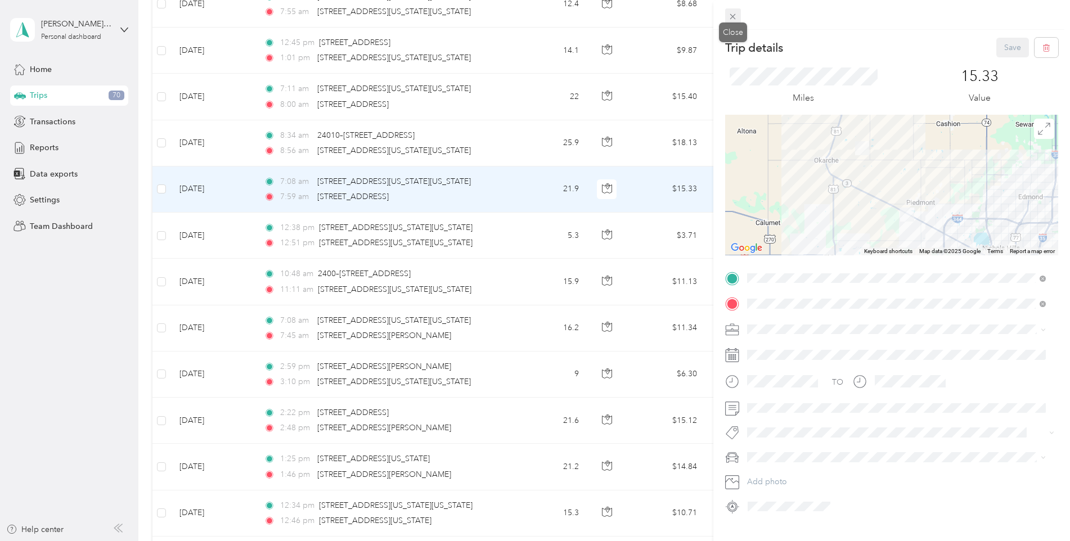
click at [732, 17] on icon at bounding box center [733, 17] width 6 height 6
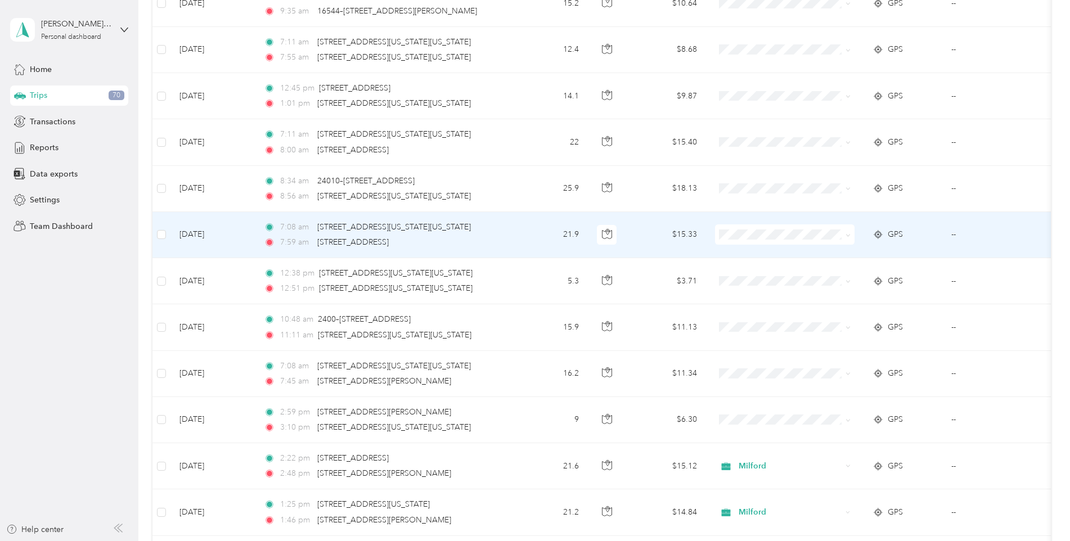
scroll to position [1216, 0]
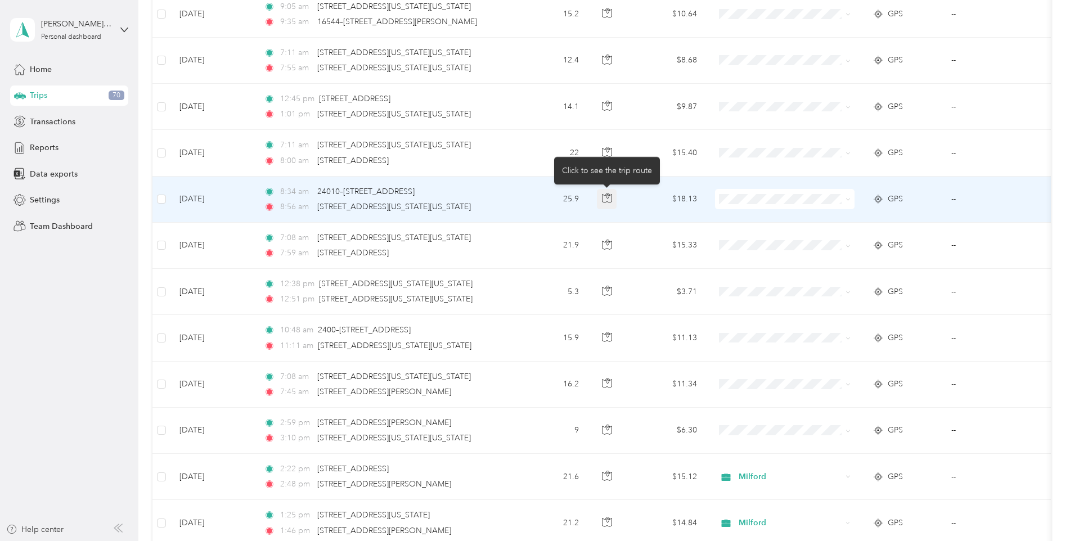
click at [615, 198] on button "button" at bounding box center [607, 199] width 20 height 20
click at [672, 206] on td "$18.13" at bounding box center [666, 200] width 79 height 46
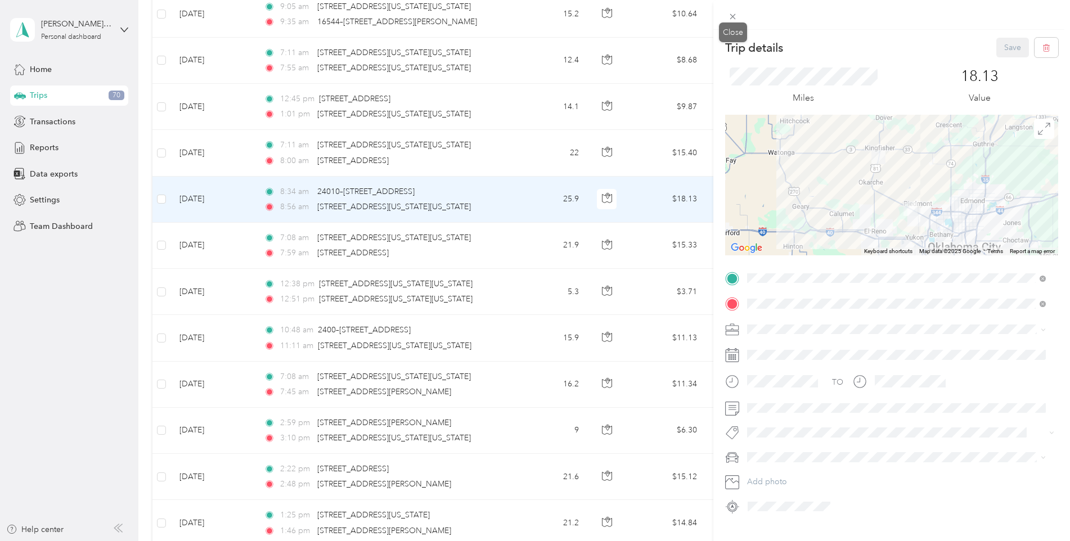
drag, startPoint x: 731, startPoint y: 15, endPoint x: 754, endPoint y: 82, distance: 70.3
click at [731, 16] on icon at bounding box center [733, 17] width 10 height 10
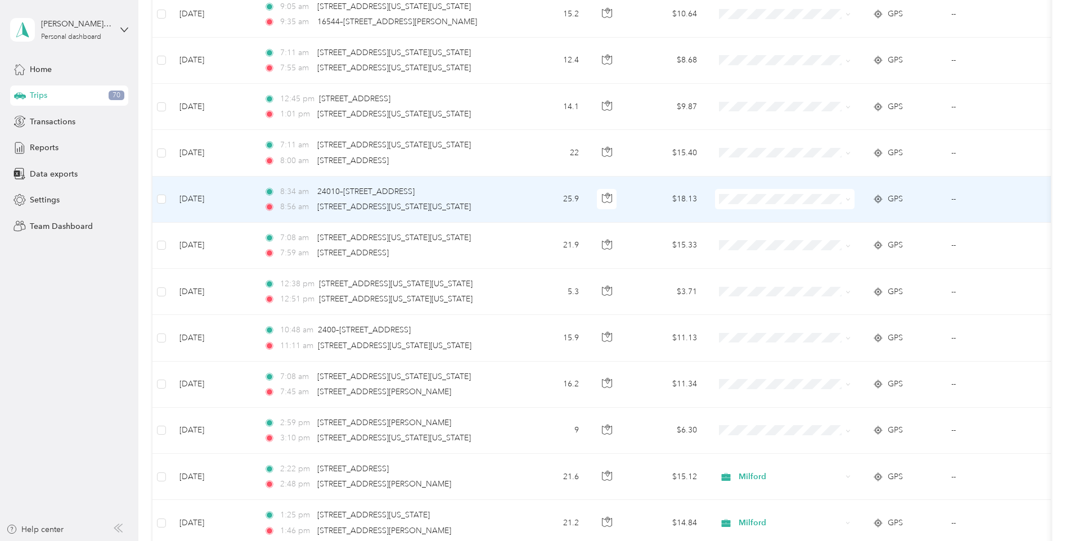
click at [852, 199] on span at bounding box center [785, 199] width 140 height 20
click at [849, 197] on icon at bounding box center [847, 199] width 5 height 5
click at [758, 258] on span "Milford" at bounding box center [795, 260] width 104 height 12
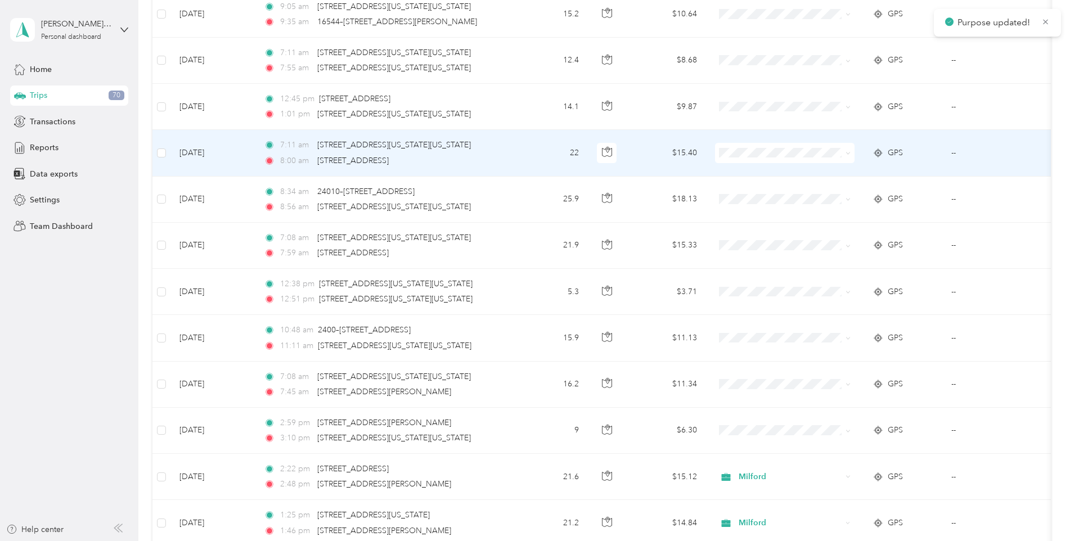
scroll to position [1160, 0]
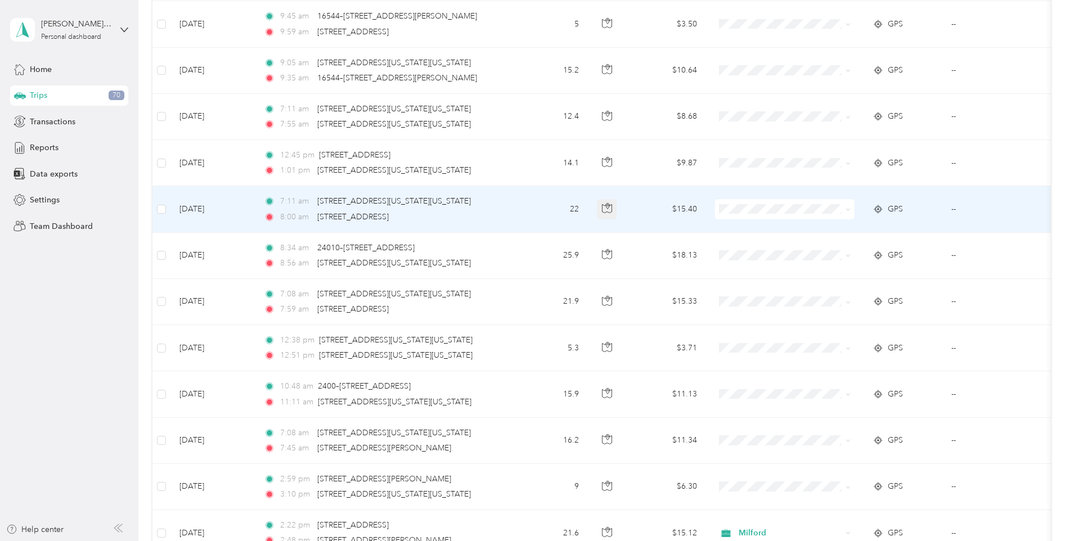
click at [605, 209] on icon "button" at bounding box center [607, 208] width 10 height 10
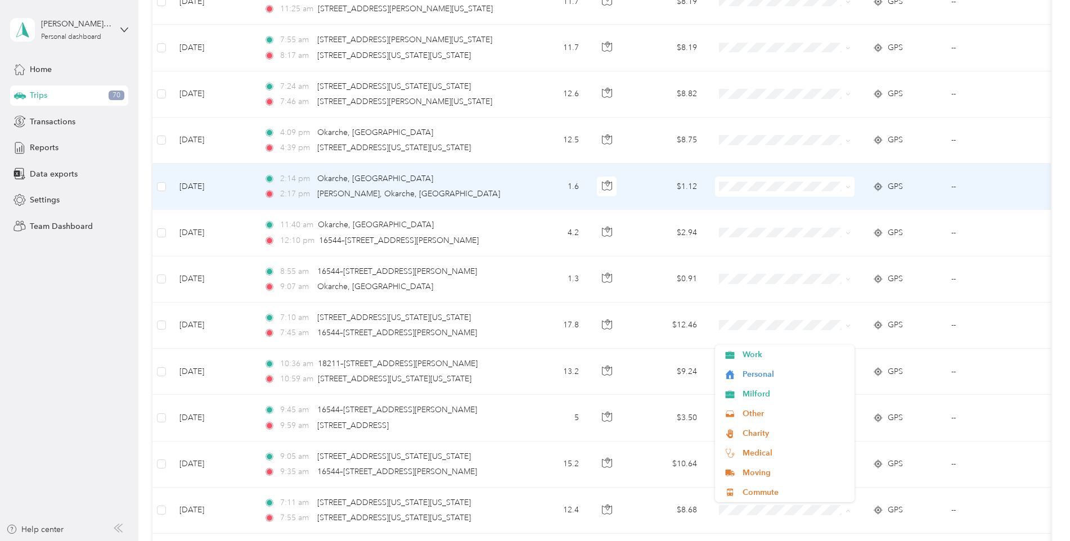
scroll to position [710, 0]
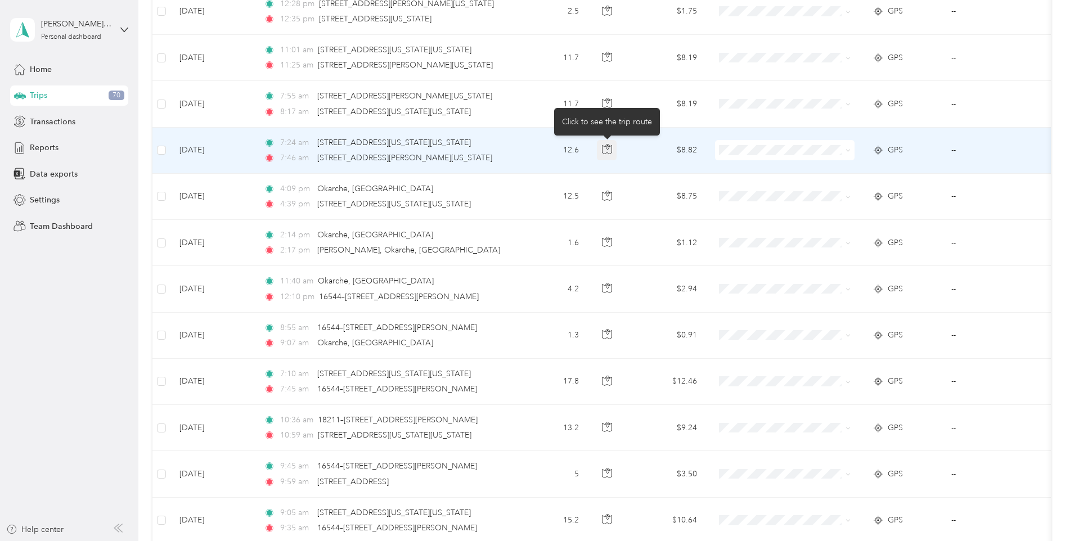
click at [609, 149] on icon "button" at bounding box center [607, 149] width 10 height 10
click at [767, 170] on td at bounding box center [785, 151] width 158 height 46
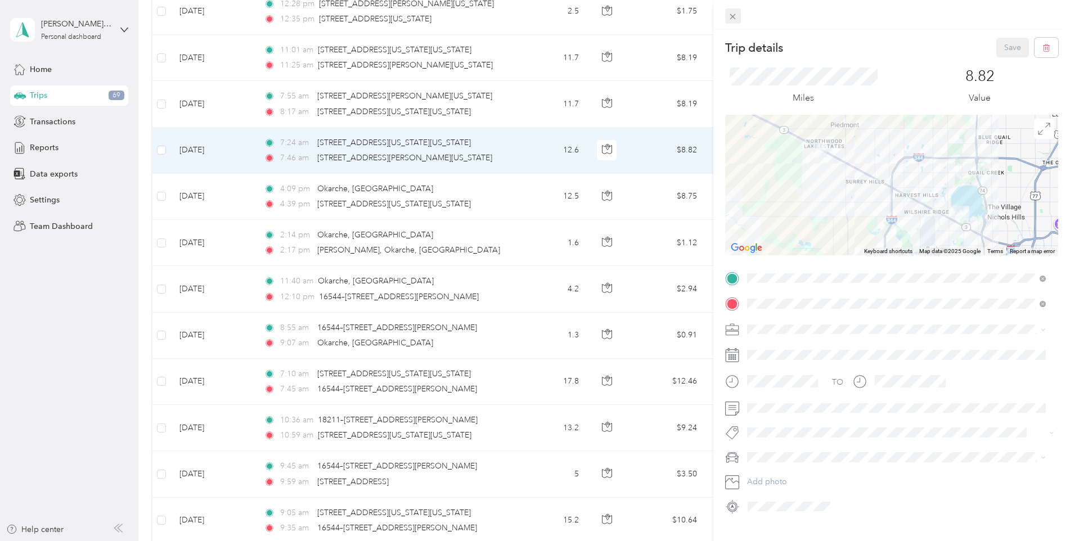
click at [732, 17] on icon at bounding box center [733, 17] width 6 height 6
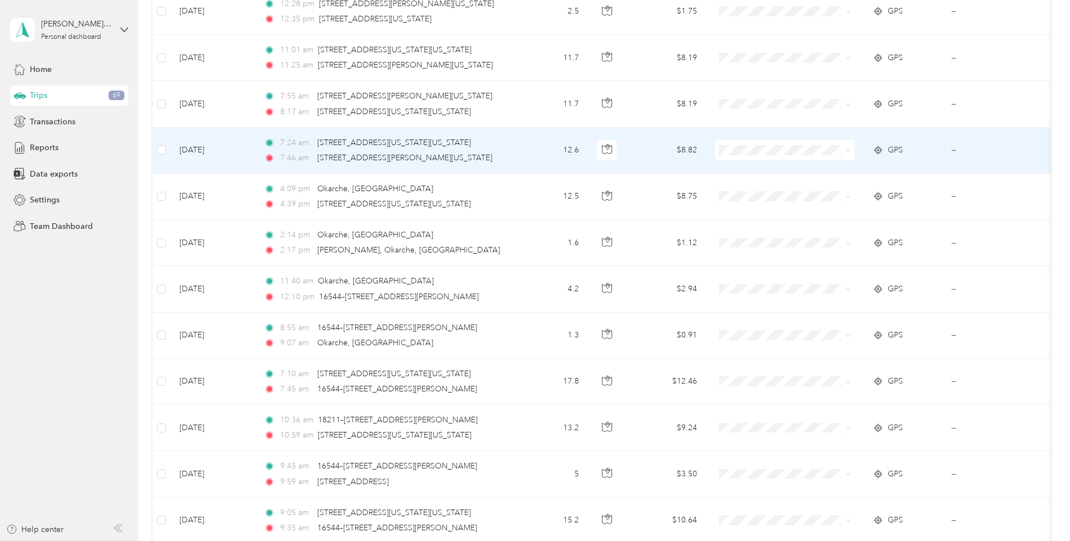
click at [848, 150] on icon at bounding box center [847, 150] width 5 height 5
click at [744, 207] on span "Milford" at bounding box center [795, 207] width 104 height 12
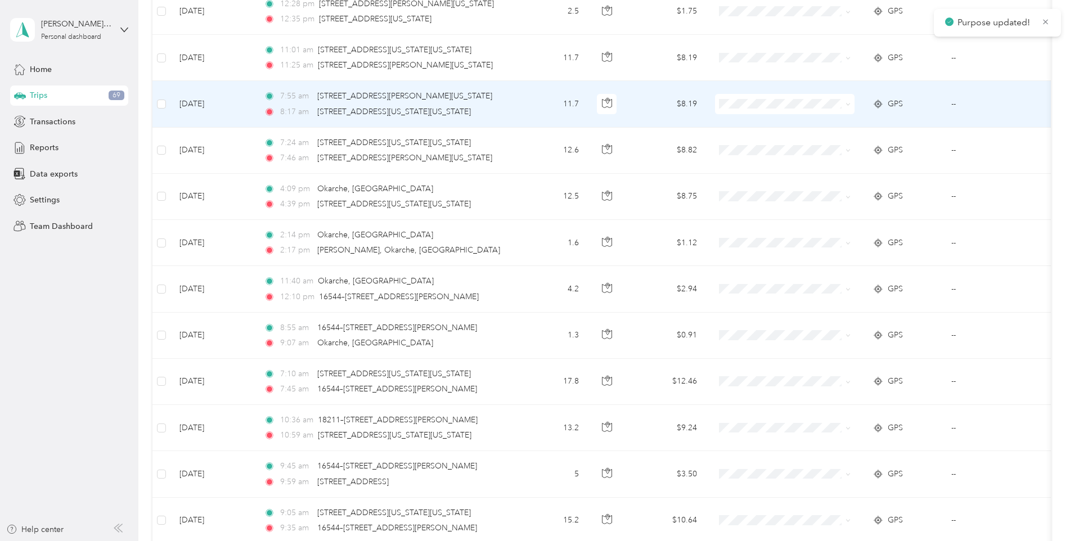
click at [849, 104] on icon at bounding box center [847, 104] width 5 height 5
click at [767, 162] on span "Milford" at bounding box center [795, 165] width 104 height 12
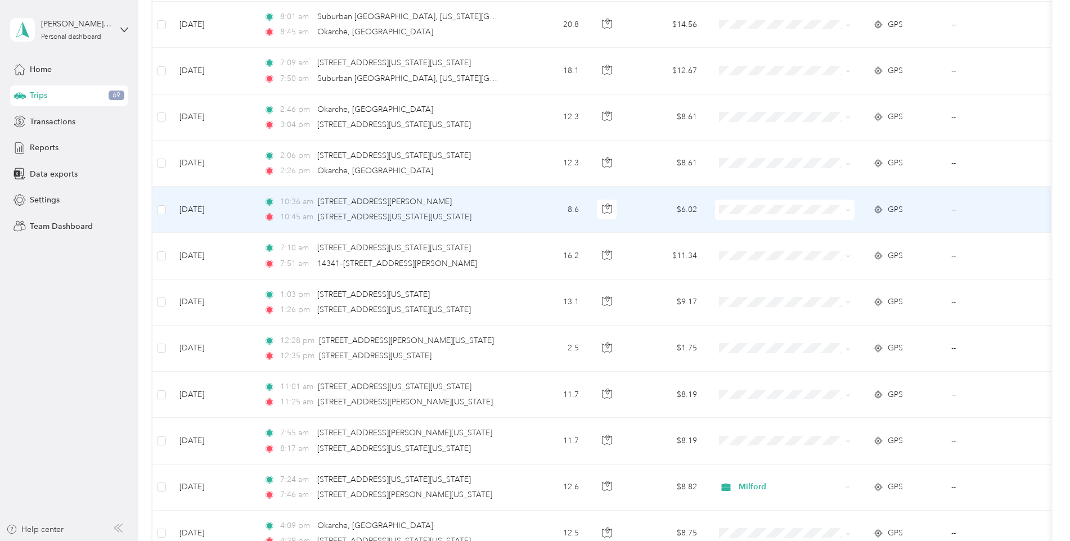
scroll to position [372, 0]
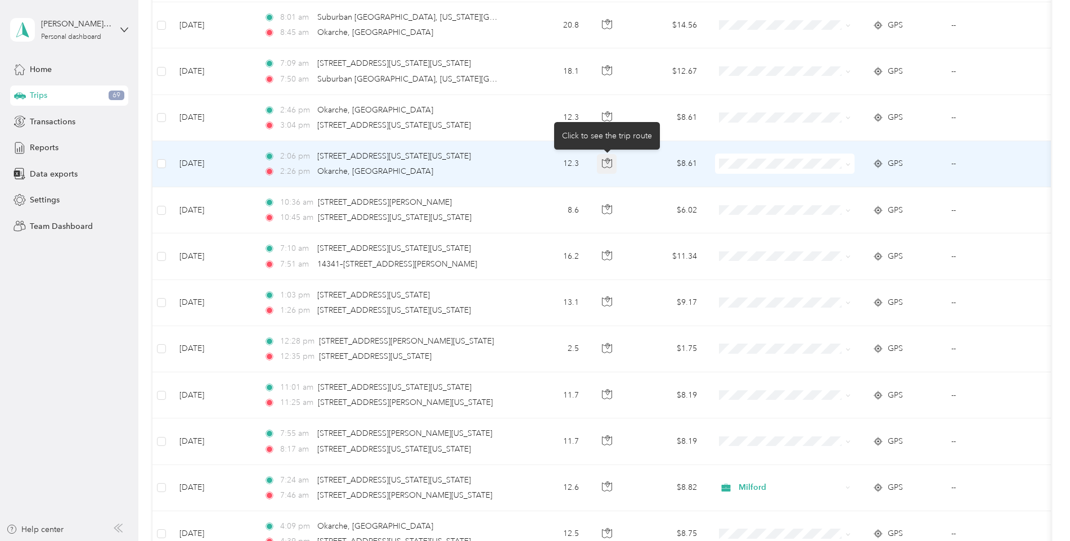
click at [611, 163] on icon "button" at bounding box center [607, 163] width 10 height 10
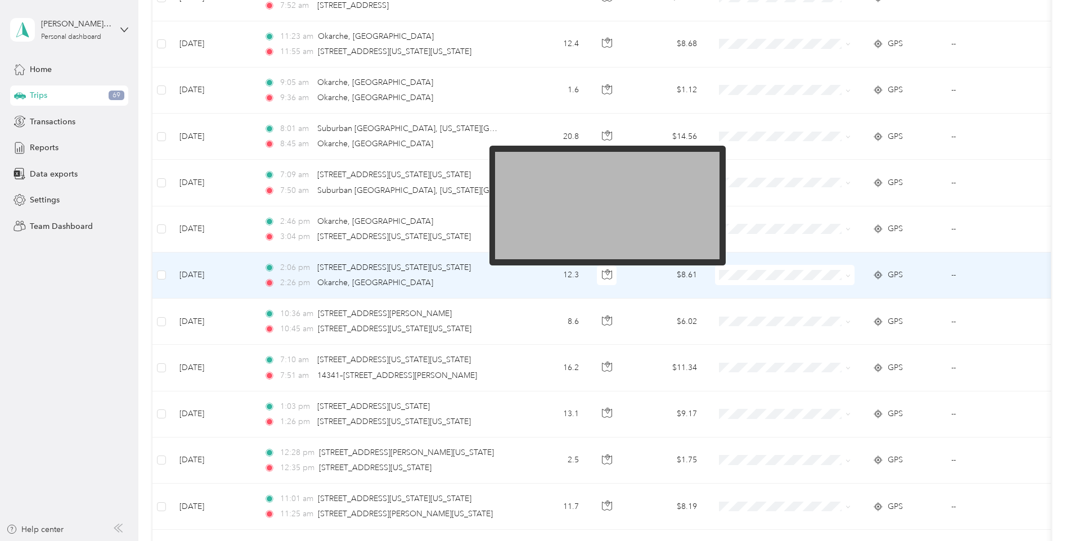
scroll to position [260, 0]
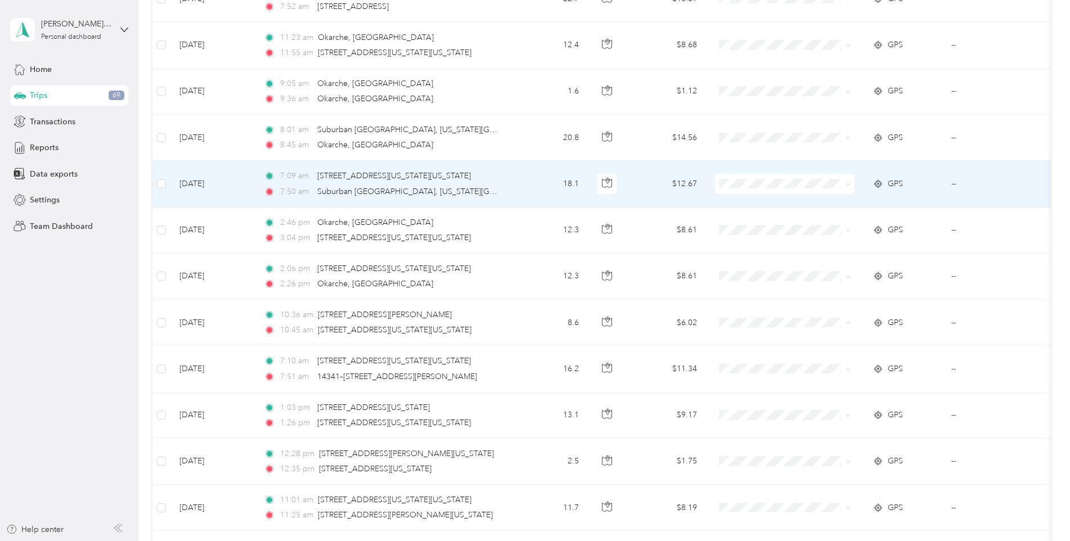
click at [793, 178] on span at bounding box center [785, 184] width 140 height 20
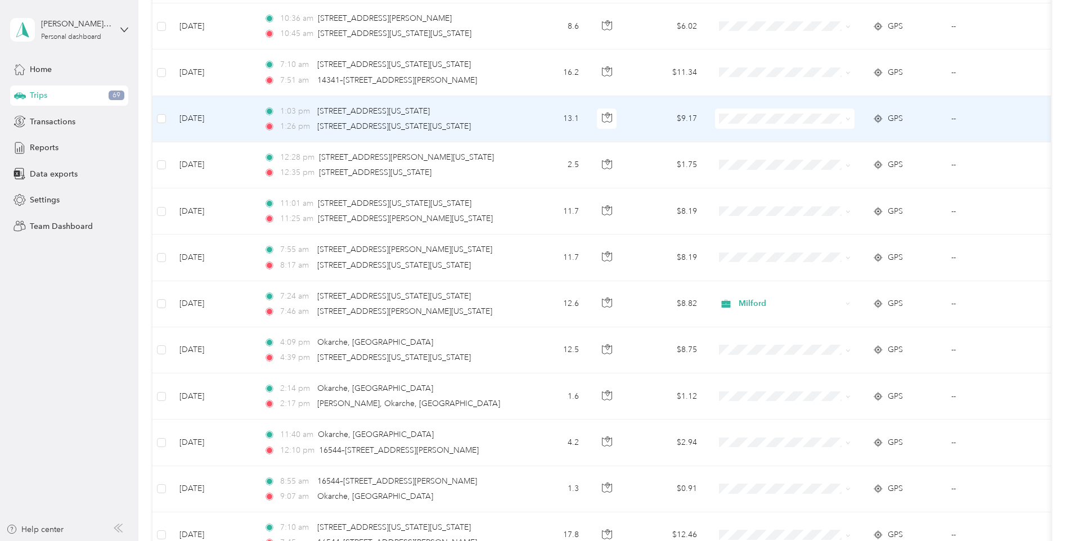
scroll to position [541, 0]
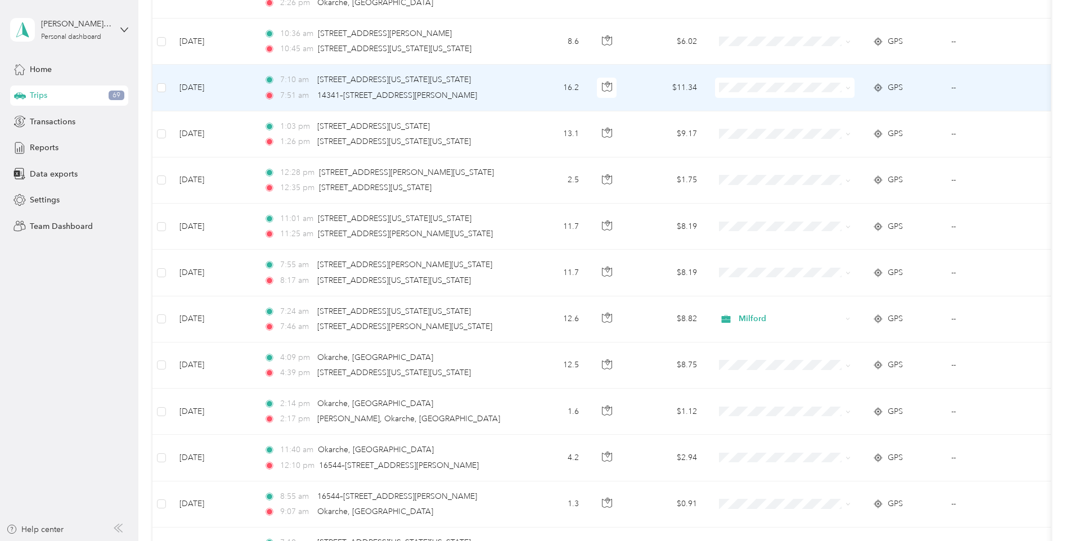
click at [849, 88] on icon at bounding box center [847, 88] width 5 height 5
click at [768, 146] on span "Milford" at bounding box center [795, 148] width 104 height 12
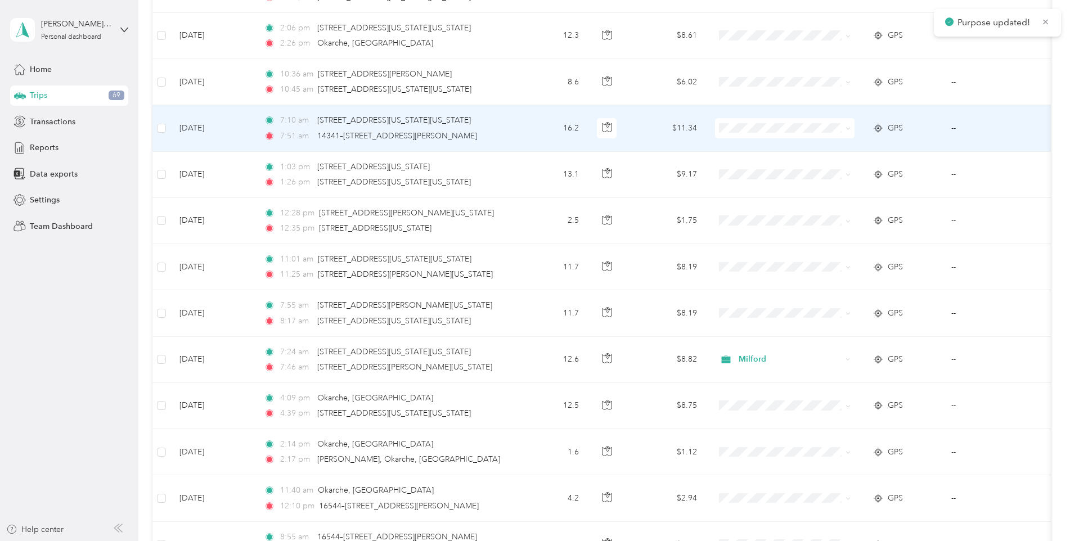
scroll to position [485, 0]
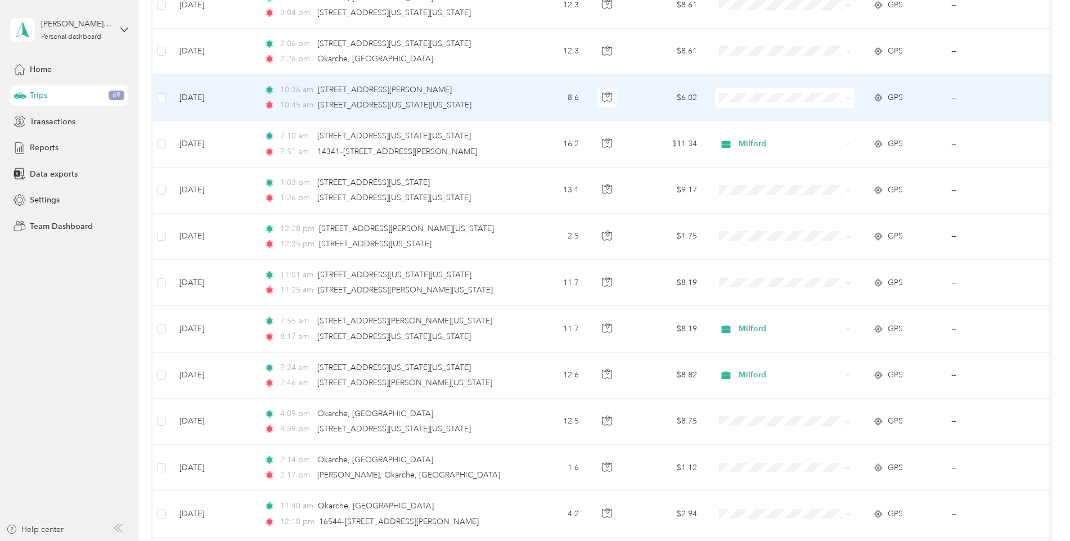
click at [848, 98] on icon at bounding box center [847, 98] width 3 height 2
click at [762, 154] on span "Milford" at bounding box center [795, 158] width 104 height 12
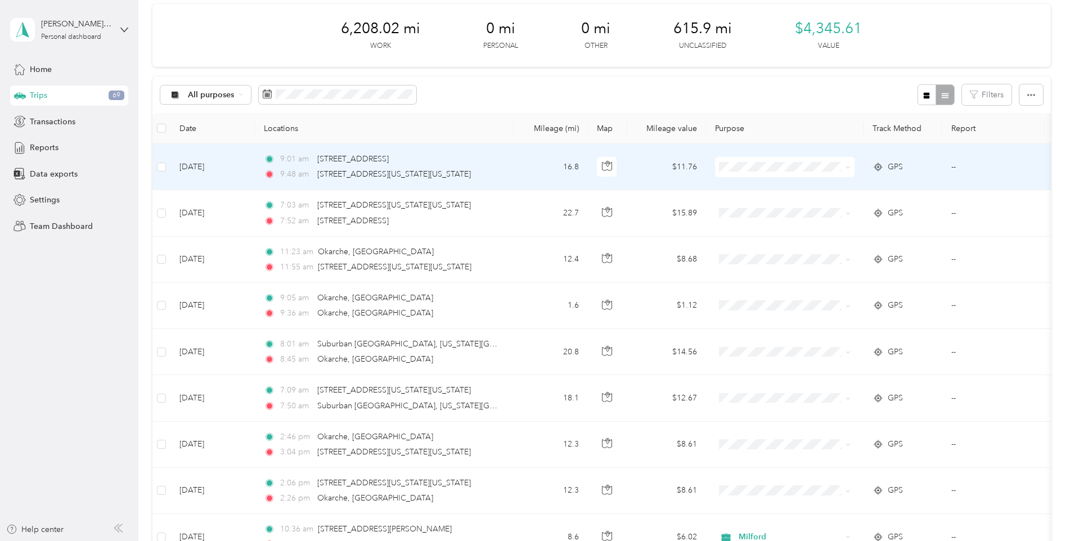
scroll to position [0, 0]
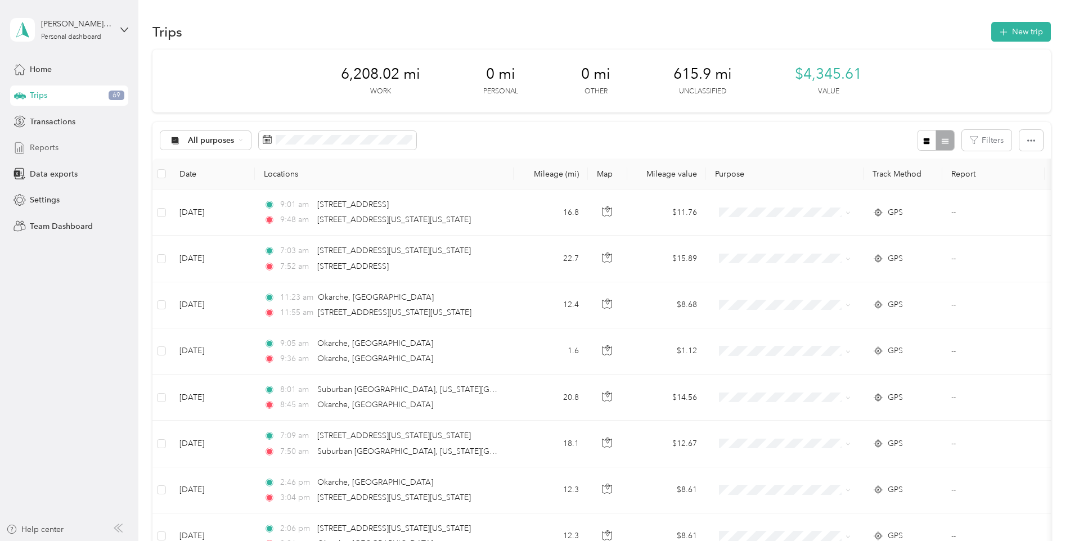
click at [46, 149] on span "Reports" at bounding box center [44, 148] width 29 height 12
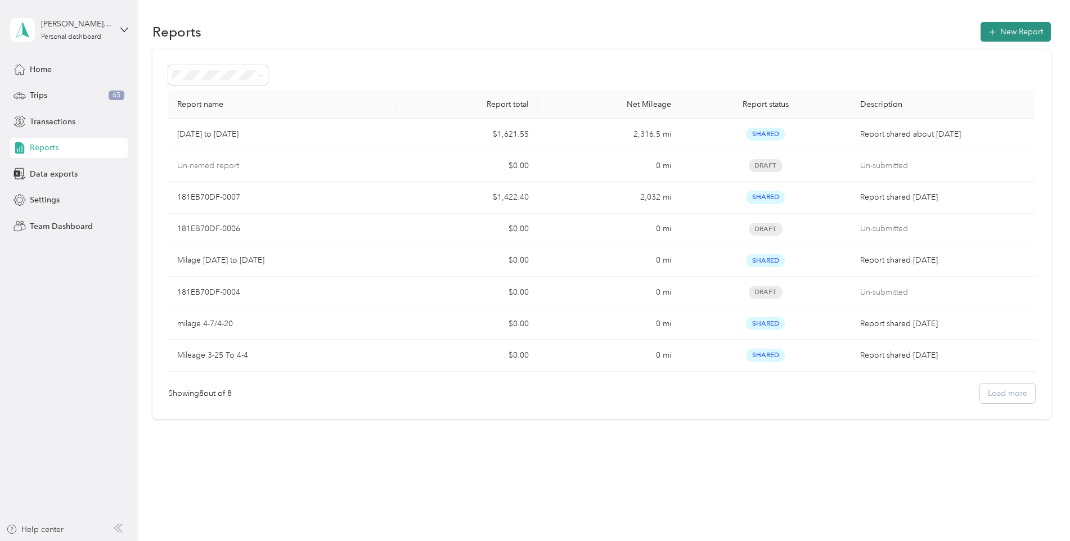
click at [998, 32] on icon "button" at bounding box center [992, 31] width 11 height 11
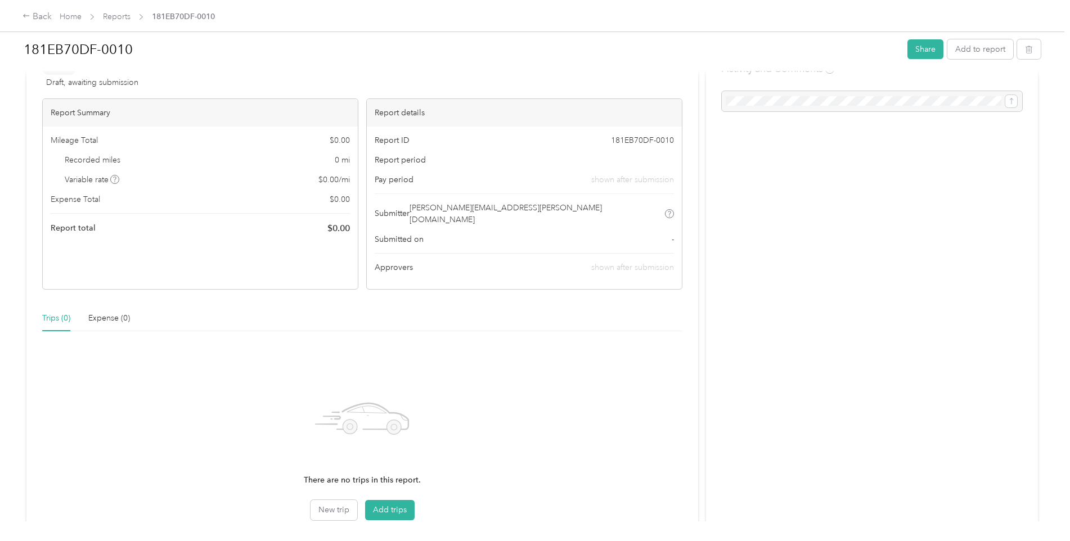
scroll to position [56, 0]
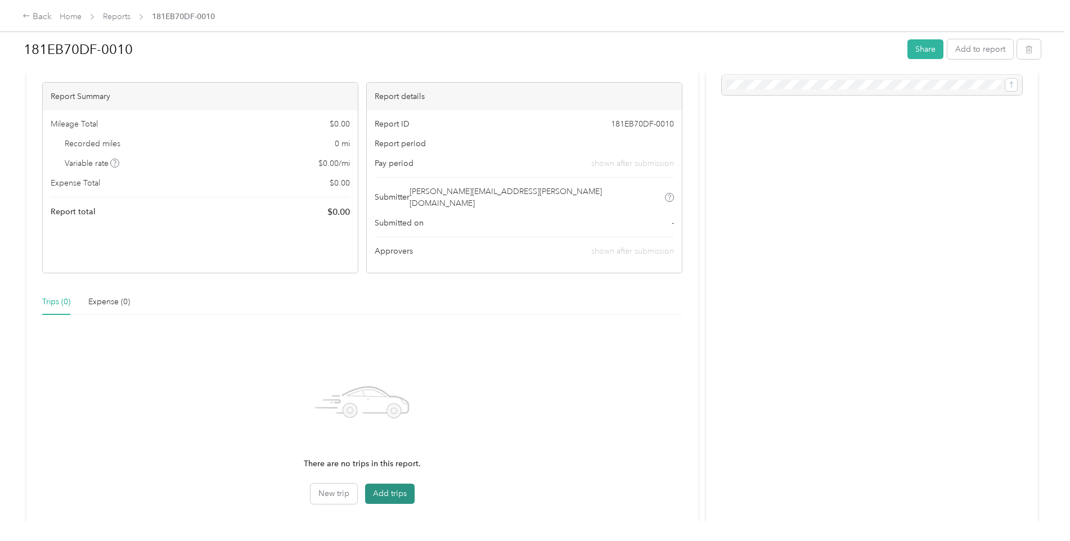
click at [398, 484] on button "Add trips" at bounding box center [390, 494] width 50 height 20
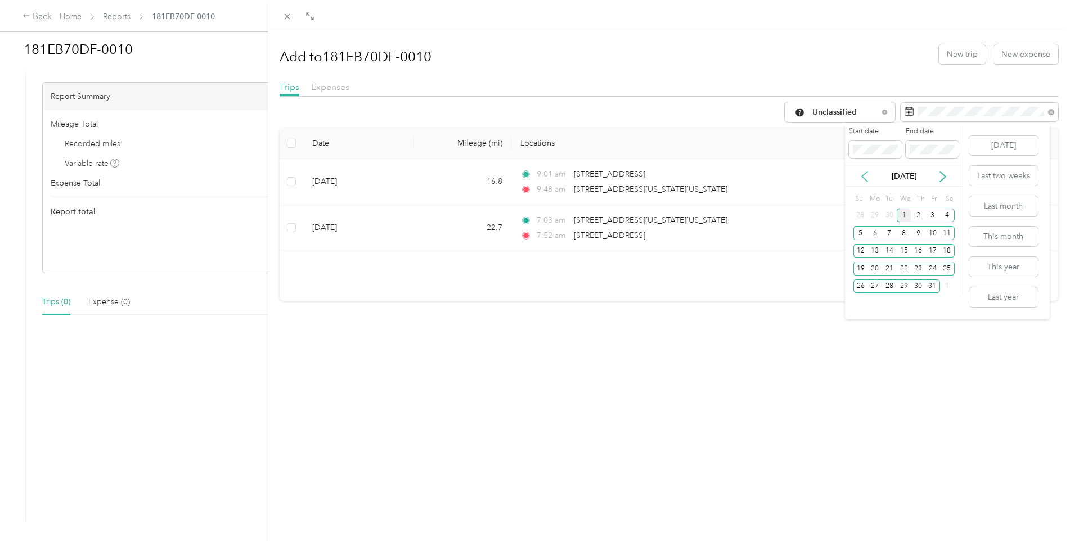
click at [865, 177] on icon at bounding box center [864, 176] width 11 height 11
click at [889, 285] on div "26" at bounding box center [889, 287] width 15 height 14
click at [951, 138] on div "End date" at bounding box center [932, 143] width 53 height 32
click at [943, 172] on icon at bounding box center [942, 176] width 11 height 11
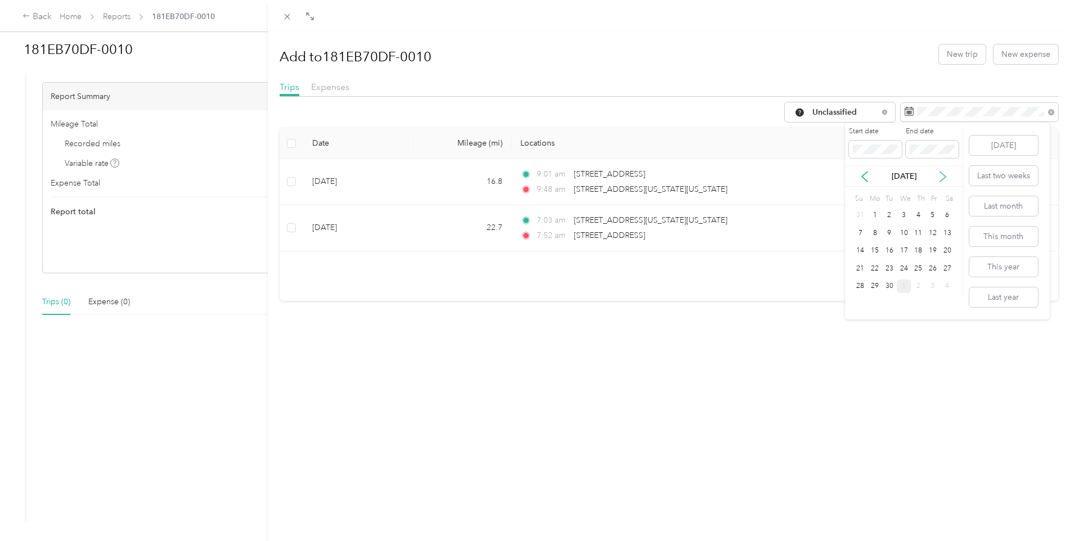
click at [944, 177] on icon at bounding box center [942, 176] width 11 height 11
click at [906, 215] on div "1" at bounding box center [904, 216] width 15 height 14
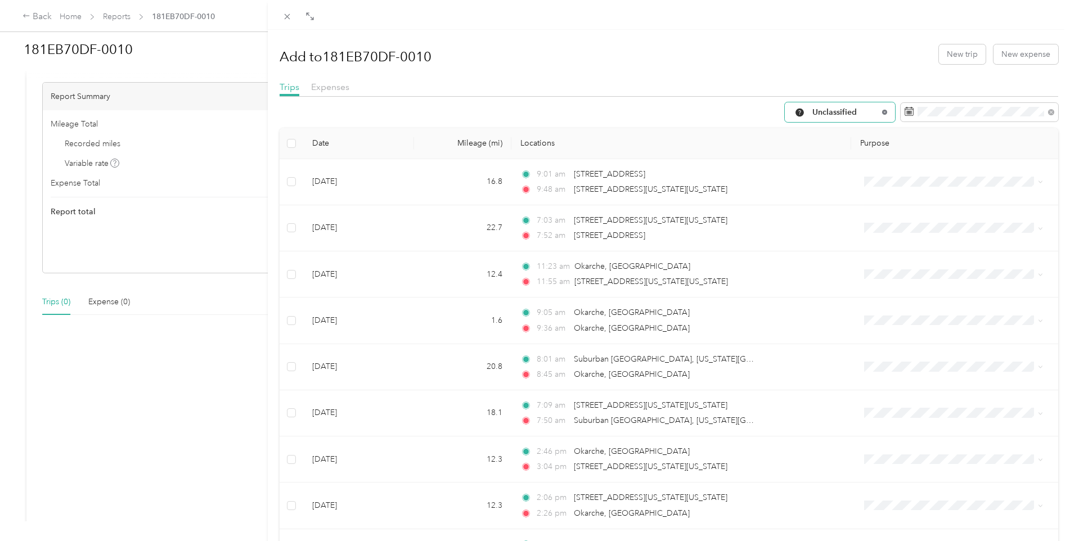
click at [883, 111] on icon at bounding box center [884, 112] width 2 height 2
click at [882, 110] on icon at bounding box center [884, 112] width 5 height 5
click at [818, 208] on span "Milford" at bounding box center [841, 207] width 75 height 12
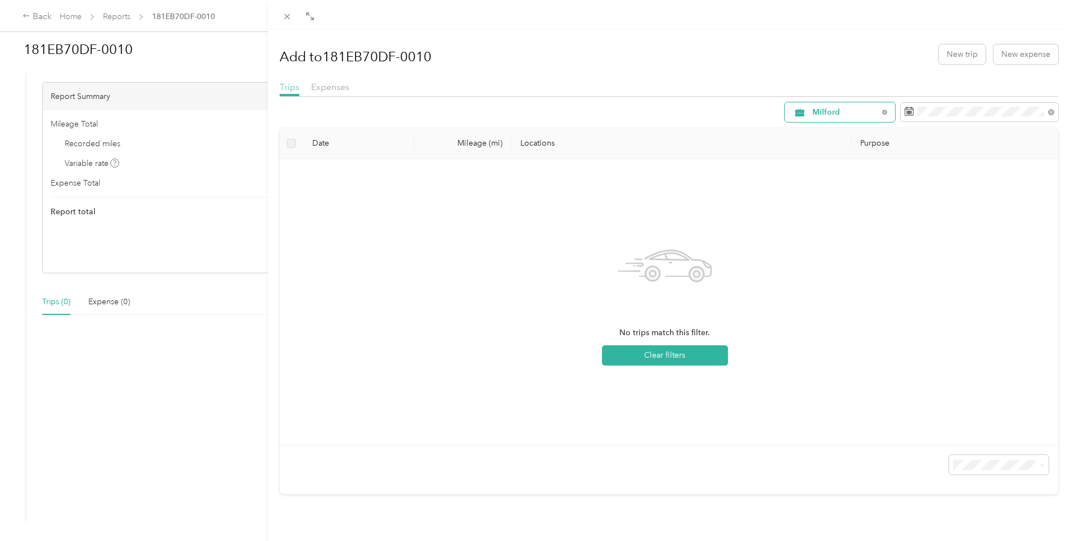
click at [288, 86] on span "Trips" at bounding box center [290, 87] width 20 height 11
click at [882, 114] on icon at bounding box center [884, 112] width 5 height 5
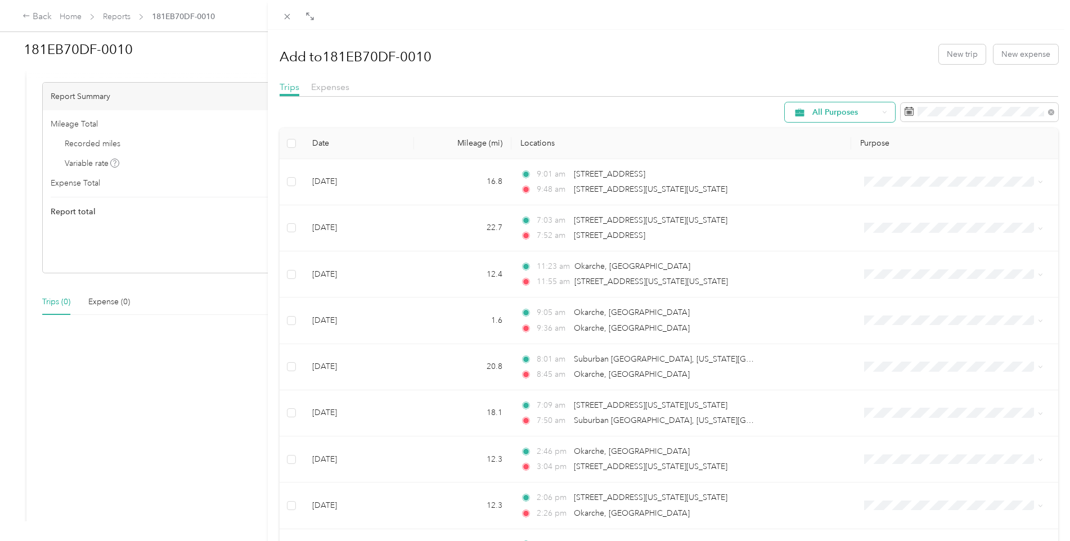
click at [873, 112] on div "All Purposes" at bounding box center [840, 112] width 110 height 20
click at [825, 131] on span "All Purposes" at bounding box center [841, 133] width 75 height 12
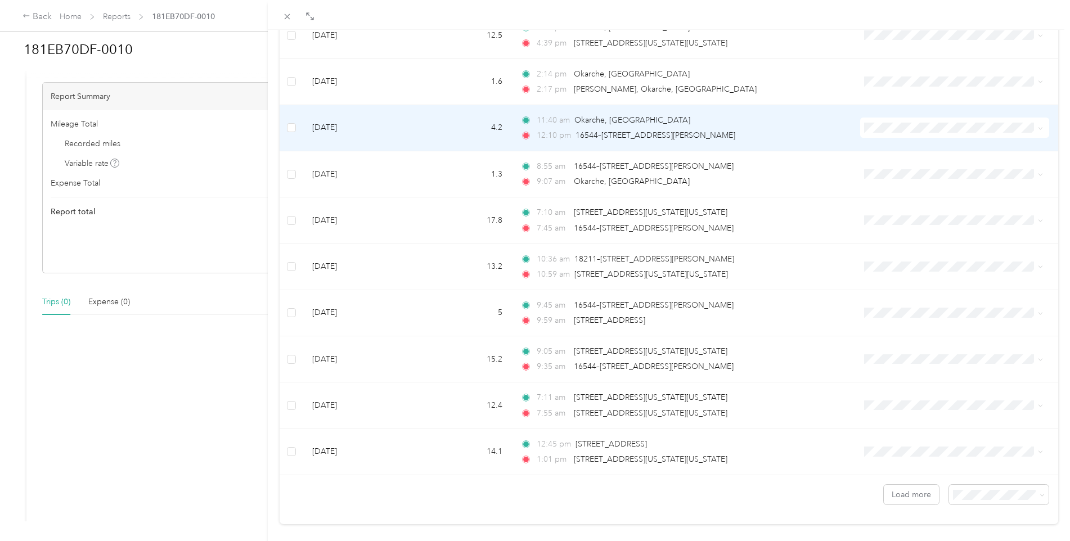
scroll to position [861, 0]
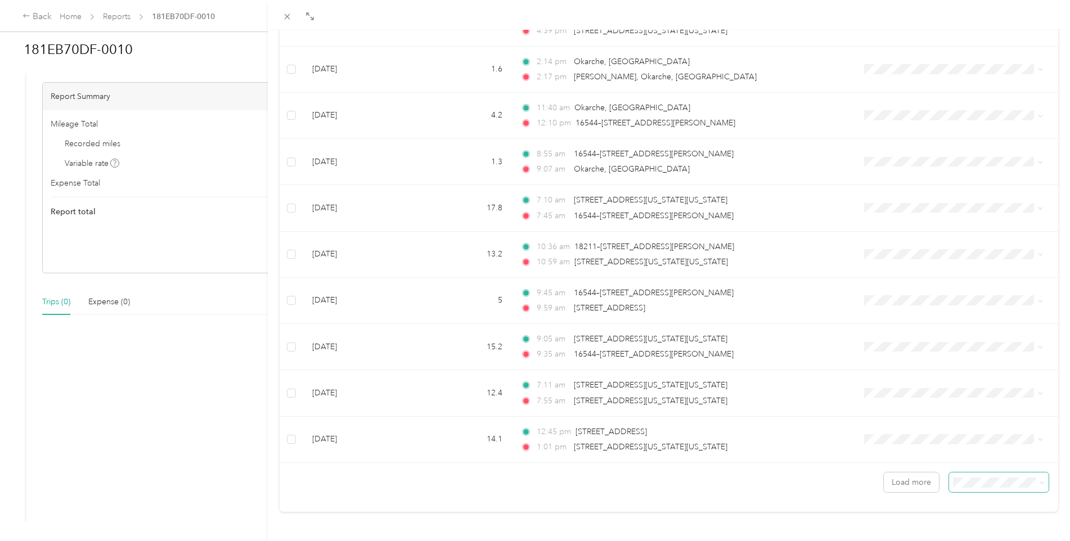
click at [1040, 480] on icon at bounding box center [1042, 482] width 5 height 5
click at [984, 452] on span "100 per load" at bounding box center [971, 453] width 46 height 10
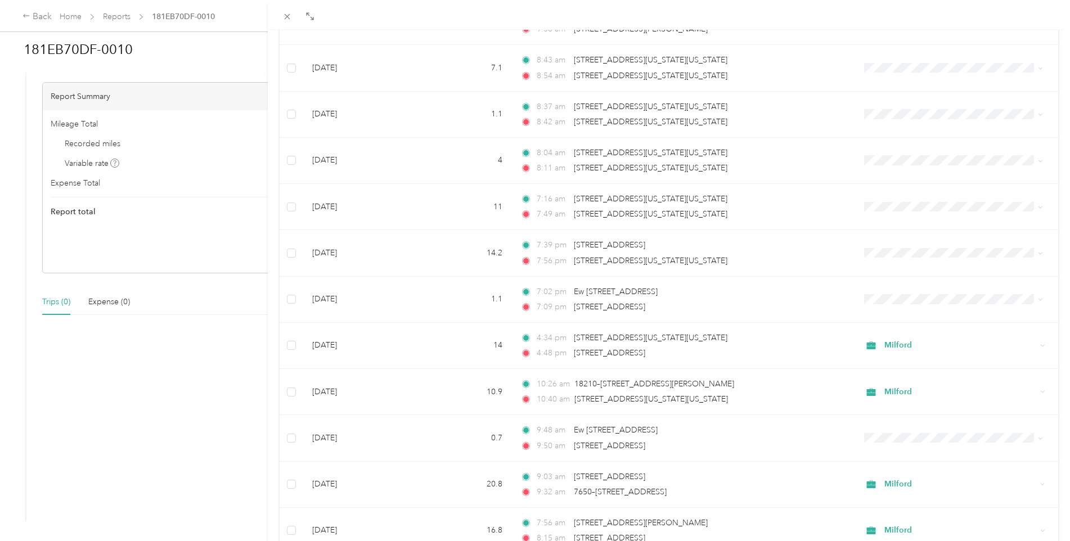
scroll to position [4331, 0]
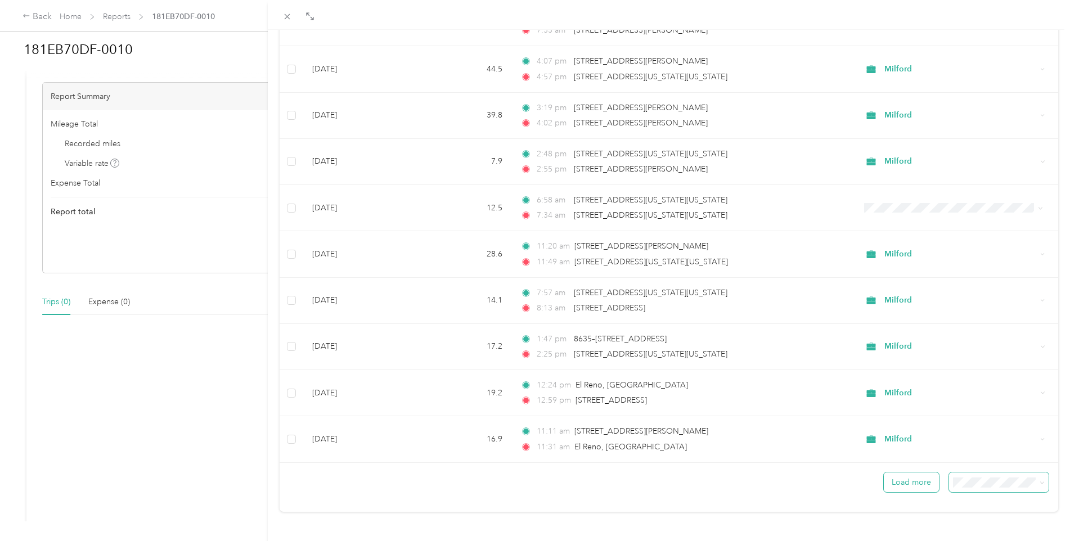
click at [901, 475] on button "Load more" at bounding box center [911, 483] width 55 height 20
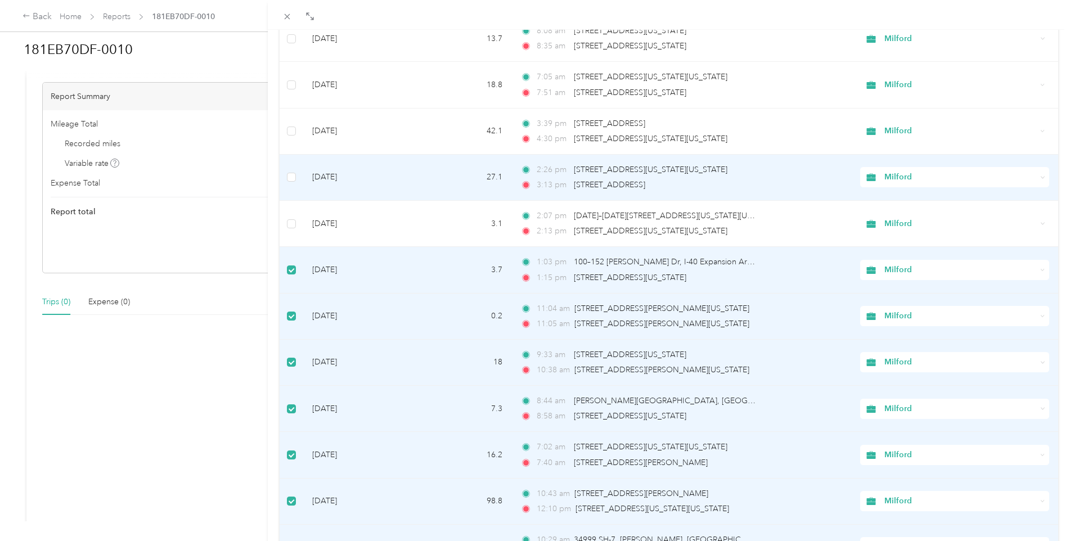
scroll to position [2813, 0]
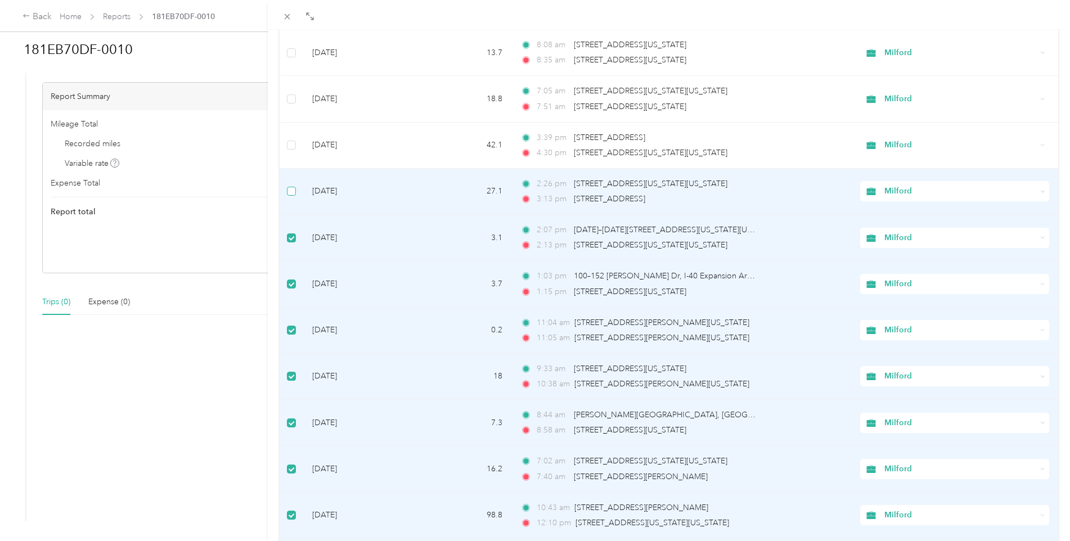
click at [287, 186] on label at bounding box center [291, 191] width 9 height 12
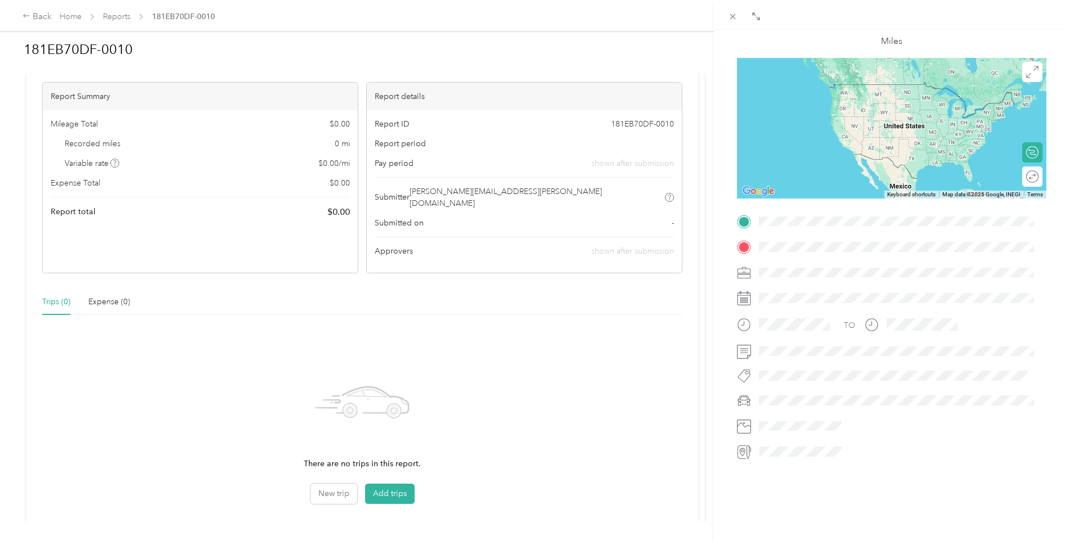
click at [384, 482] on div "BACK Trips Trip detail Trip details This trip cannot be edited because it is ei…" at bounding box center [535, 270] width 1070 height 541
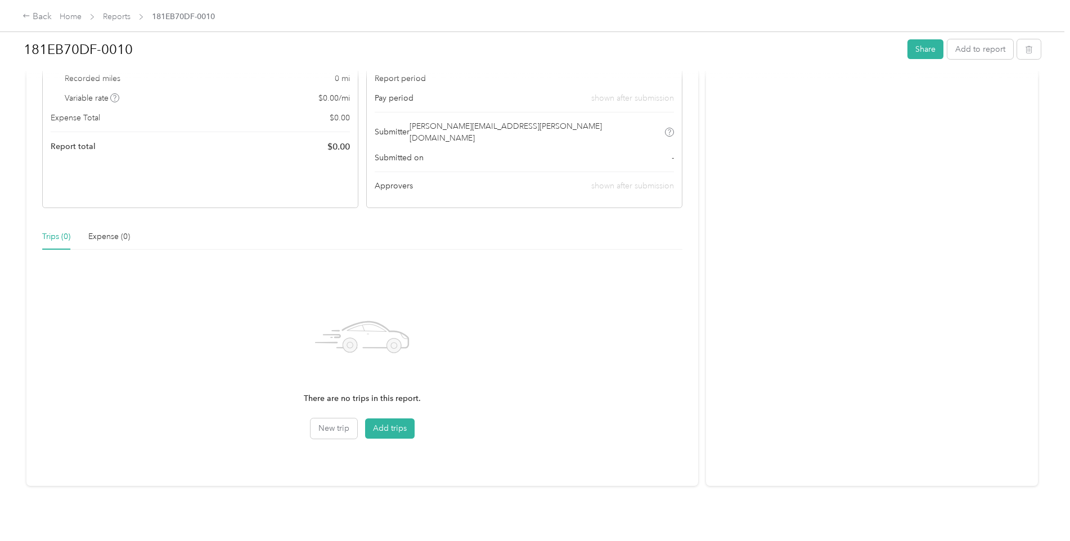
scroll to position [122, 0]
click at [394, 418] on button "Add trips" at bounding box center [390, 428] width 50 height 20
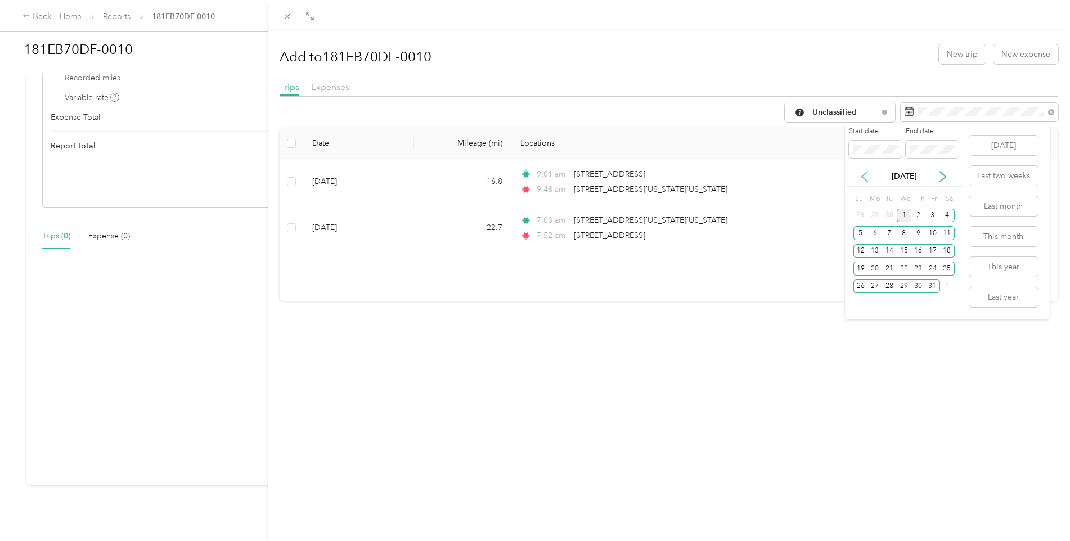
click at [861, 178] on icon at bounding box center [864, 176] width 11 height 11
click at [862, 178] on icon at bounding box center [864, 176] width 11 height 11
click at [889, 284] on div "26" at bounding box center [889, 287] width 15 height 14
click at [943, 175] on icon at bounding box center [943, 177] width 6 height 10
click at [944, 177] on icon at bounding box center [942, 176] width 11 height 11
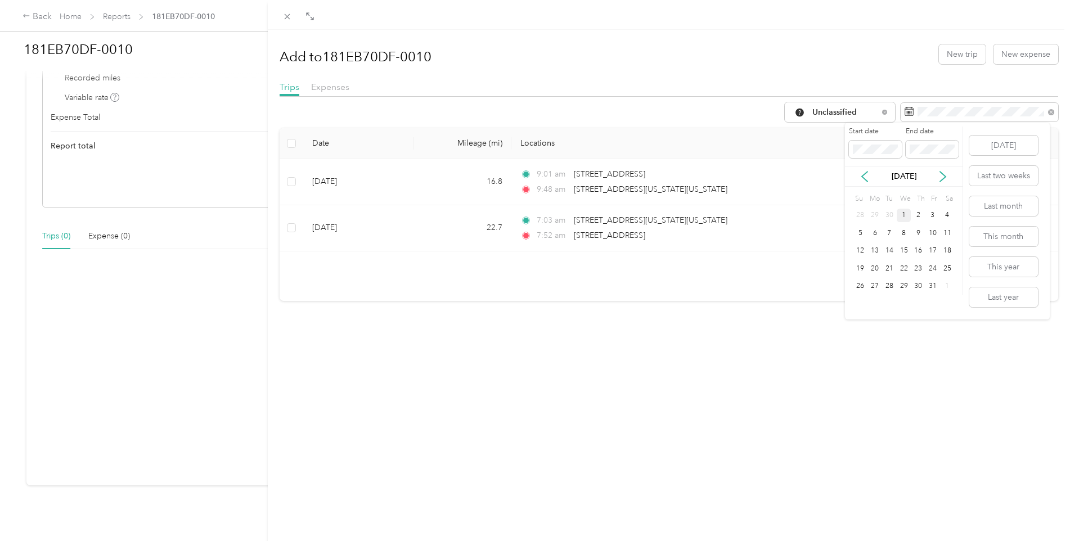
click at [902, 215] on div "1" at bounding box center [904, 216] width 15 height 14
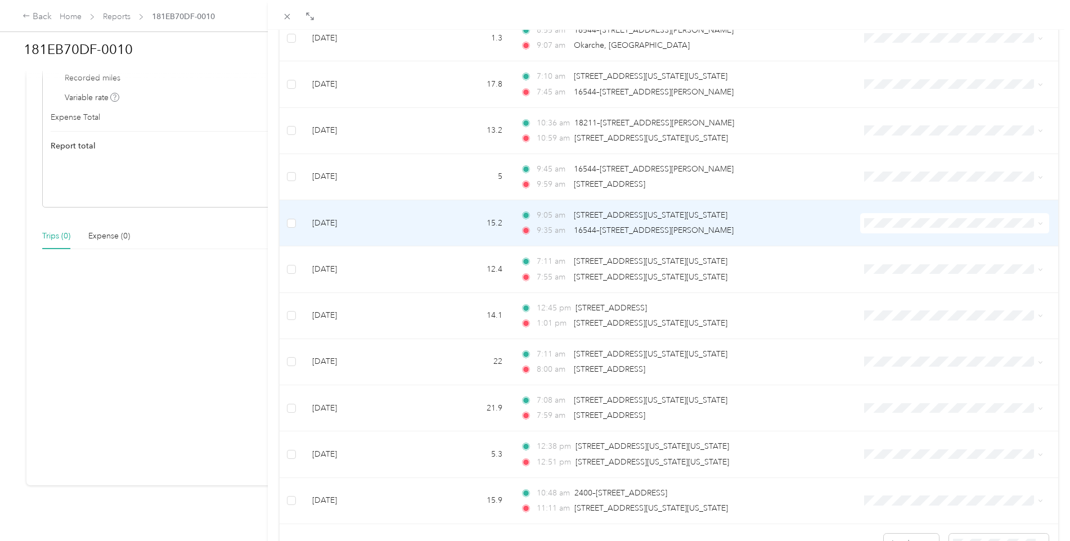
scroll to position [861, 0]
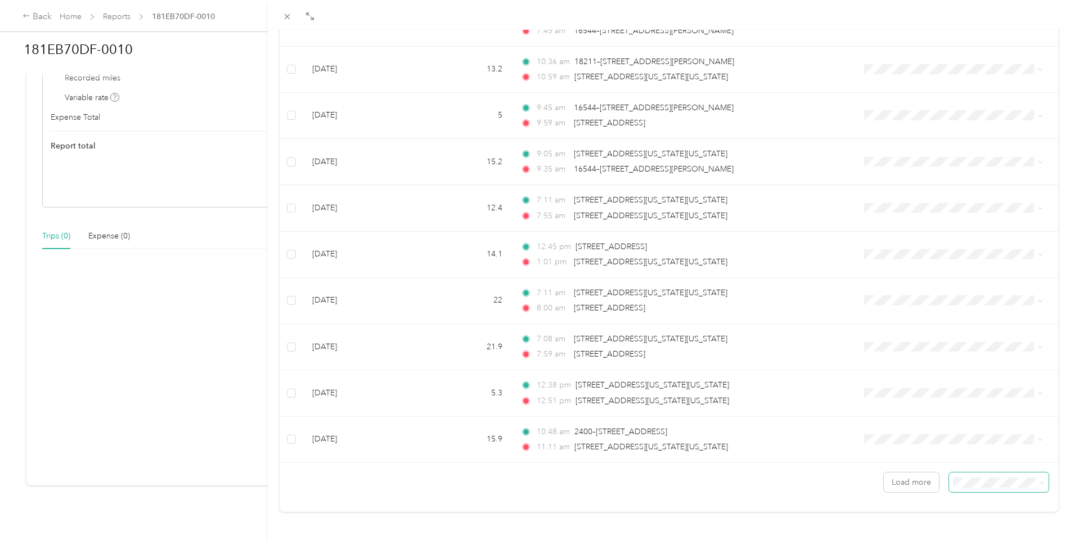
click at [1040, 480] on icon at bounding box center [1042, 482] width 5 height 5
click at [975, 450] on span "100 per load" at bounding box center [971, 453] width 46 height 10
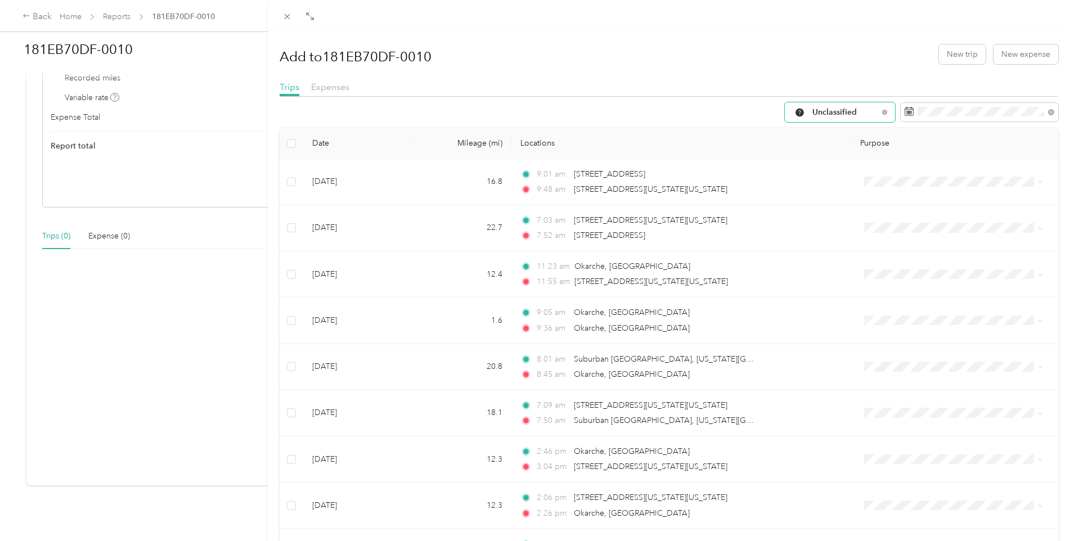
click at [872, 113] on div "Unclassified" at bounding box center [840, 112] width 110 height 20
click at [822, 206] on span "Milford" at bounding box center [841, 212] width 75 height 12
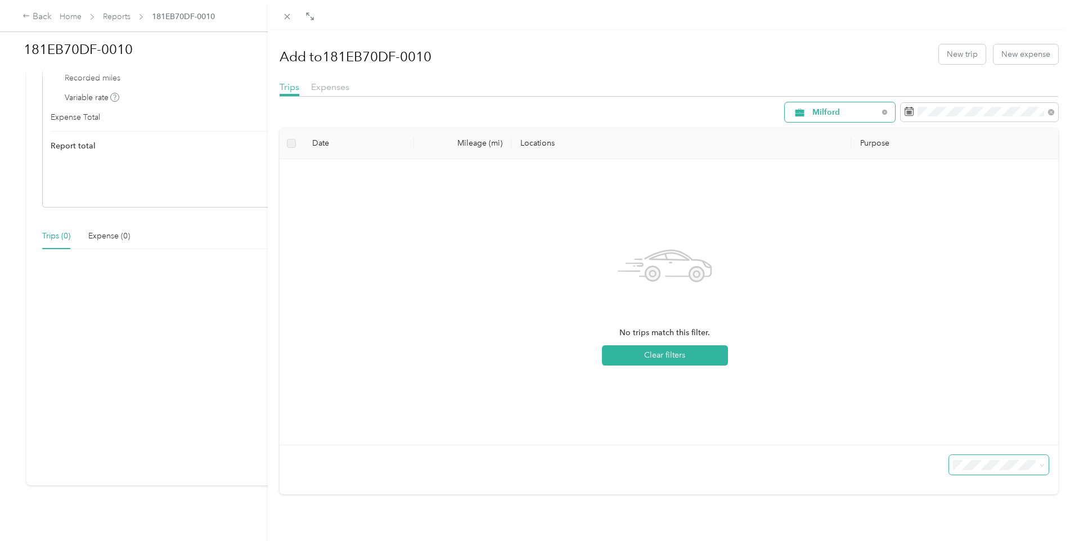
click at [874, 108] on div "Milford" at bounding box center [840, 112] width 110 height 20
click at [831, 155] on li "Unclassified" at bounding box center [831, 153] width 110 height 20
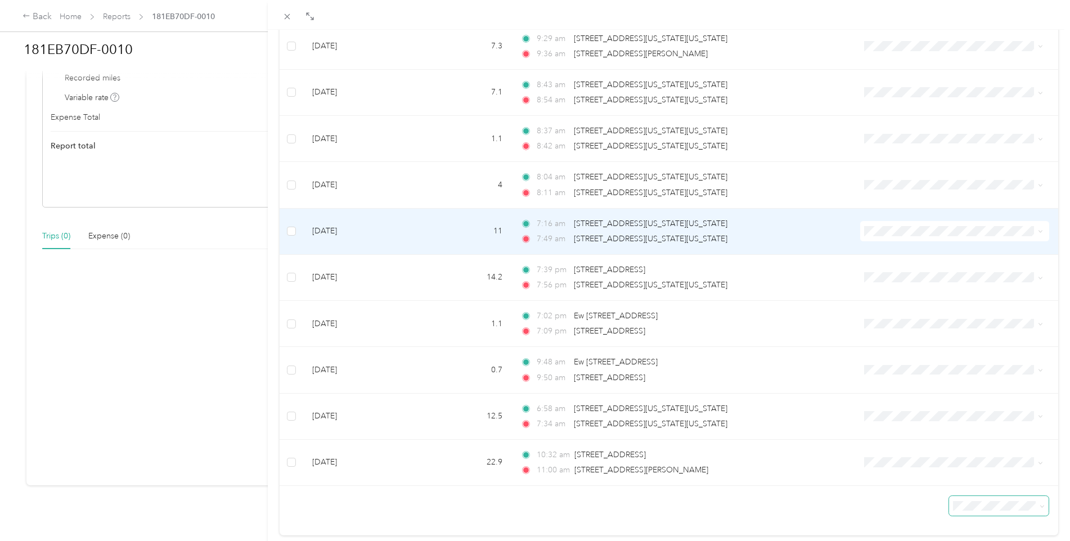
scroll to position [1648, 0]
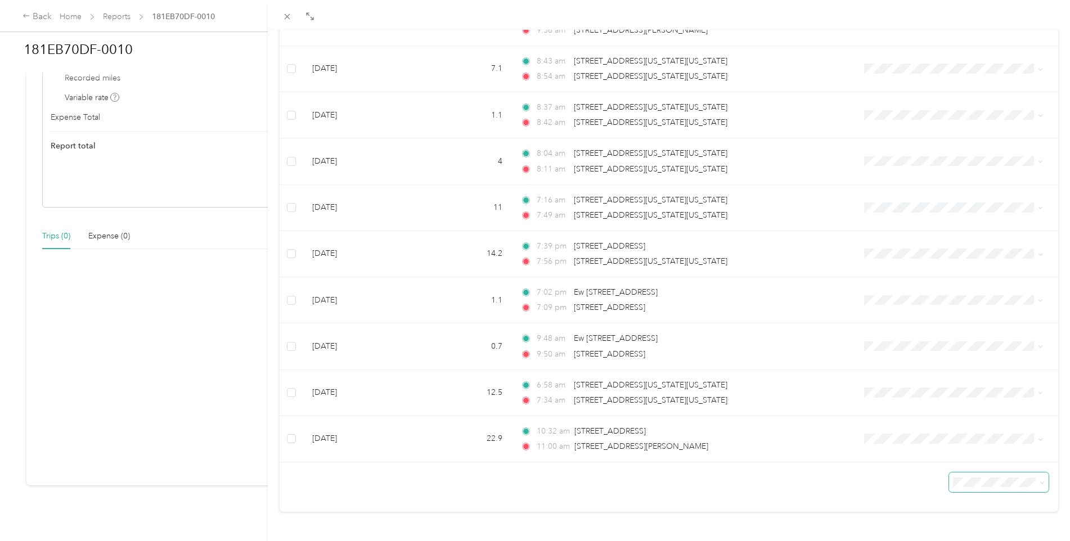
click at [1040, 480] on icon at bounding box center [1042, 482] width 5 height 5
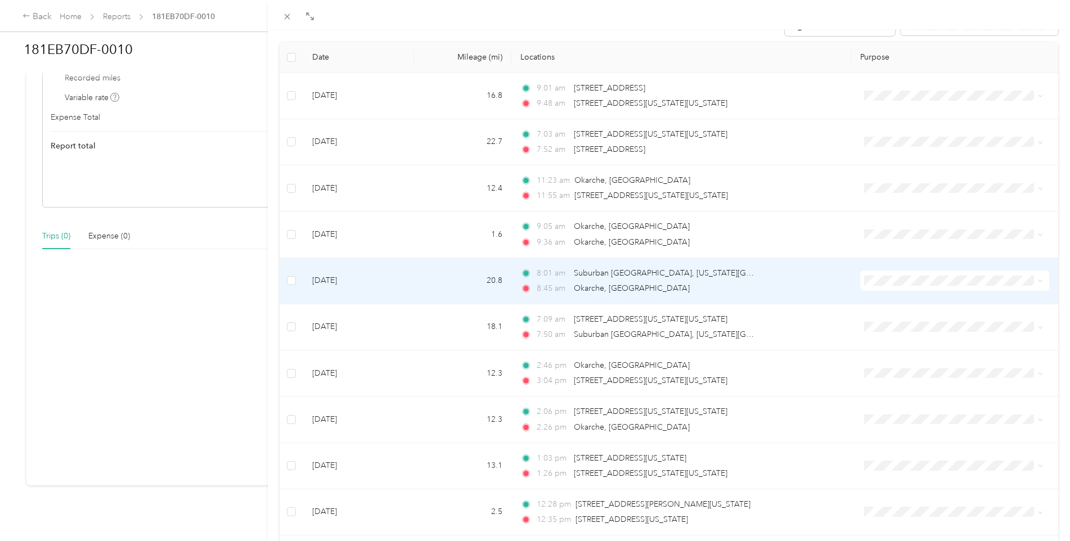
scroll to position [0, 0]
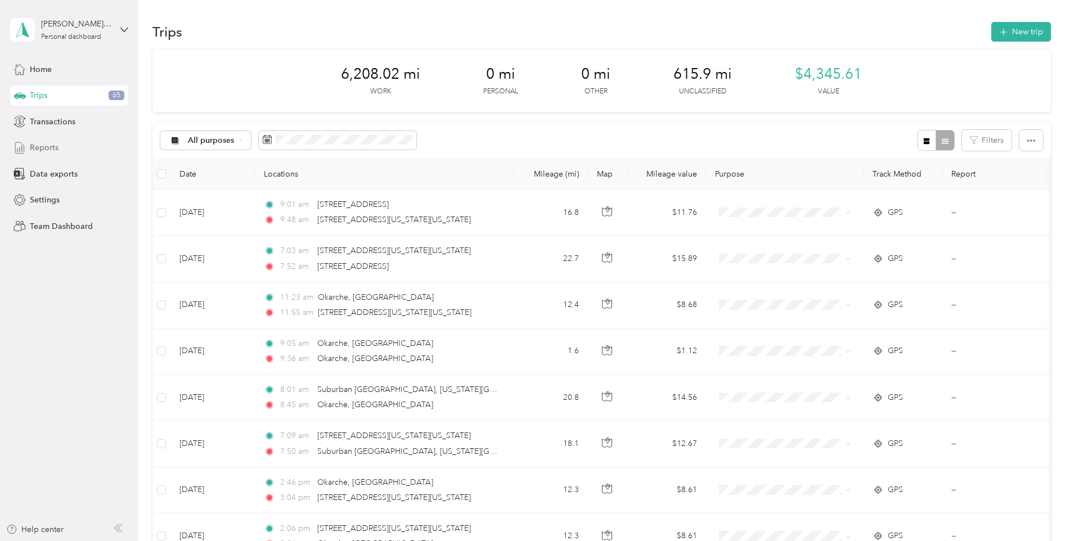
click at [51, 146] on span "Reports" at bounding box center [44, 148] width 29 height 12
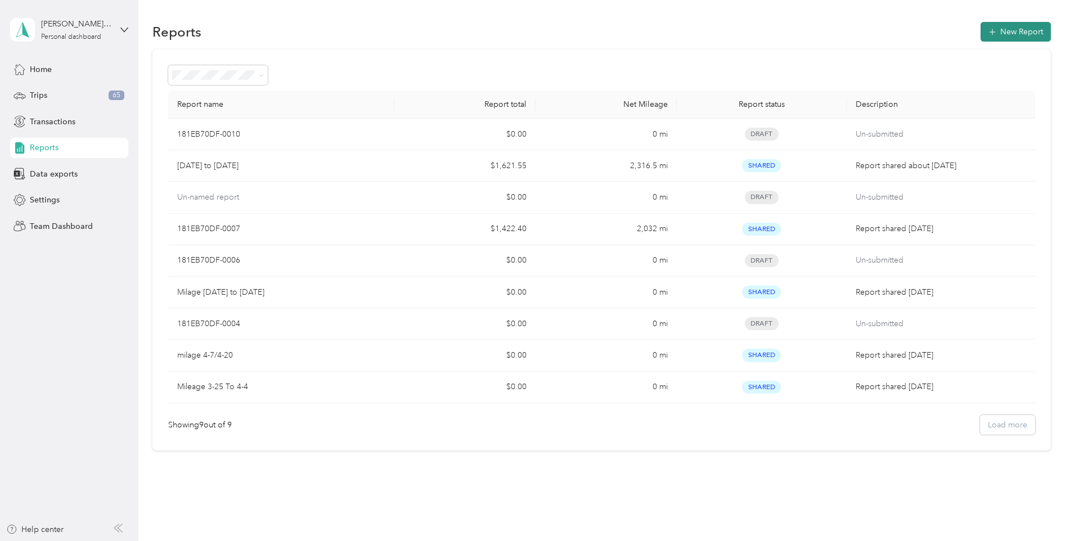
click at [1006, 33] on button "New Report" at bounding box center [1015, 32] width 70 height 20
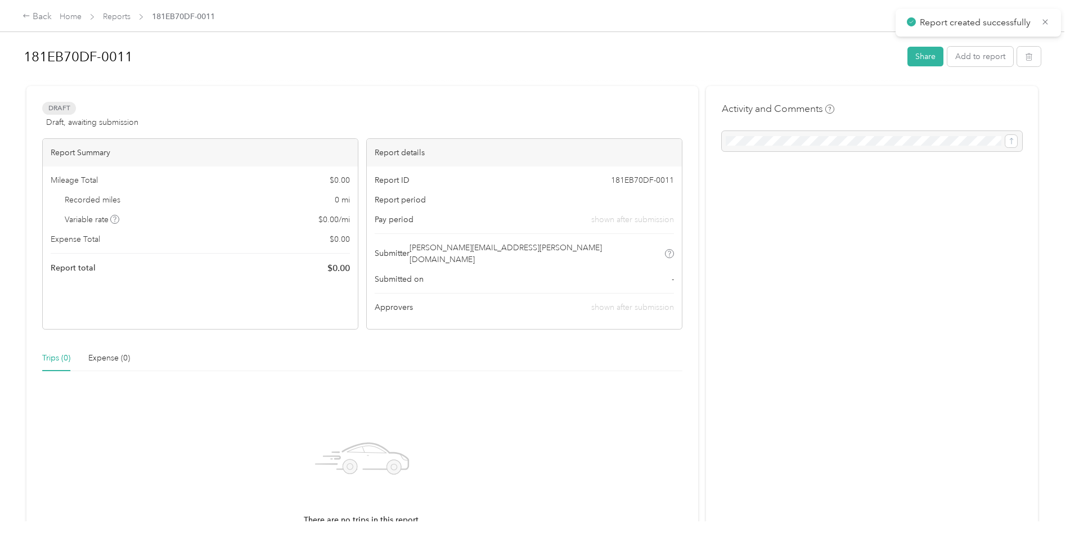
click at [97, 54] on h1 "181EB70DF-0011" at bounding box center [462, 56] width 876 height 27
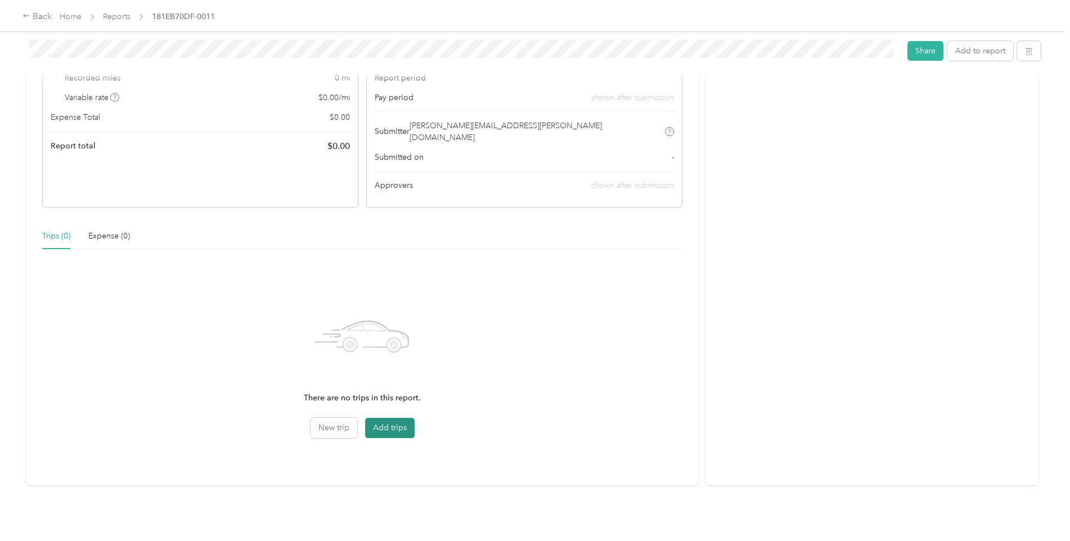
scroll to position [122, 0]
click at [383, 418] on button "Add trips" at bounding box center [390, 428] width 50 height 20
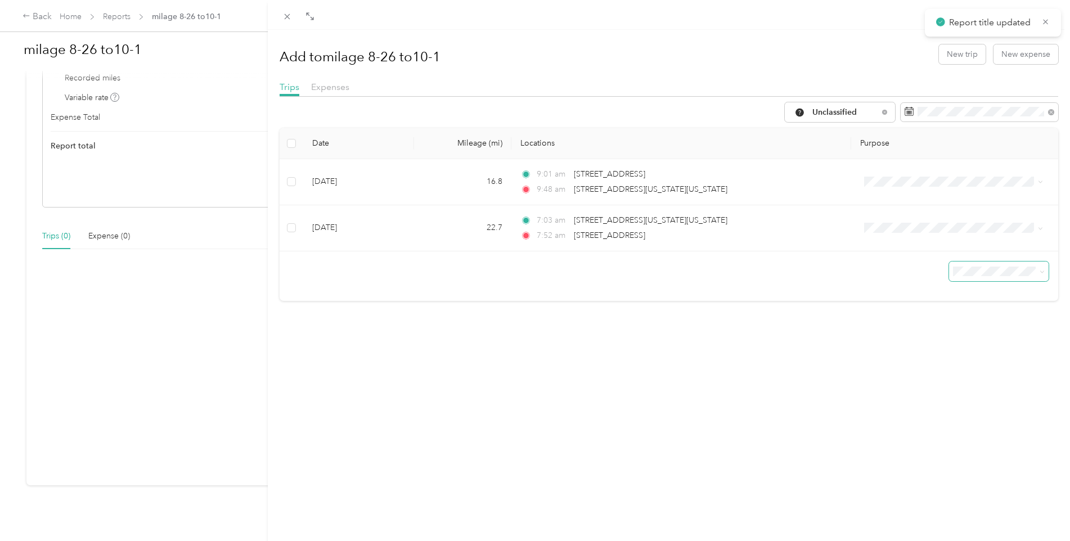
click at [1040, 271] on icon at bounding box center [1042, 271] width 5 height 5
click at [980, 332] on li "100 per load" at bounding box center [991, 332] width 100 height 20
click at [1040, 272] on icon at bounding box center [1042, 271] width 5 height 5
click at [979, 329] on span "100 per load" at bounding box center [971, 332] width 46 height 10
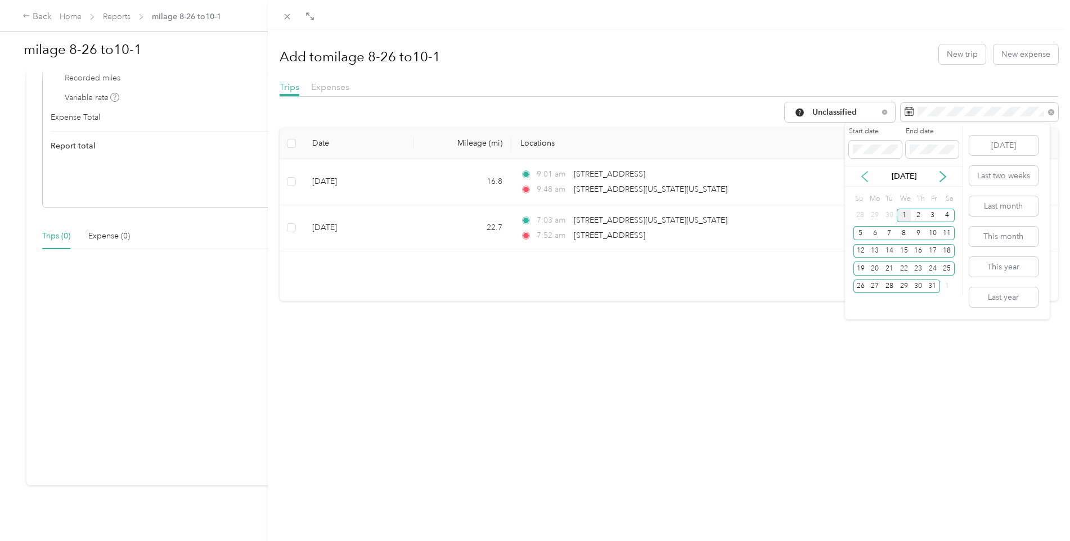
click at [862, 176] on icon at bounding box center [865, 177] width 6 height 10
click at [888, 287] on div "26" at bounding box center [889, 287] width 15 height 14
click at [943, 177] on icon at bounding box center [942, 176] width 11 height 11
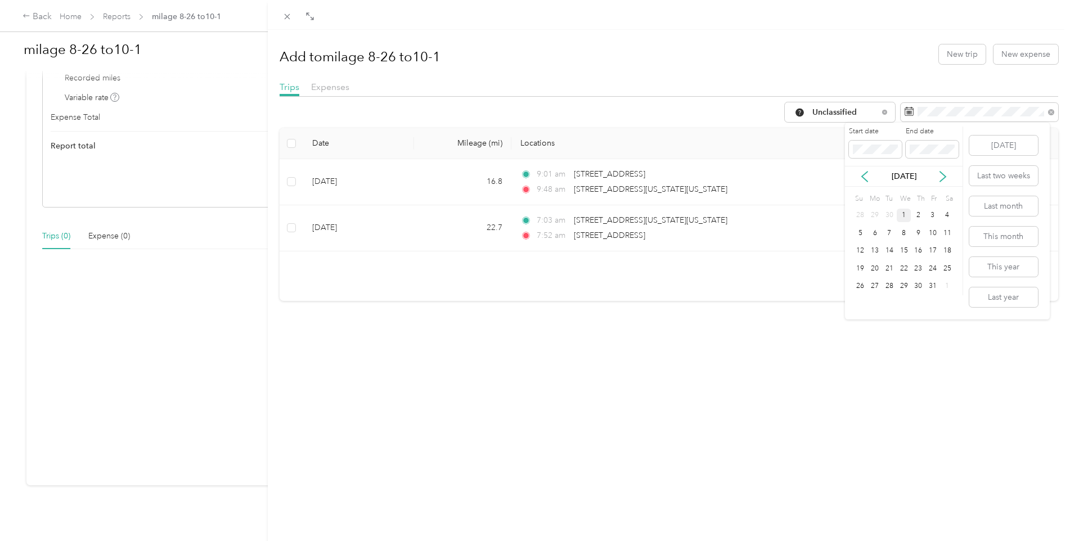
click at [905, 218] on div "1" at bounding box center [904, 216] width 15 height 14
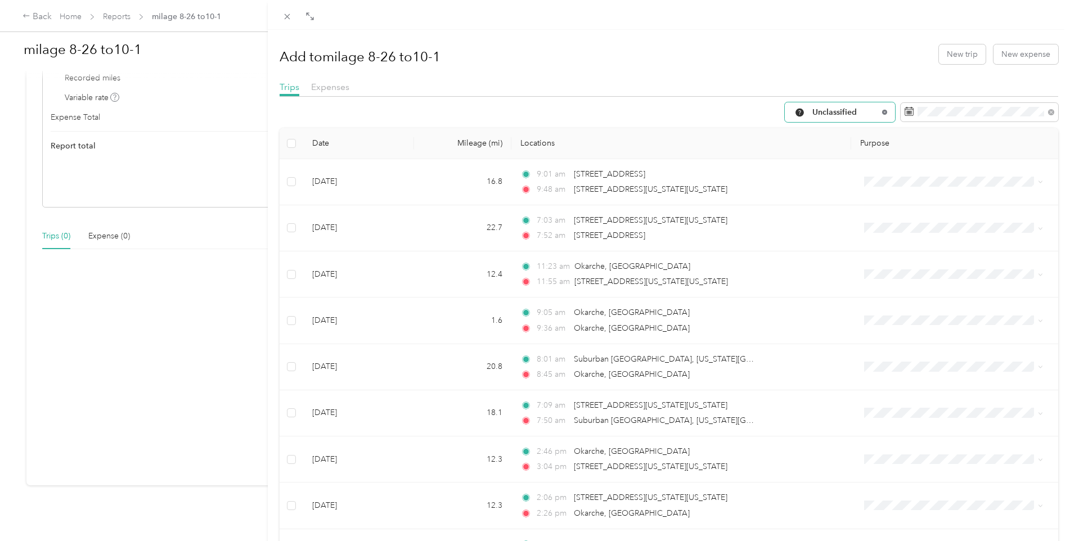
click at [882, 110] on icon at bounding box center [884, 112] width 5 height 5
click at [866, 116] on span "All Purposes" at bounding box center [845, 113] width 66 height 8
click at [828, 132] on span "All Purposes" at bounding box center [841, 129] width 75 height 12
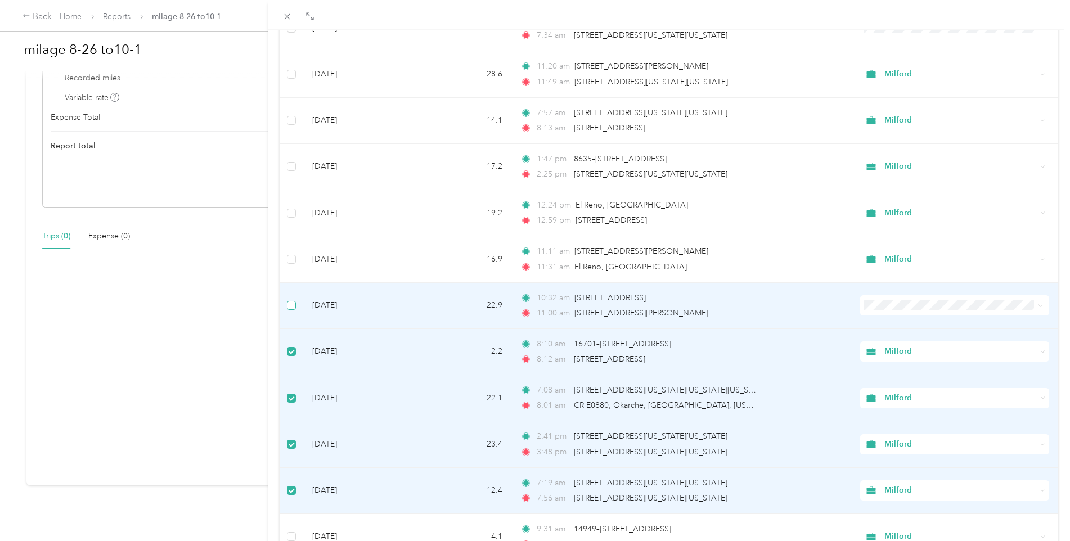
scroll to position [4500, 0]
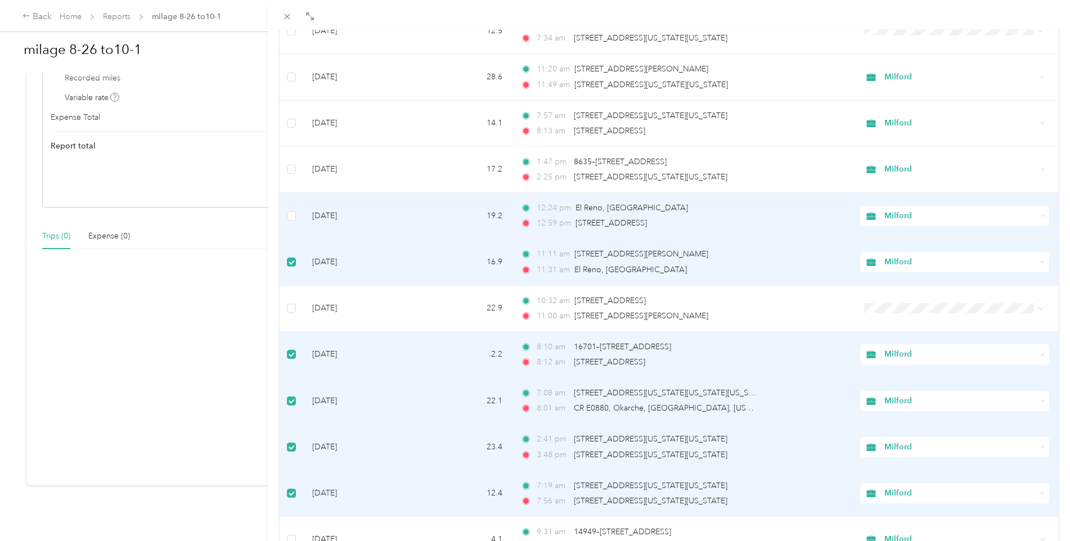
click at [289, 208] on td at bounding box center [292, 216] width 24 height 46
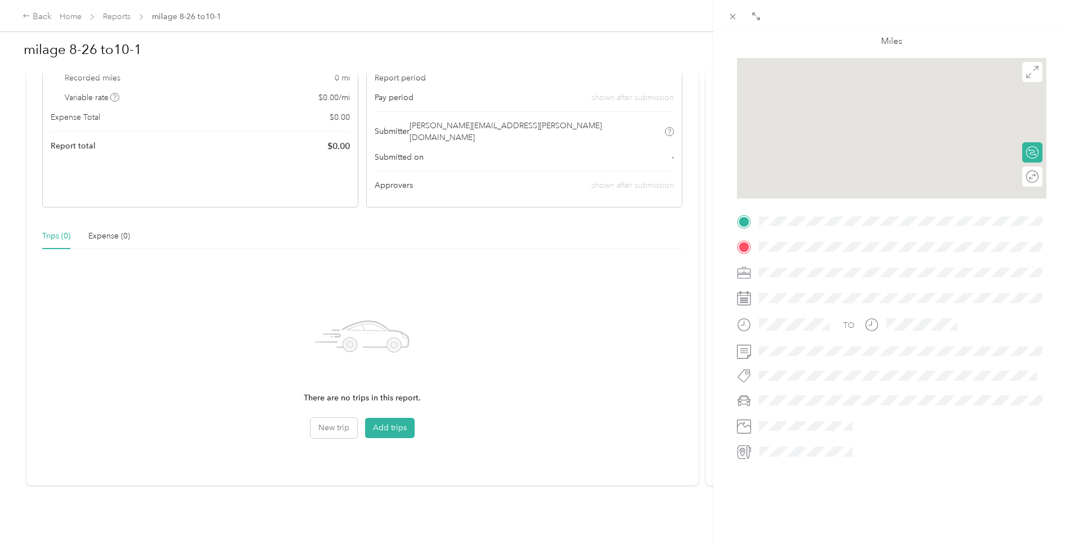
scroll to position [83, 0]
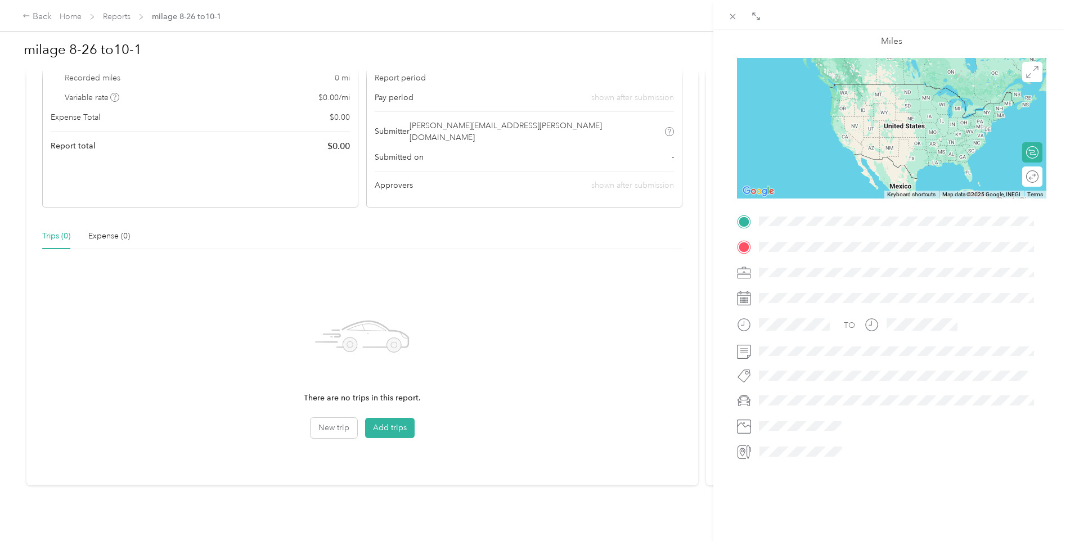
click at [390, 407] on div "BACK Trips Trip detail Trip details This trip cannot be edited because it is ei…" at bounding box center [535, 270] width 1070 height 541
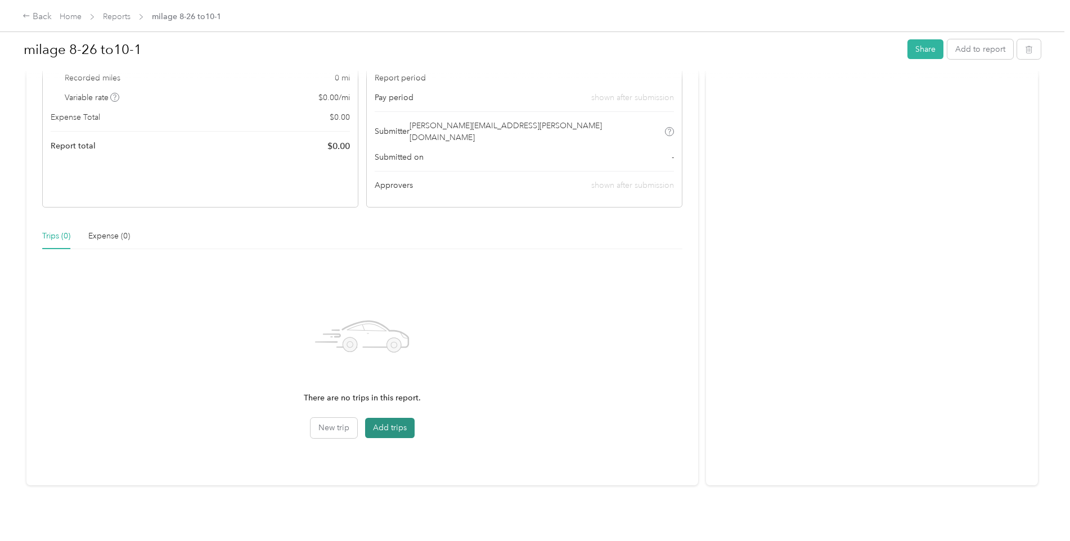
click at [394, 418] on button "Add trips" at bounding box center [390, 428] width 50 height 20
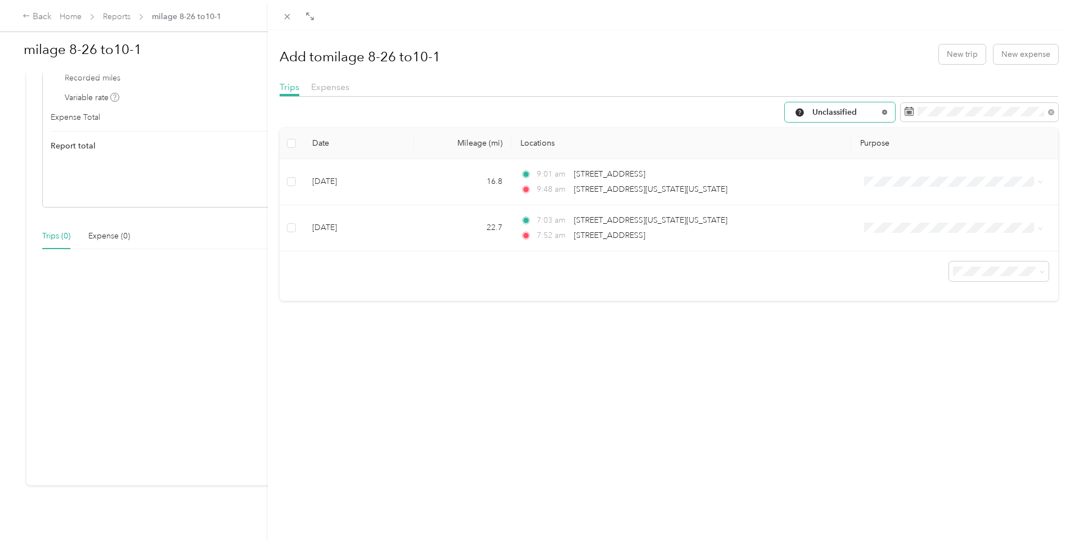
click at [882, 112] on icon at bounding box center [884, 112] width 5 height 5
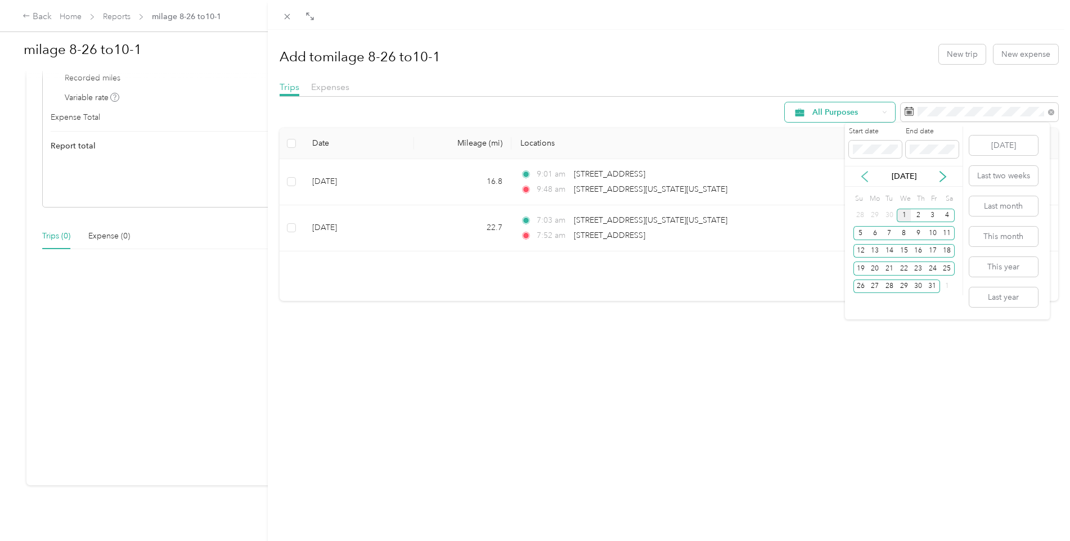
click at [863, 176] on icon at bounding box center [864, 176] width 11 height 11
click at [901, 287] on div "27" at bounding box center [904, 287] width 15 height 14
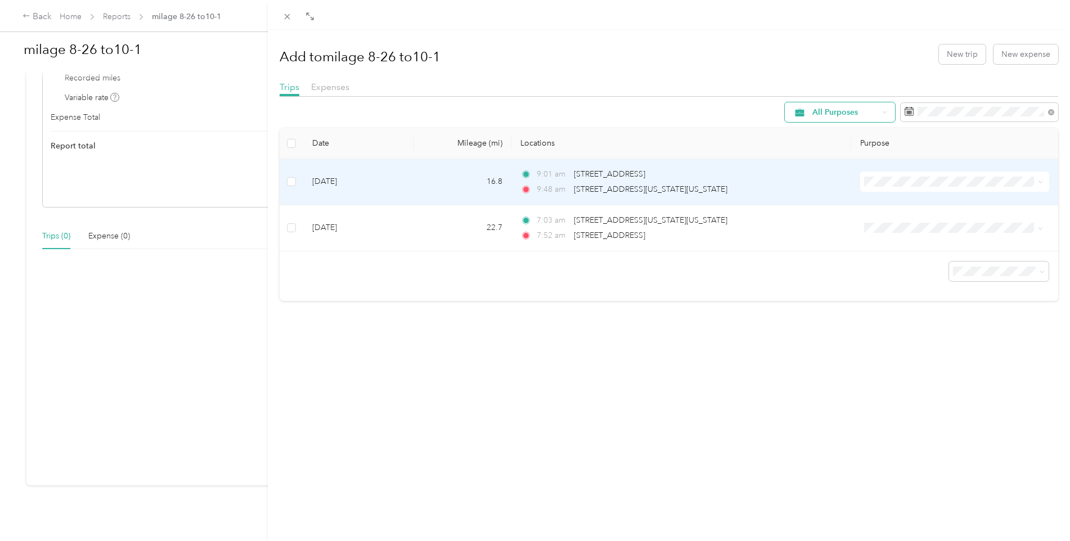
click at [833, 177] on td "9:01 am 29596 NS [STREET_ADDRESS] 9:48 am [STREET_ADDRESS][US_STATE][US_STATE]" at bounding box center [681, 182] width 340 height 46
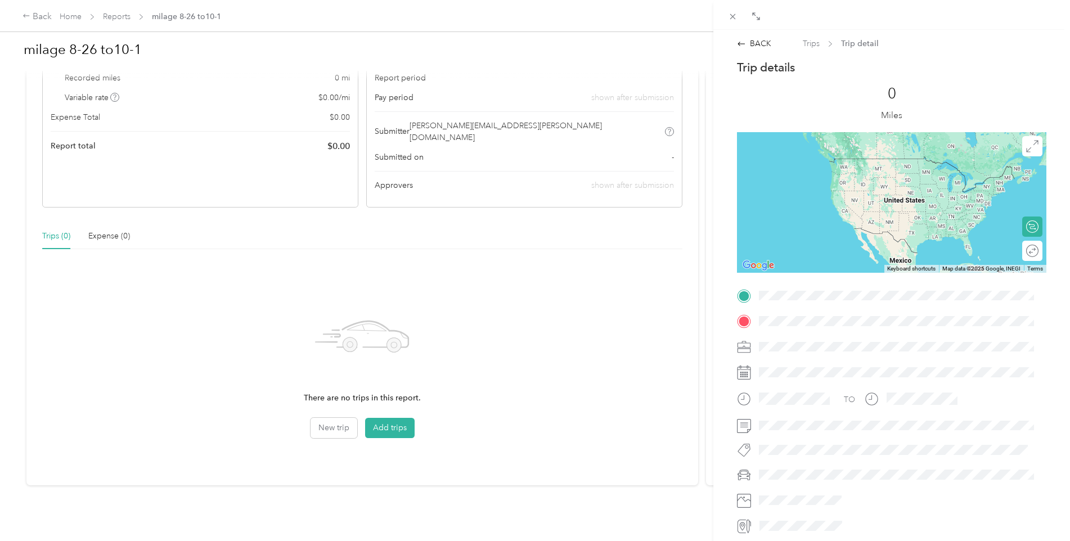
click at [403, 416] on div "BACK Trips Trip detail Trip details This trip cannot be edited because it is ei…" at bounding box center [535, 270] width 1070 height 541
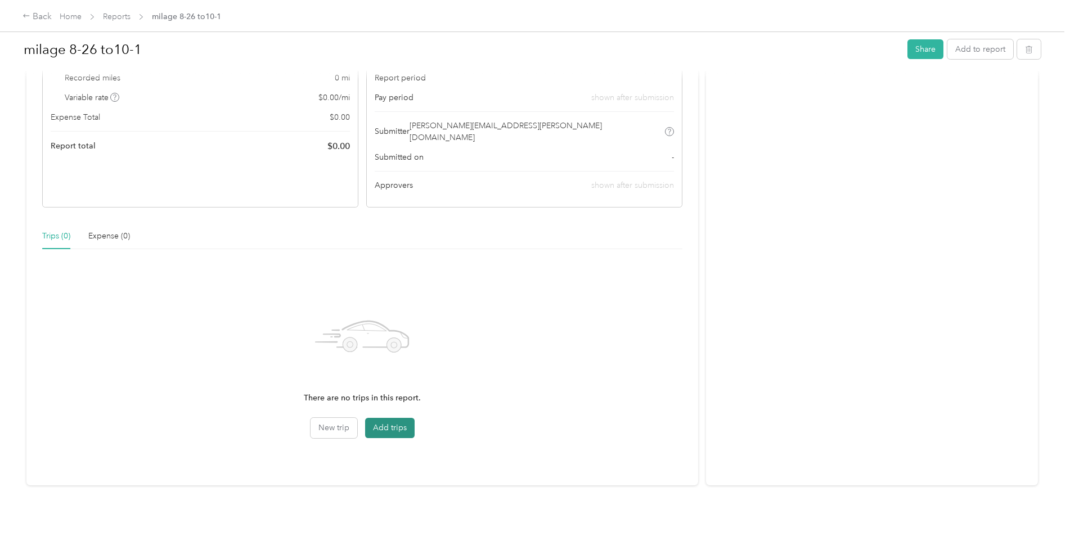
click at [385, 418] on button "Add trips" at bounding box center [390, 428] width 50 height 20
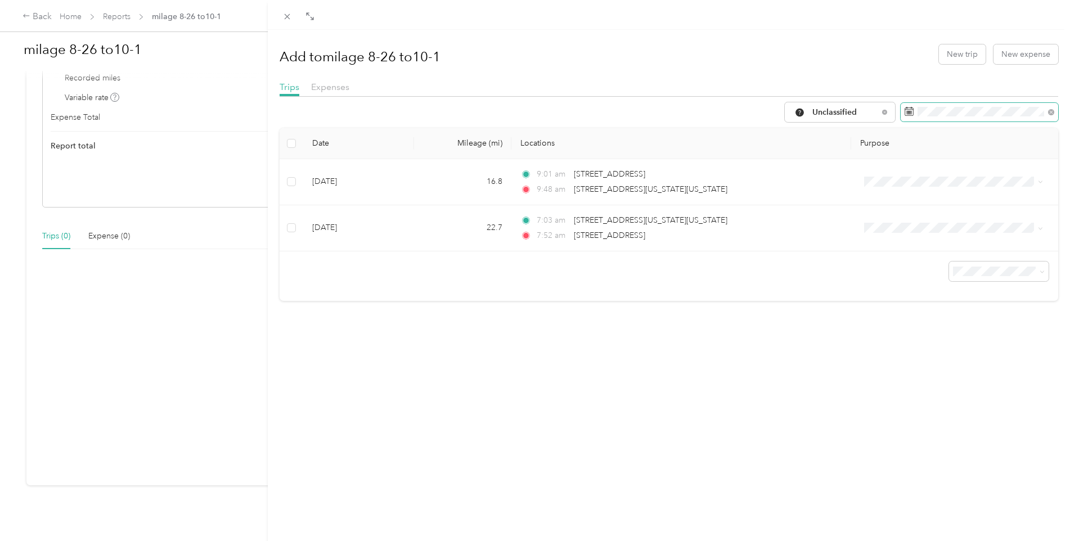
click at [952, 117] on span at bounding box center [980, 112] width 158 height 19
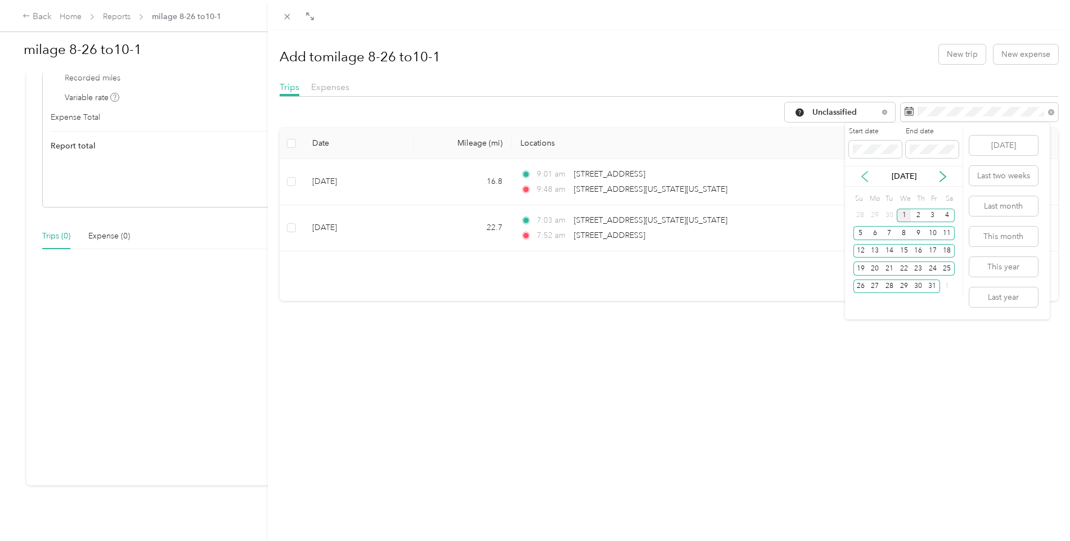
click at [865, 173] on icon at bounding box center [865, 177] width 6 height 10
click at [903, 286] on div "27" at bounding box center [904, 287] width 15 height 14
click at [942, 173] on icon at bounding box center [943, 177] width 6 height 10
click at [943, 173] on icon at bounding box center [942, 176] width 11 height 11
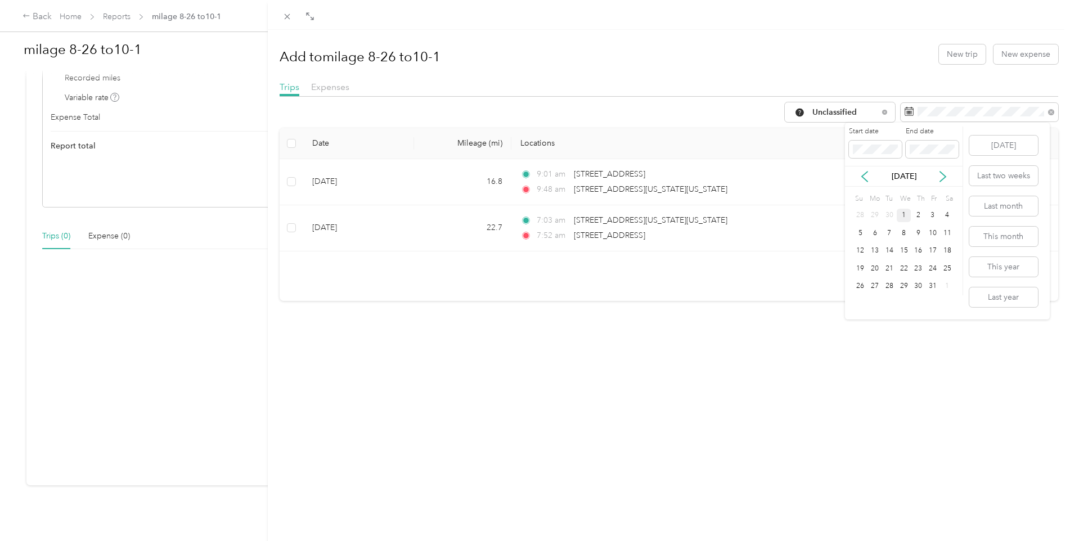
click at [903, 215] on div "1" at bounding box center [904, 216] width 15 height 14
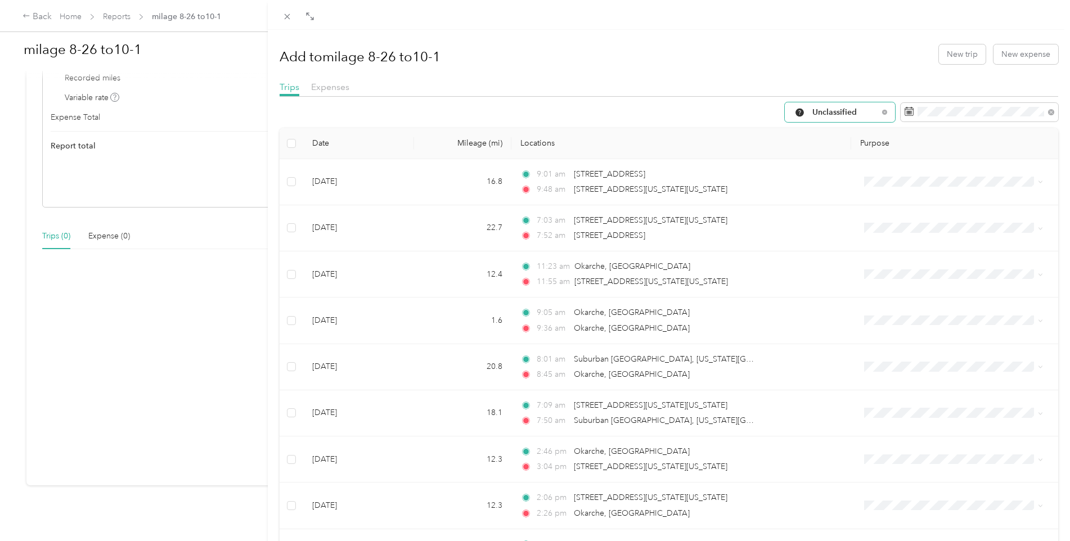
click at [862, 114] on span "Unclassified" at bounding box center [845, 113] width 66 height 8
click at [843, 131] on span "All Purposes" at bounding box center [841, 133] width 75 height 12
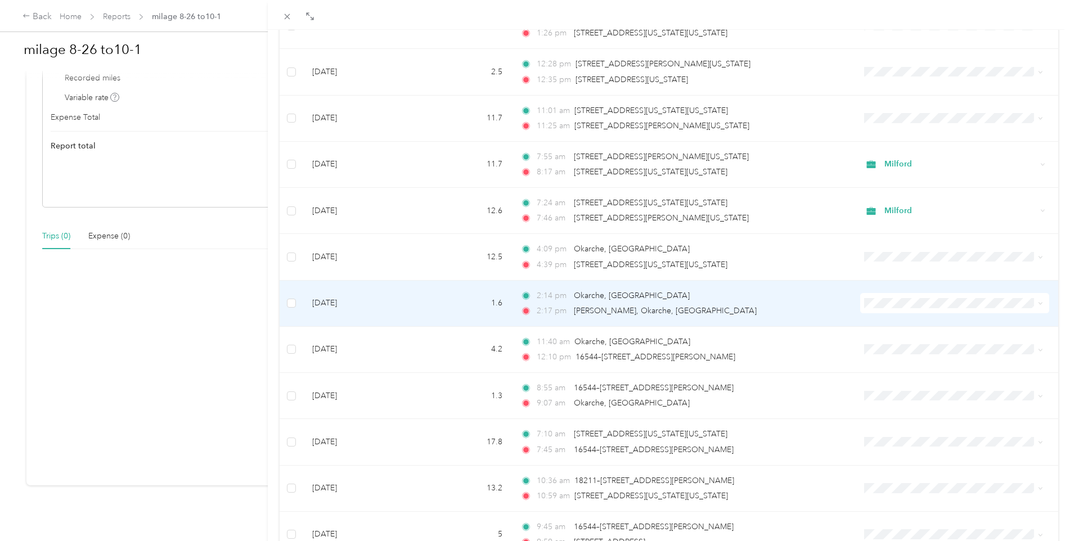
scroll to position [861, 0]
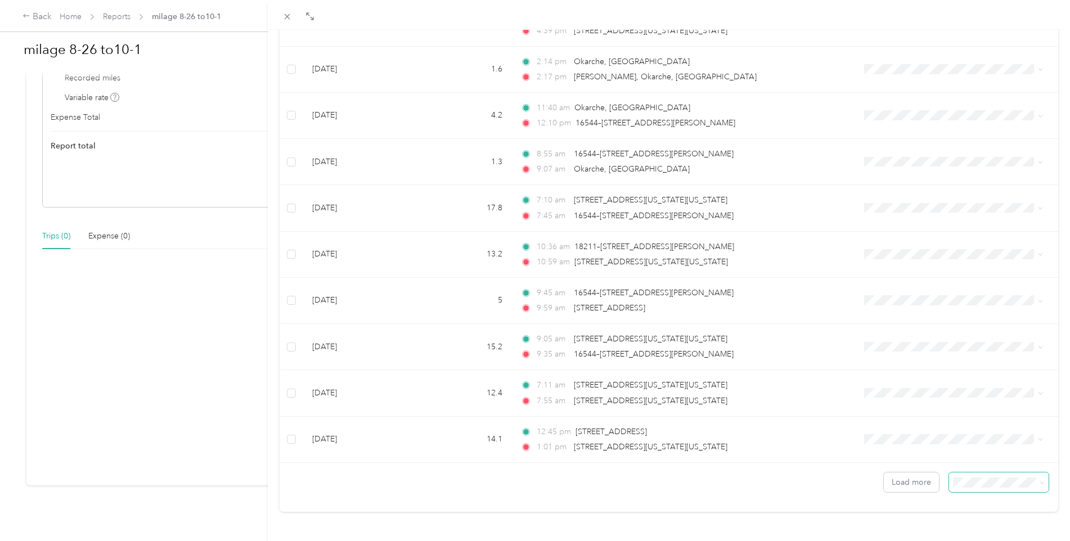
click at [1040, 480] on icon at bounding box center [1042, 482] width 5 height 5
click at [985, 453] on span "100 per load" at bounding box center [971, 453] width 46 height 10
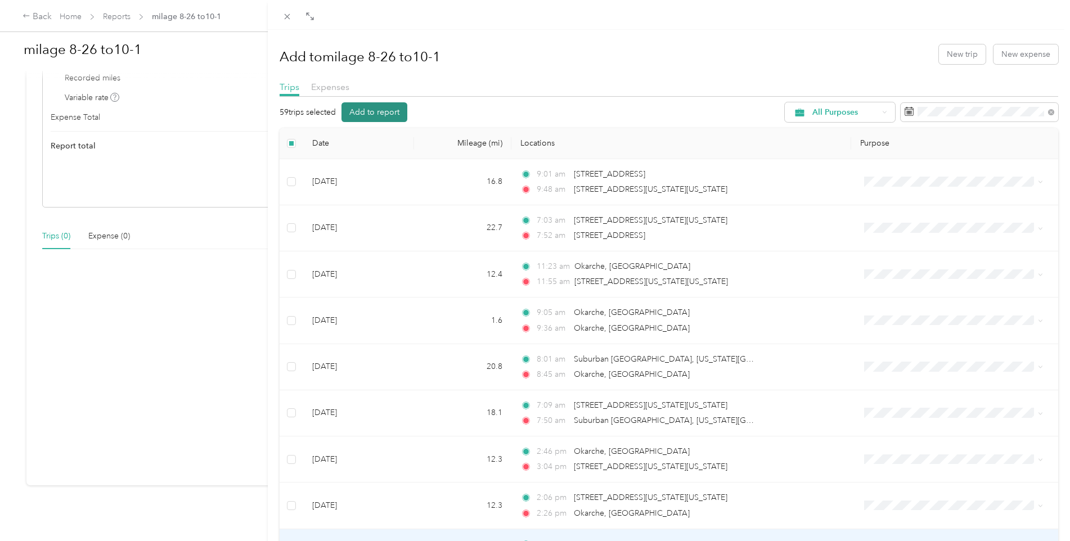
click at [385, 107] on button "Add to report" at bounding box center [374, 112] width 66 height 20
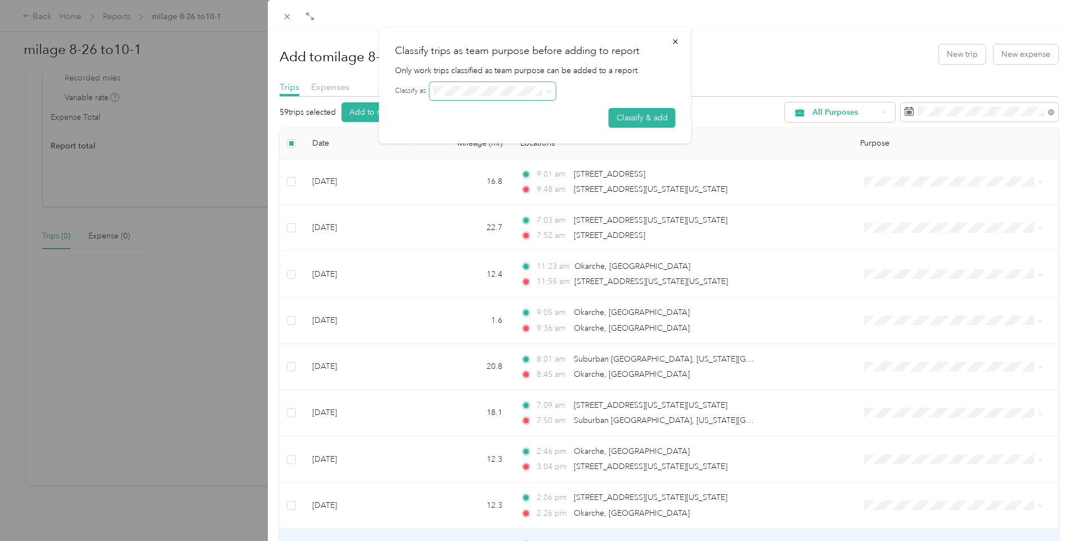
click at [547, 88] on span at bounding box center [549, 91] width 5 height 10
click at [543, 87] on span at bounding box center [547, 91] width 9 height 8
click at [550, 90] on icon at bounding box center [549, 91] width 5 height 5
click at [633, 115] on button "Classify & add" at bounding box center [642, 118] width 67 height 20
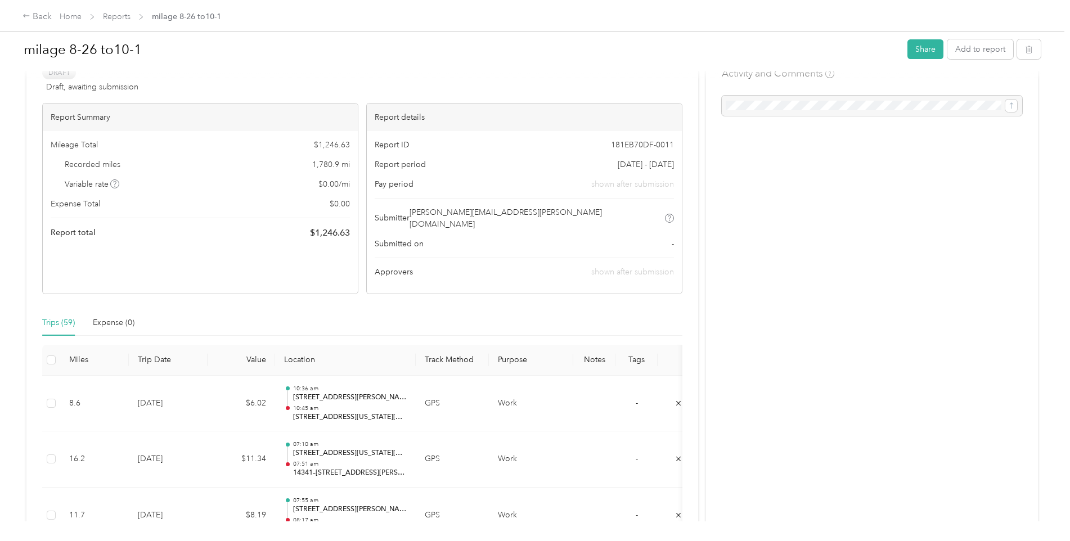
scroll to position [10, 0]
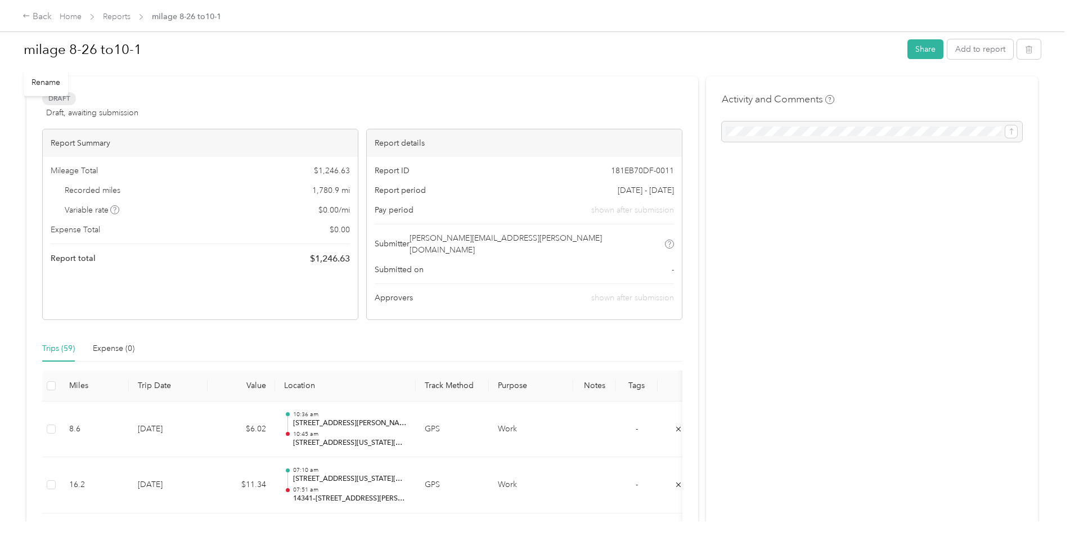
click at [158, 43] on h1 "milage 8-26 to10-1" at bounding box center [462, 49] width 876 height 27
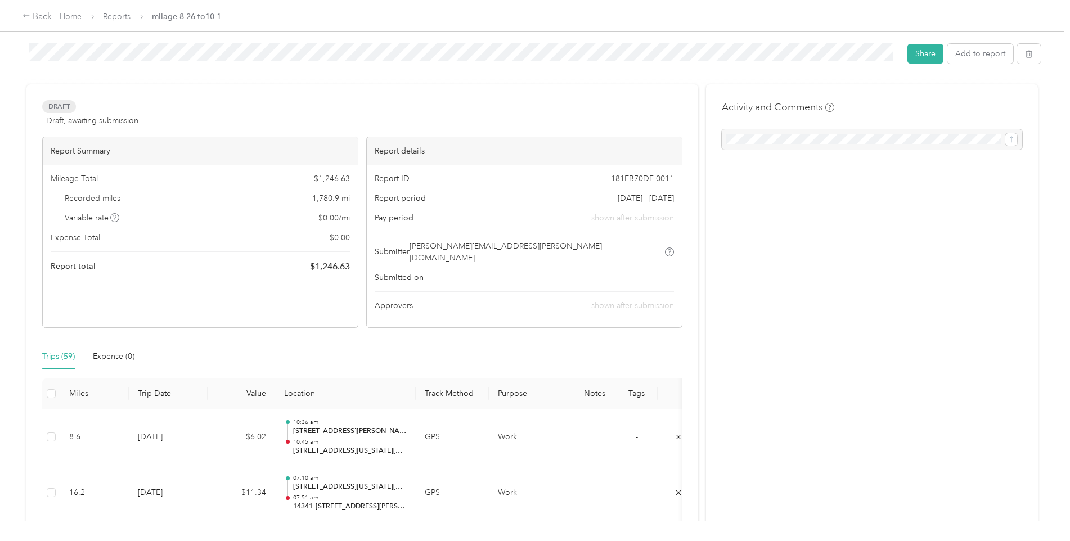
scroll to position [0, 0]
click at [923, 59] on button "Share" at bounding box center [925, 57] width 36 height 20
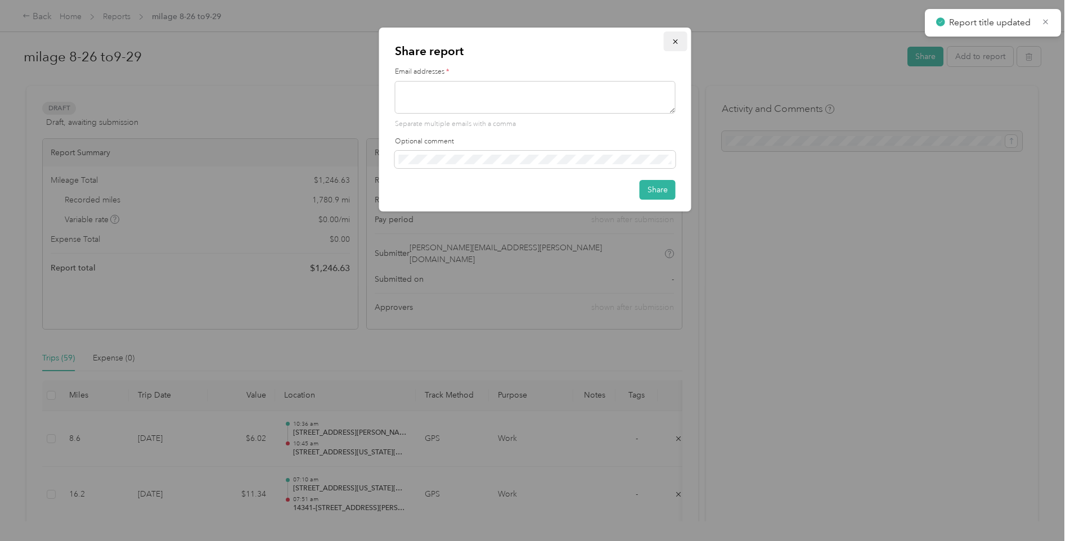
click at [675, 42] on icon "button" at bounding box center [675, 41] width 5 height 5
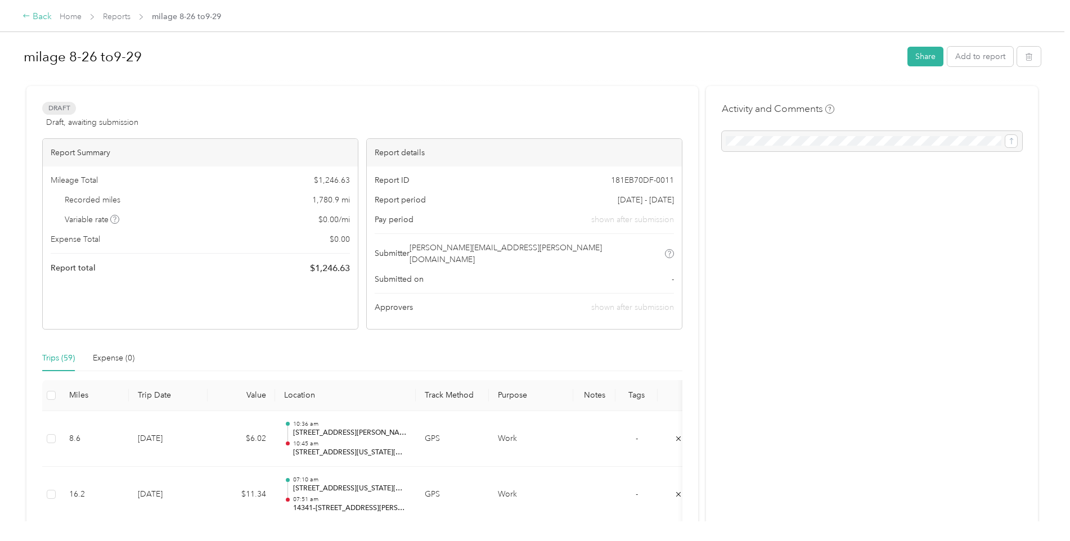
click at [33, 14] on div "Back" at bounding box center [37, 17] width 29 height 14
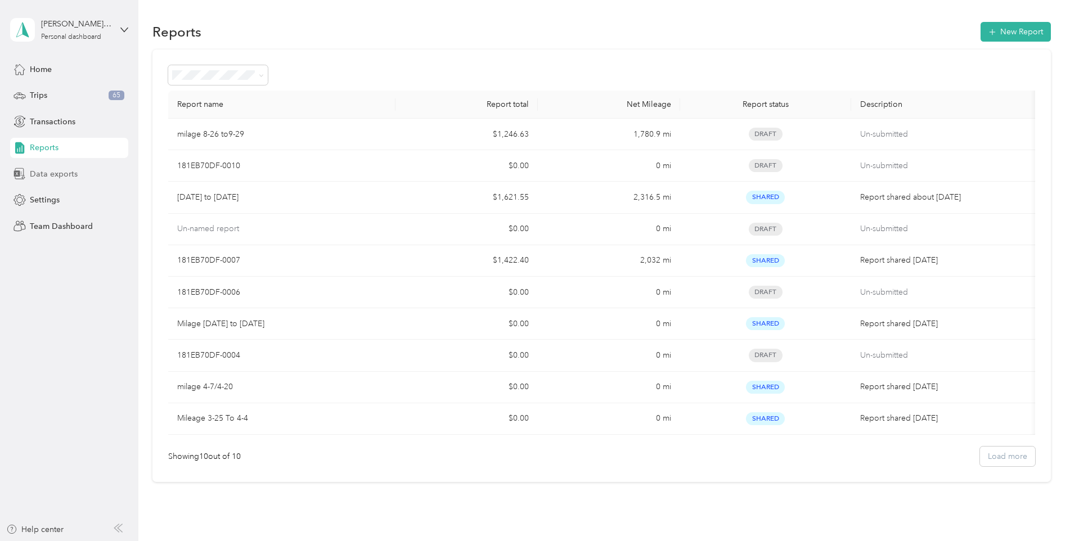
click at [50, 176] on span "Data exports" at bounding box center [54, 174] width 48 height 12
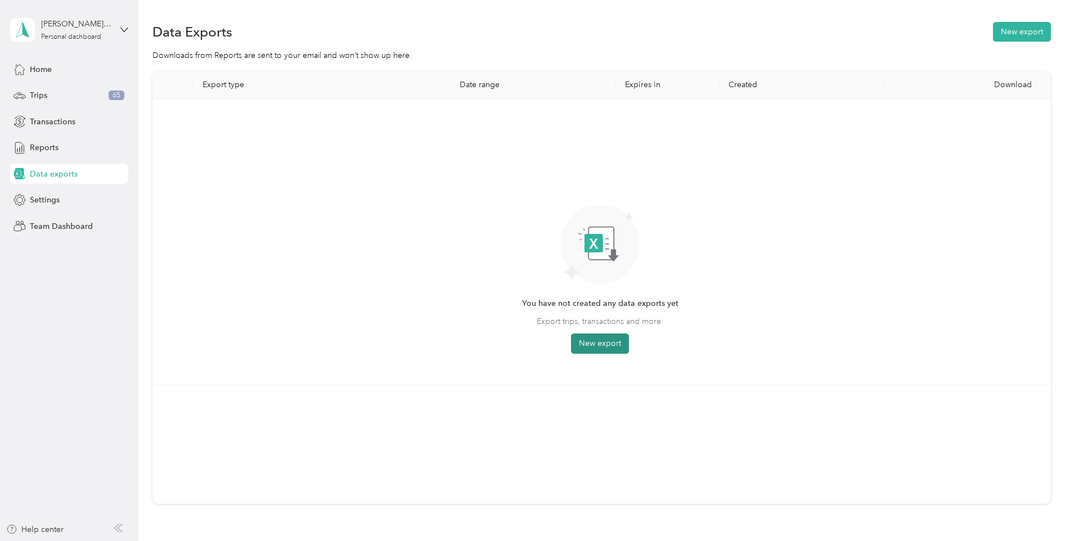
click at [594, 345] on button "New export" at bounding box center [600, 344] width 58 height 20
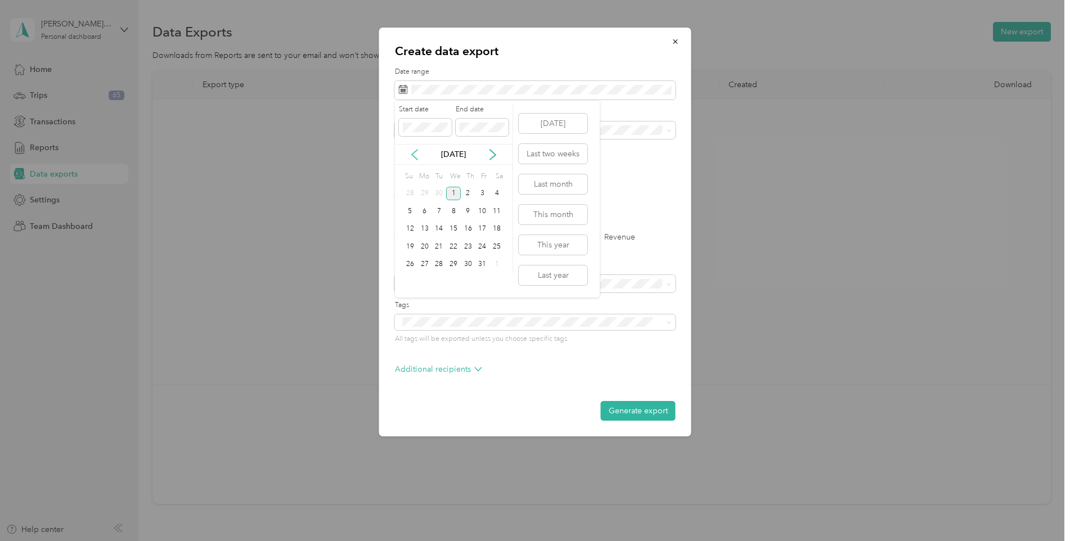
click at [412, 152] on icon at bounding box center [414, 154] width 11 height 11
click at [456, 263] on div "27" at bounding box center [453, 265] width 15 height 14
click at [494, 151] on icon at bounding box center [492, 154] width 11 height 11
click at [497, 154] on icon at bounding box center [492, 154] width 11 height 11
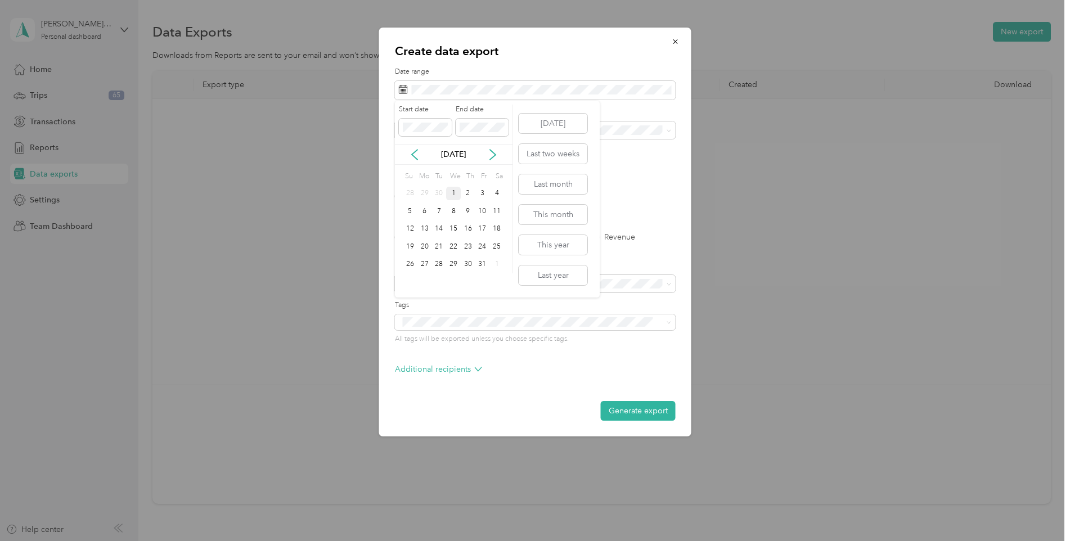
click at [455, 194] on div "1" at bounding box center [453, 194] width 15 height 14
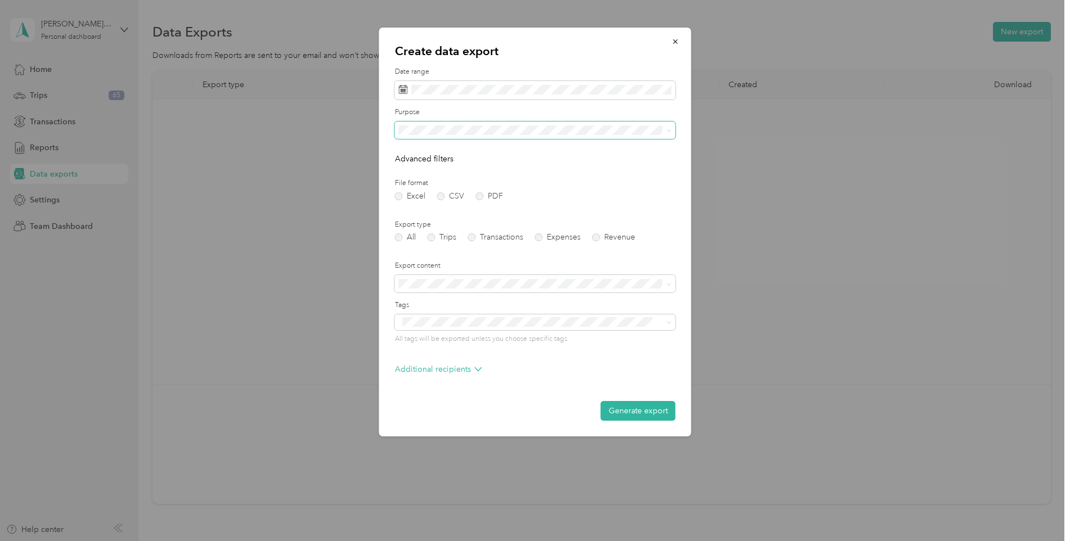
click at [444, 124] on span at bounding box center [535, 131] width 281 height 18
click at [442, 138] on span at bounding box center [535, 131] width 281 height 18
click at [417, 210] on li "Milford" at bounding box center [535, 204] width 281 height 20
click at [674, 38] on icon "button" at bounding box center [676, 42] width 8 height 8
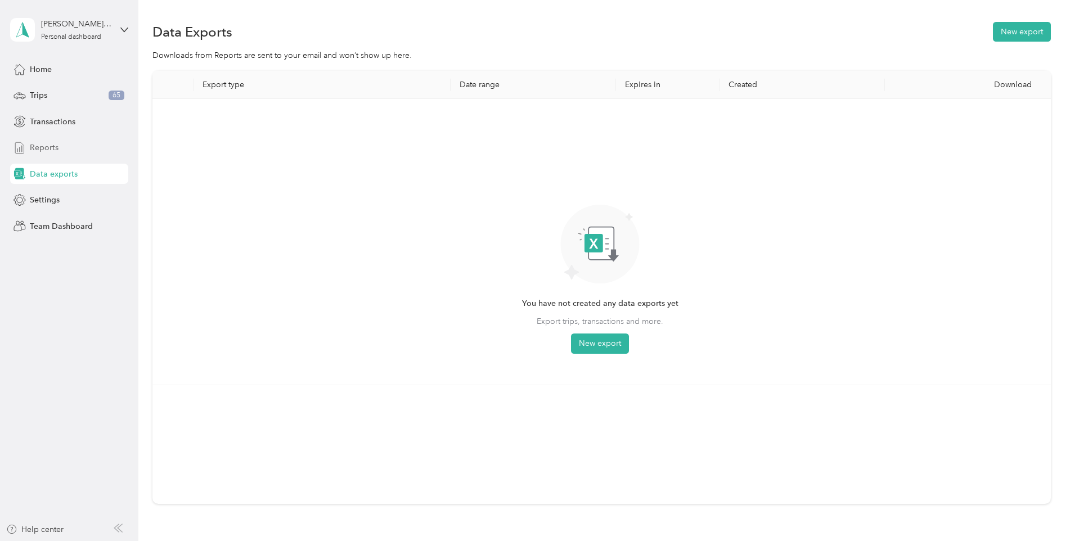
click at [47, 147] on span "Reports" at bounding box center [44, 148] width 29 height 12
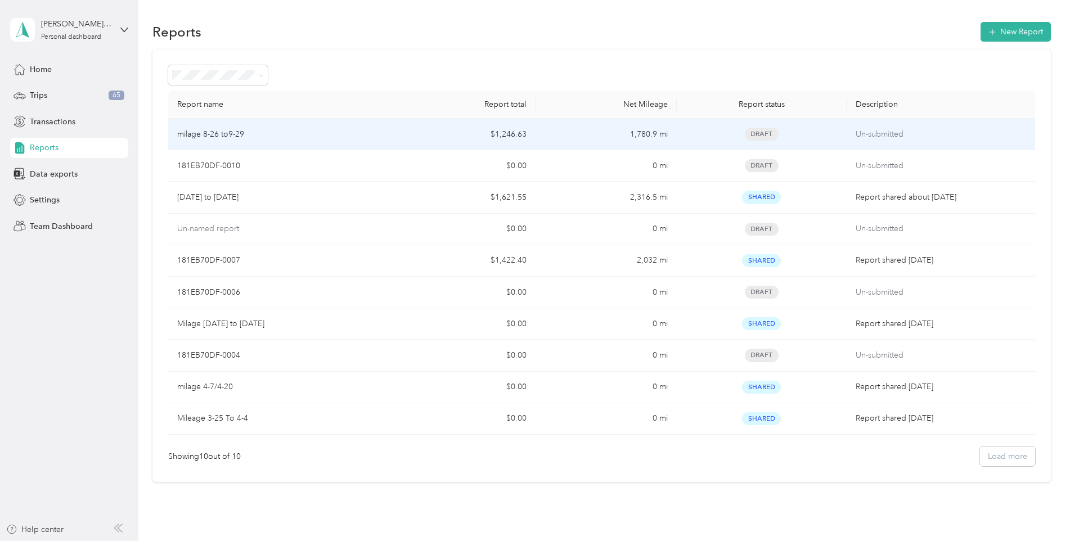
click at [232, 136] on p "milage 8-26 to9-29" at bounding box center [210, 134] width 67 height 12
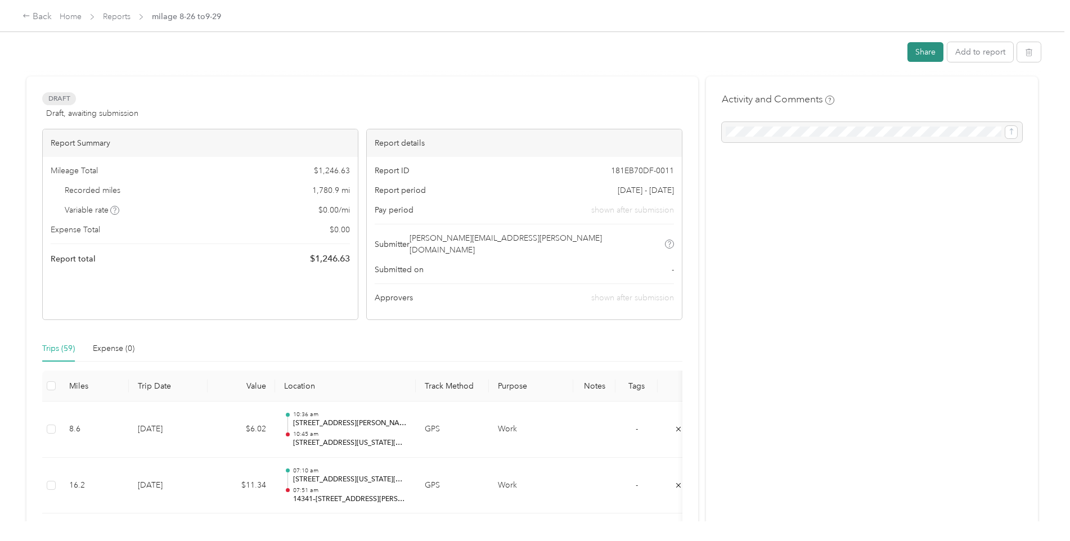
click at [916, 51] on button "Share" at bounding box center [925, 52] width 36 height 20
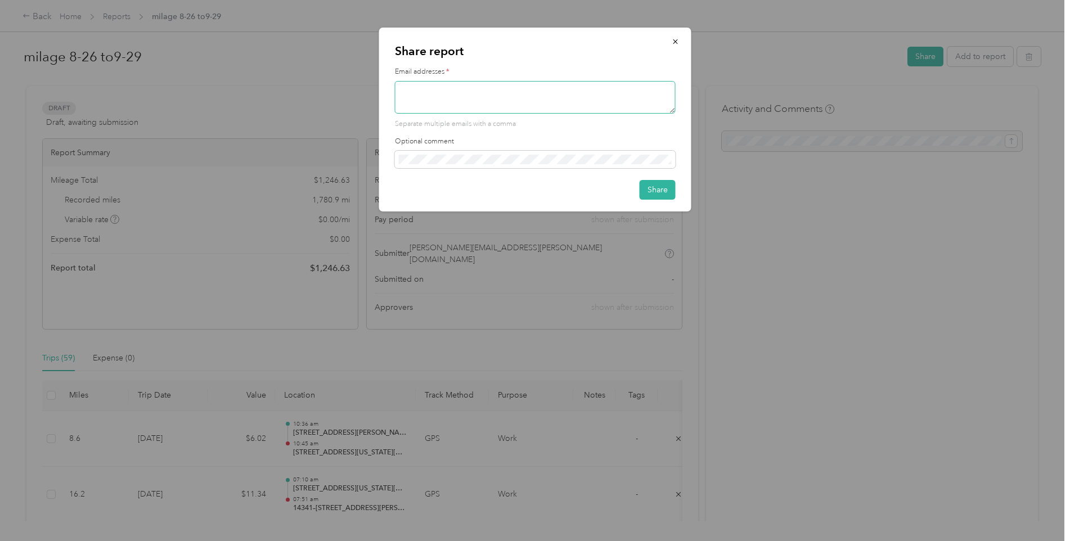
click at [439, 96] on textarea at bounding box center [535, 97] width 281 height 33
type textarea "[PERSON_NAME][EMAIL_ADDRESS][PERSON_NAME][DOMAIN_NAME]"
click at [659, 185] on button "Share" at bounding box center [658, 190] width 36 height 20
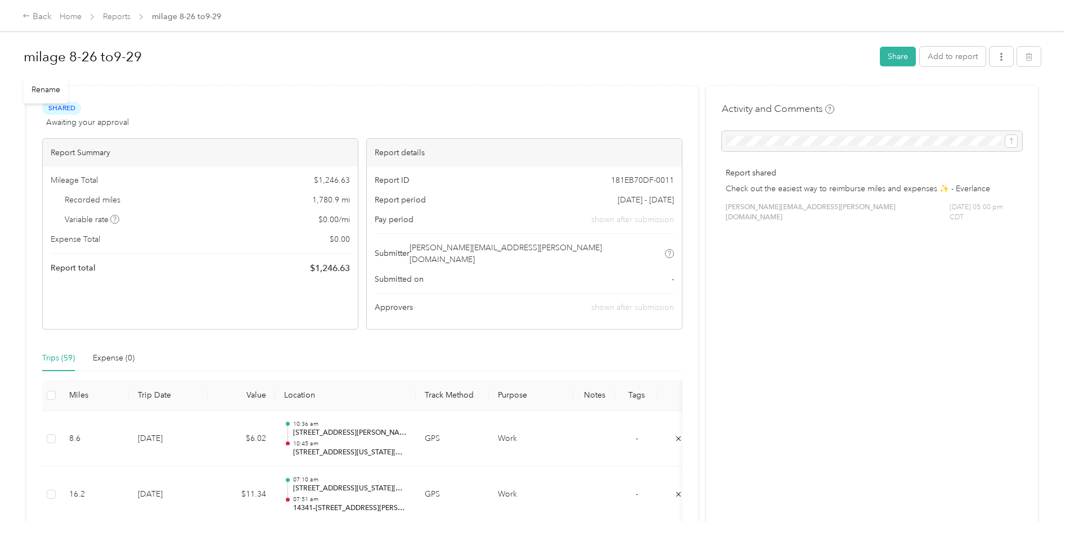
click at [613, 63] on h1 "milage 8-26 to9-29" at bounding box center [448, 56] width 848 height 27
click at [1001, 56] on icon "button" at bounding box center [1001, 57] width 8 height 8
click at [982, 75] on span "Copy share link" at bounding box center [975, 79] width 55 height 12
click at [992, 21] on p "Copied to clipboard" at bounding box center [991, 23] width 86 height 14
click at [1000, 60] on icon "button" at bounding box center [1001, 57] width 8 height 8
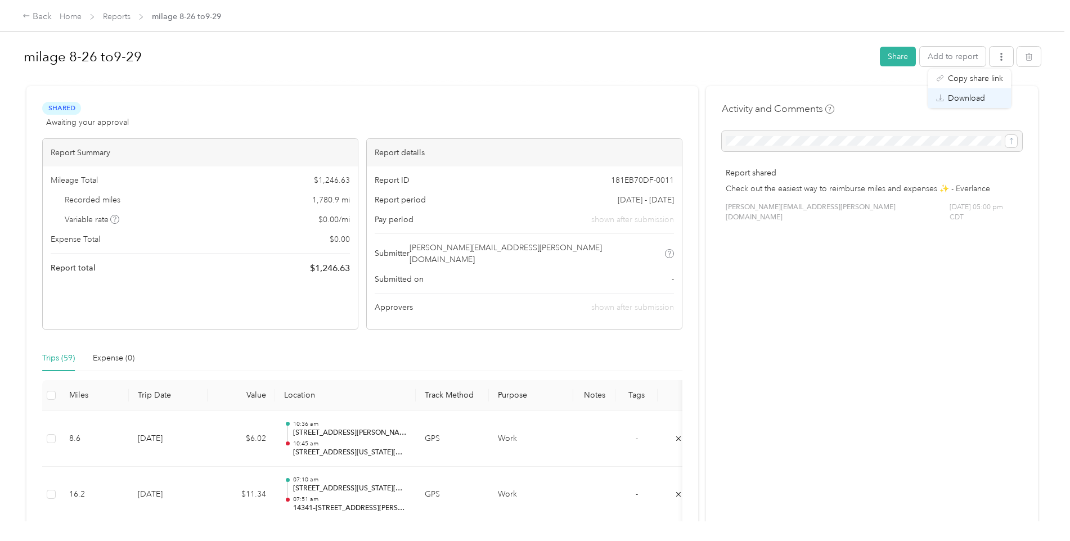
click at [963, 99] on span "Download" at bounding box center [966, 98] width 37 height 12
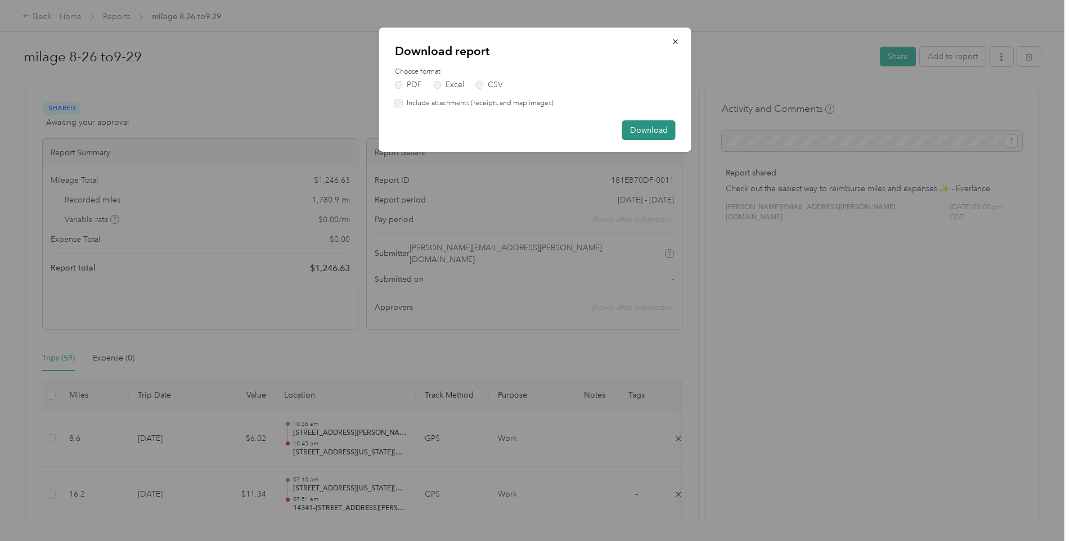
click at [642, 129] on button "Download" at bounding box center [648, 130] width 53 height 20
